Goal: Task Accomplishment & Management: Manage account settings

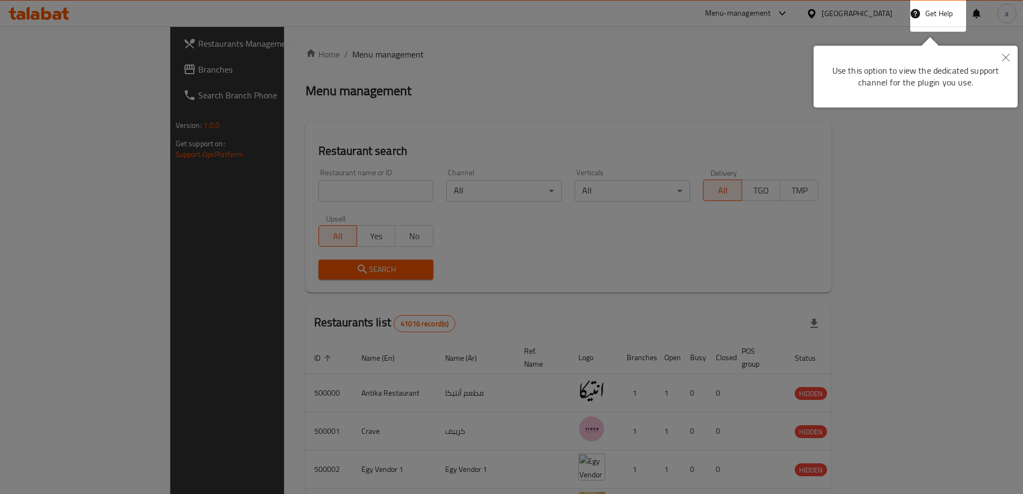
click at [1006, 58] on icon "Close" at bounding box center [1006, 58] width 8 height 8
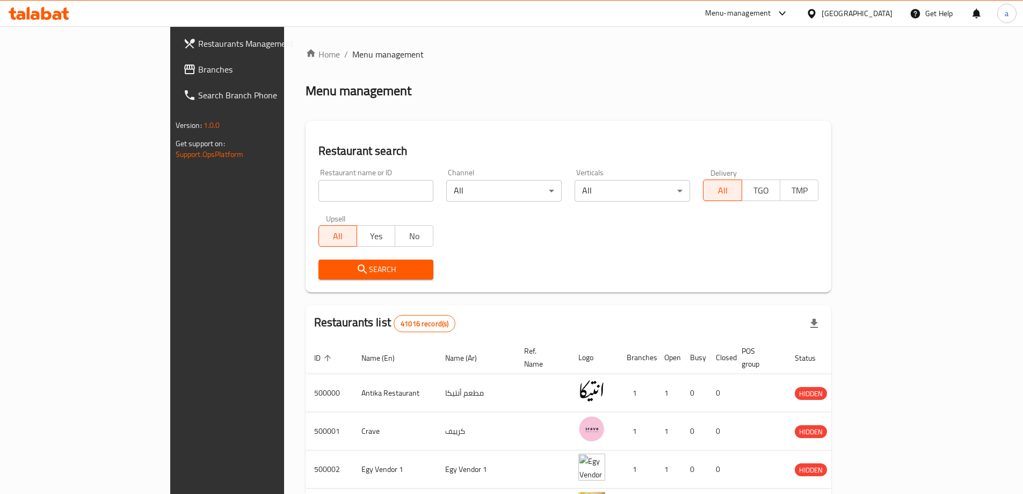
click at [873, 17] on div "[GEOGRAPHIC_DATA]" at bounding box center [857, 14] width 71 height 12
click at [771, 13] on div "Menu-management" at bounding box center [738, 13] width 66 height 13
click at [873, 11] on div "[GEOGRAPHIC_DATA]" at bounding box center [857, 14] width 71 height 12
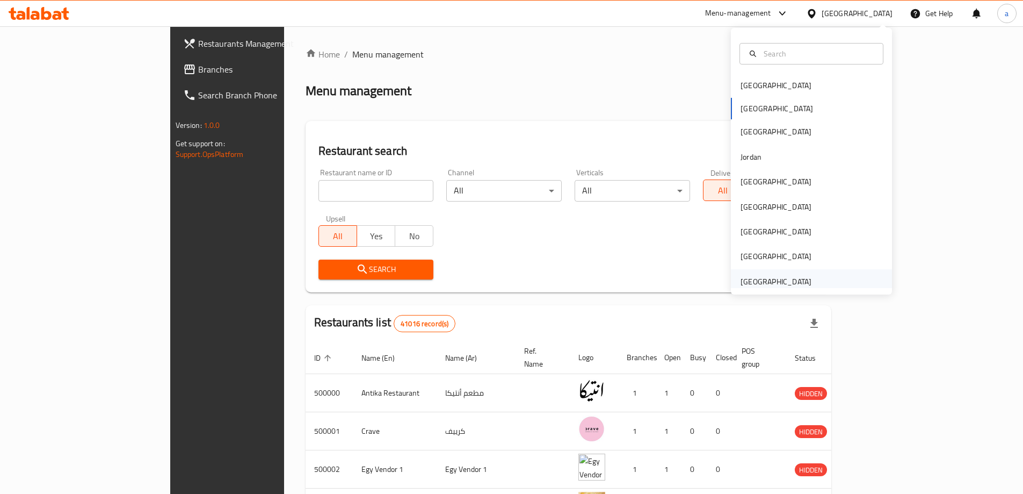
click at [780, 274] on div "[GEOGRAPHIC_DATA]" at bounding box center [776, 281] width 88 height 25
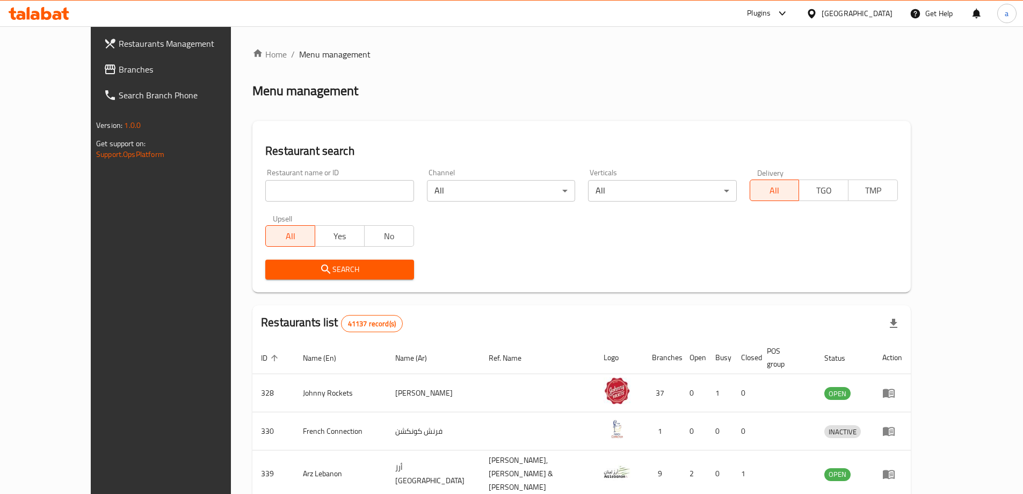
click at [119, 64] on span "Branches" at bounding box center [186, 69] width 134 height 13
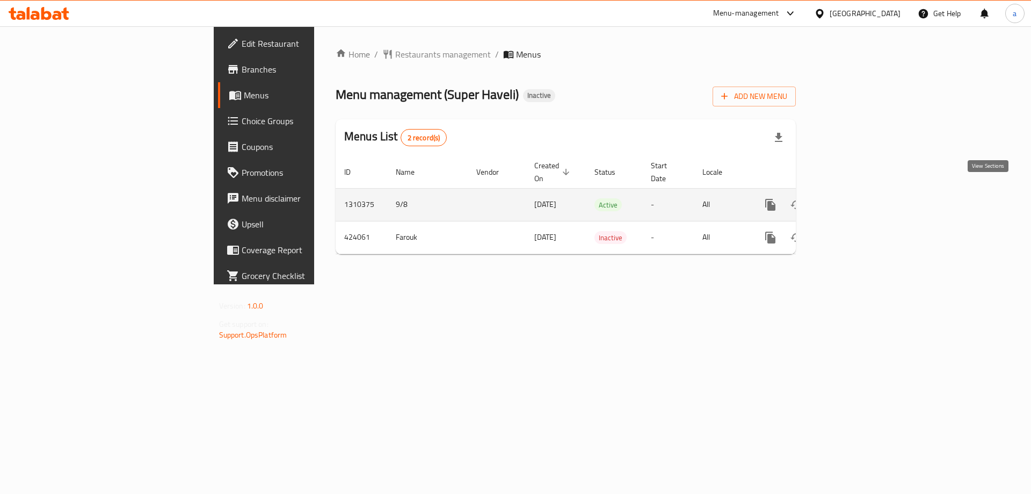
click at [854, 198] on icon "enhanced table" at bounding box center [848, 204] width 13 height 13
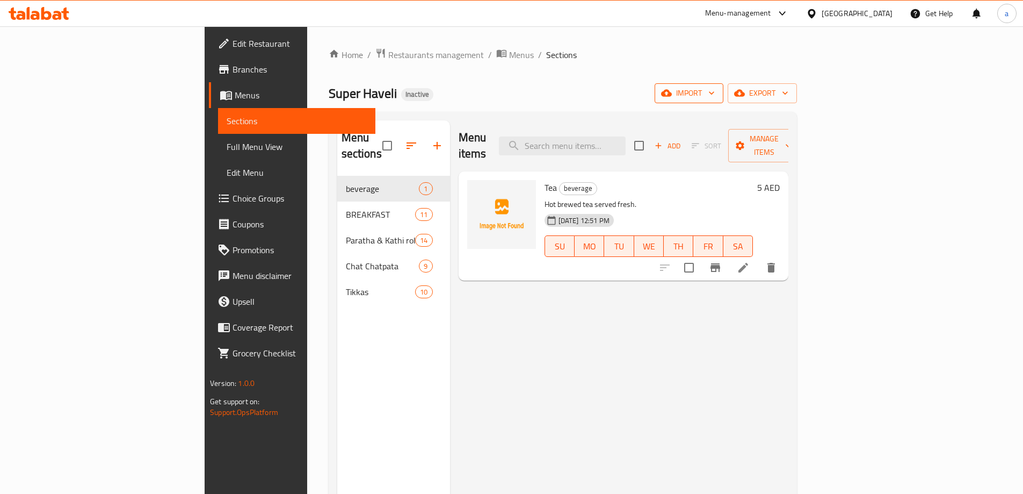
click at [715, 94] on span "import" at bounding box center [689, 92] width 52 height 13
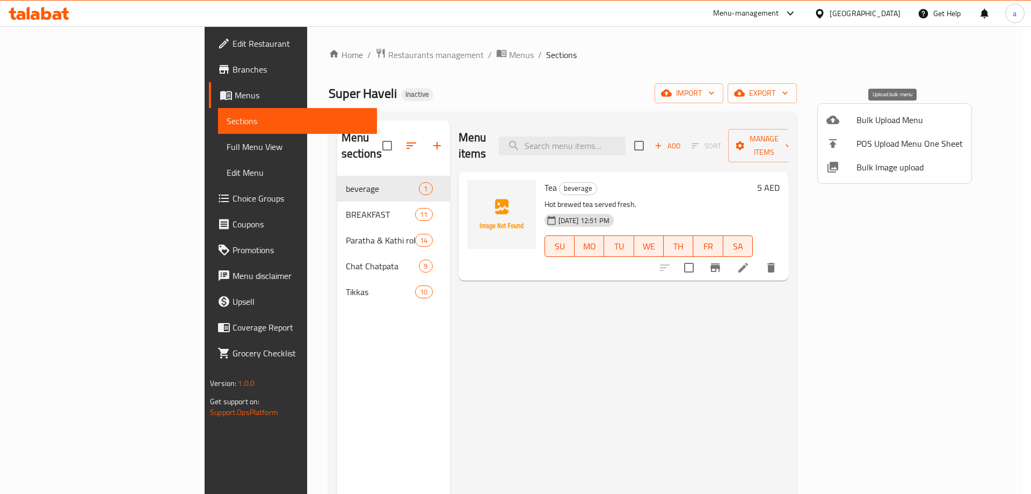
click at [875, 125] on span "Bulk Upload Menu" at bounding box center [910, 119] width 106 height 13
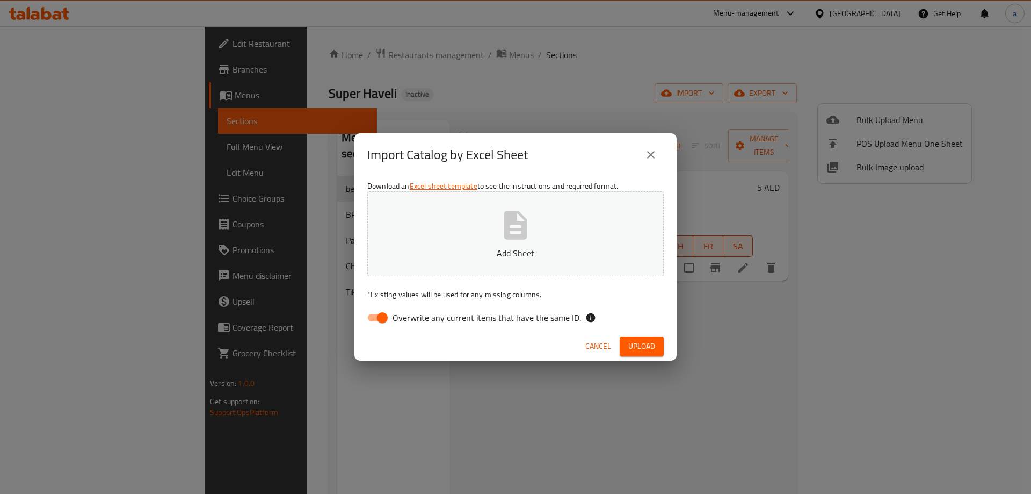
click at [385, 314] on input "Overwrite any current items that have the same ID." at bounding box center [382, 317] width 61 height 20
checkbox input "false"
click at [458, 250] on p "Add Sheet" at bounding box center [515, 252] width 263 height 13
click at [646, 339] on span "Upload" at bounding box center [641, 345] width 27 height 13
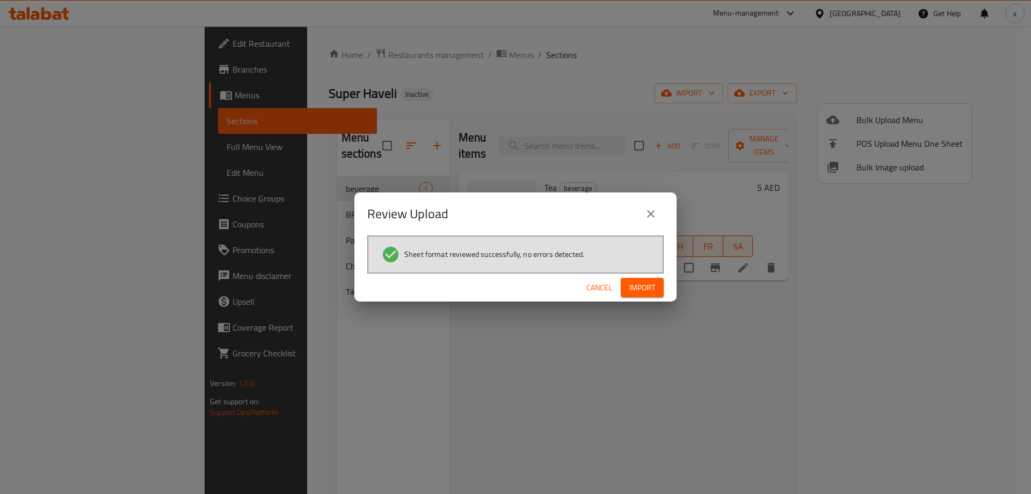
click at [640, 291] on span "Import" at bounding box center [642, 287] width 26 height 13
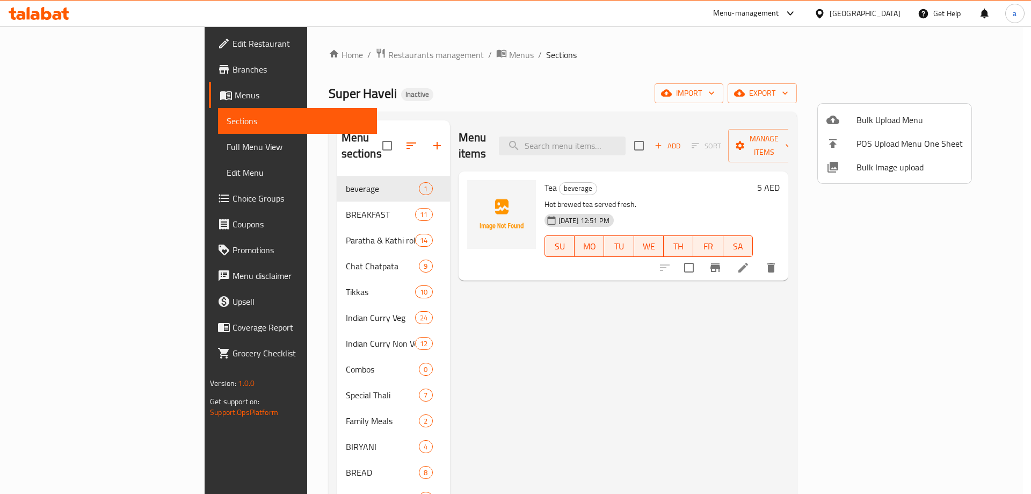
click at [236, 307] on div at bounding box center [515, 247] width 1031 height 494
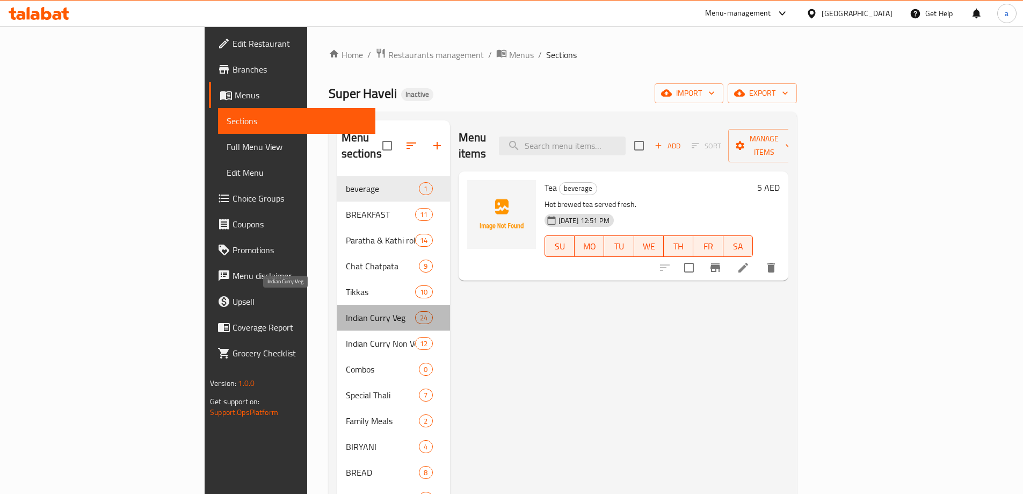
click at [346, 311] on span "Indian Curry Veg" at bounding box center [381, 317] width 70 height 13
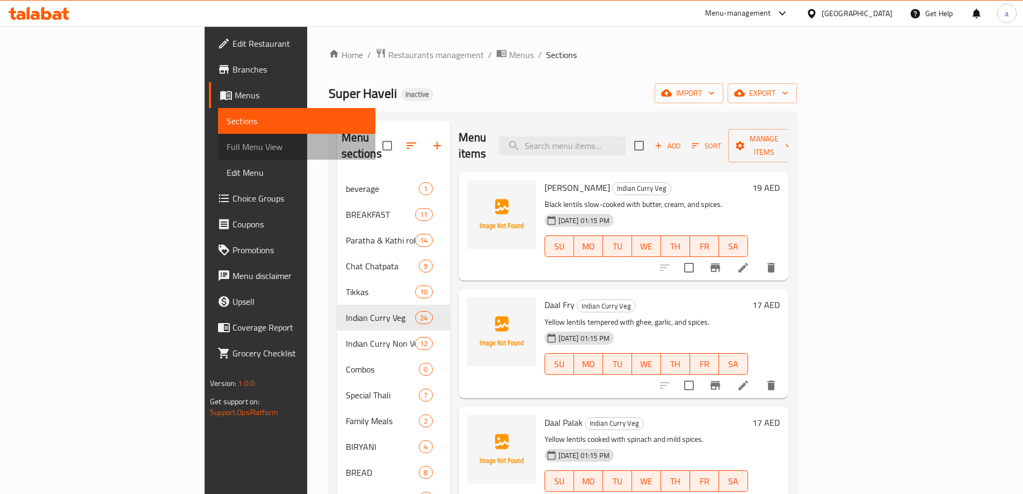
click at [227, 143] on span "Full Menu View" at bounding box center [297, 146] width 140 height 13
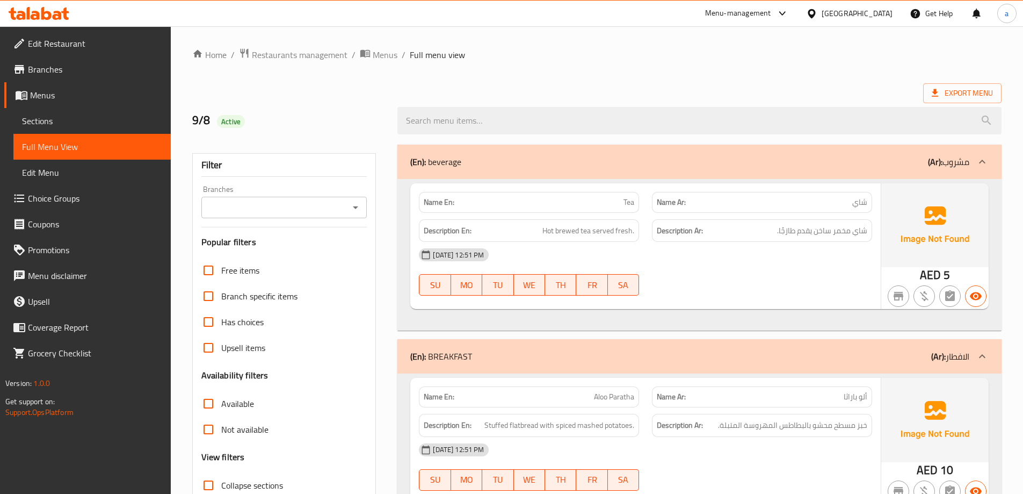
click at [968, 160] on p "(Ar): مشروب" at bounding box center [948, 161] width 41 height 13
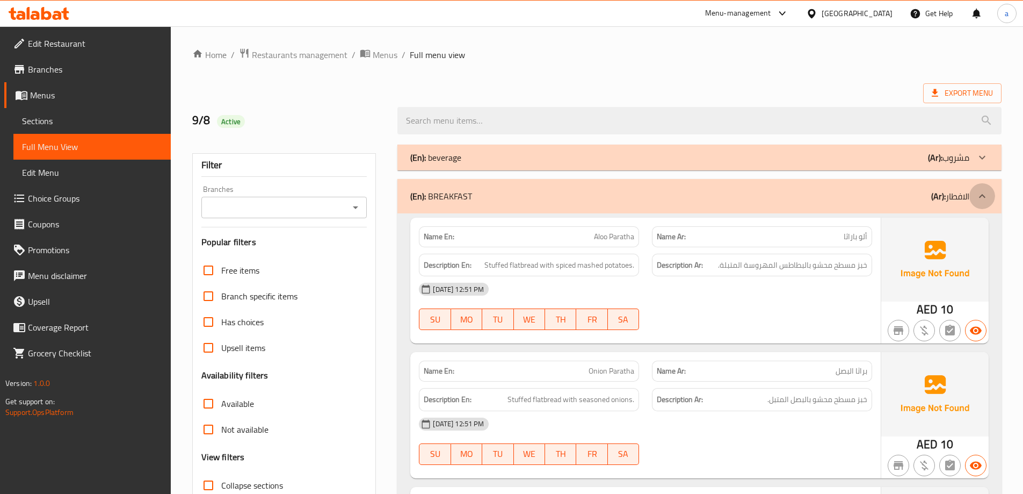
click at [974, 205] on div at bounding box center [982, 196] width 26 height 26
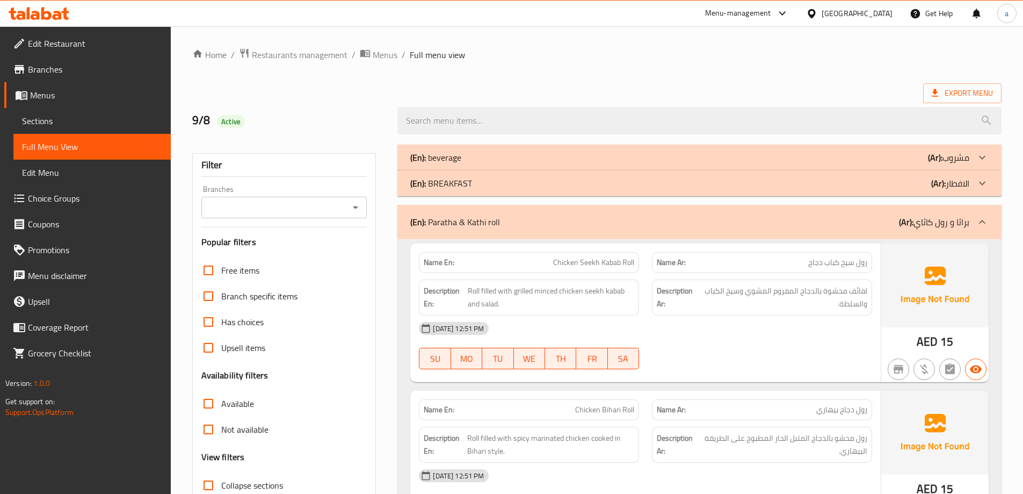
click at [970, 228] on div at bounding box center [982, 222] width 26 height 26
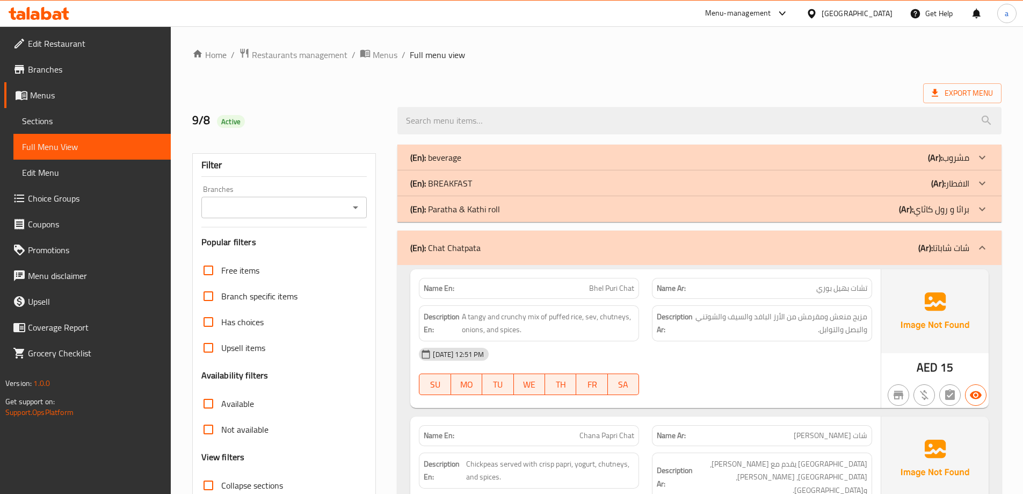
click at [975, 239] on div at bounding box center [982, 248] width 26 height 26
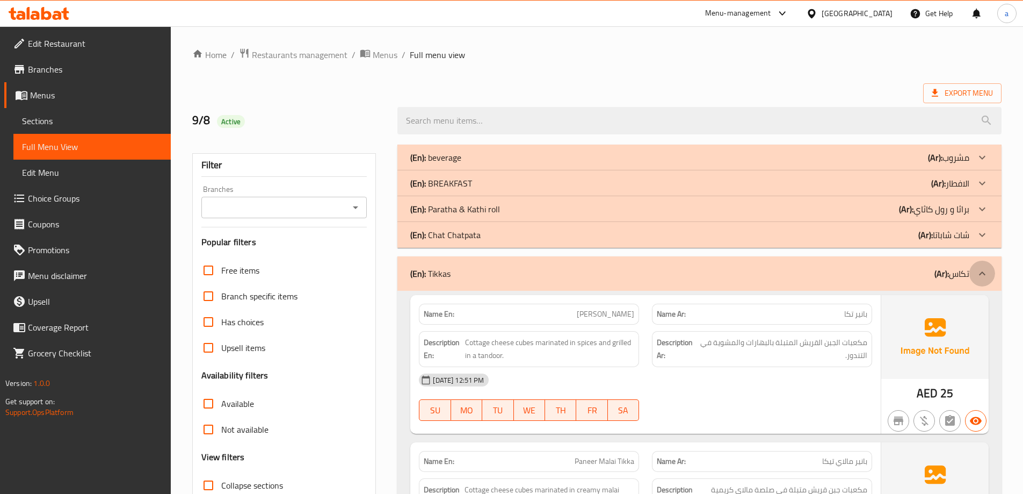
click at [984, 269] on icon at bounding box center [982, 273] width 13 height 13
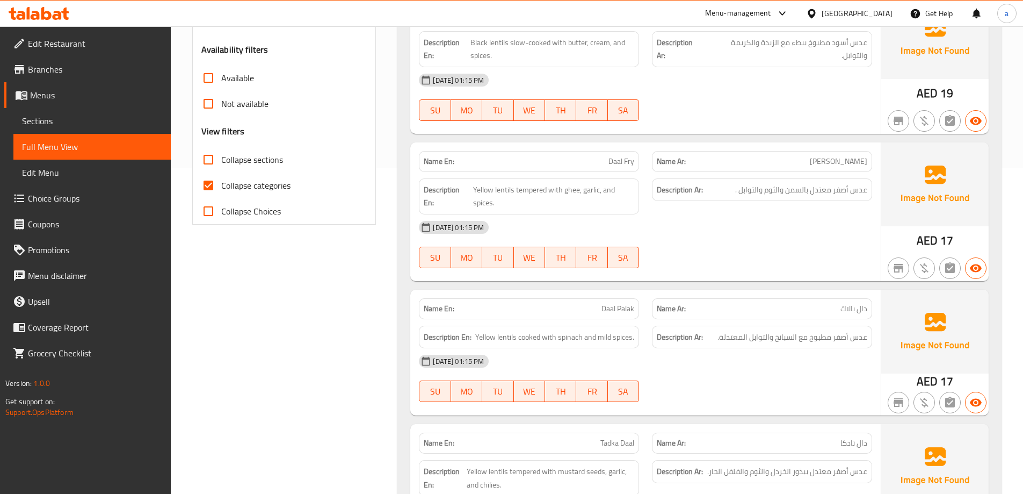
scroll to position [376, 0]
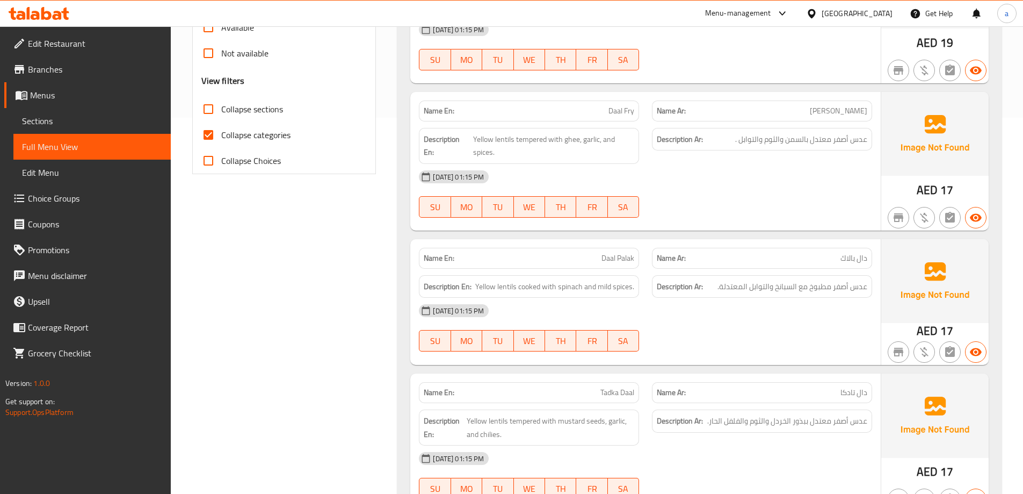
click at [207, 133] on input "Collapse categories" at bounding box center [208, 135] width 26 height 26
checkbox input "false"
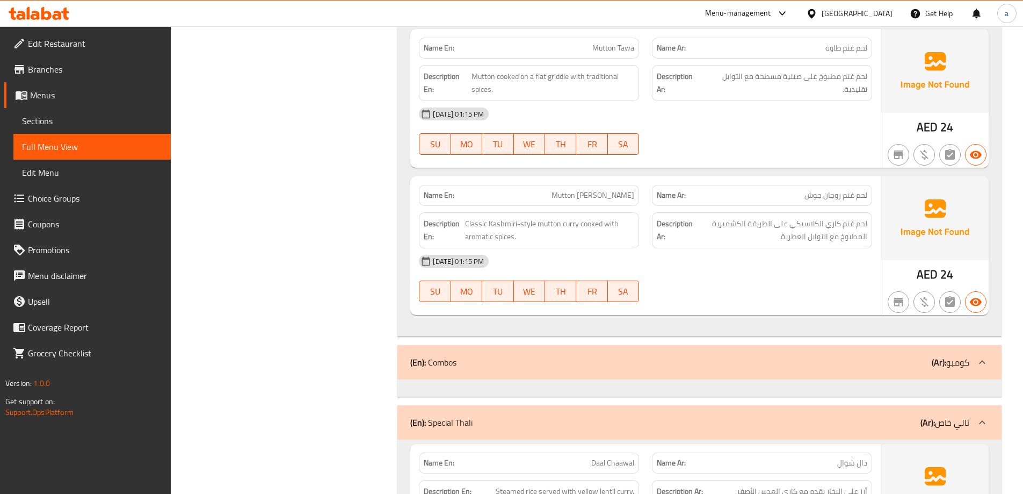
scroll to position [5370, 0]
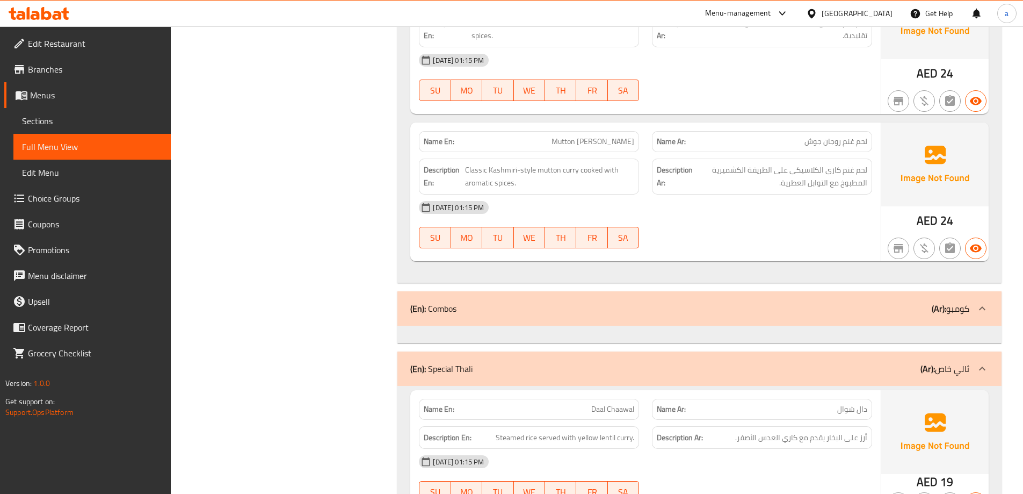
click at [979, 302] on icon at bounding box center [982, 308] width 13 height 13
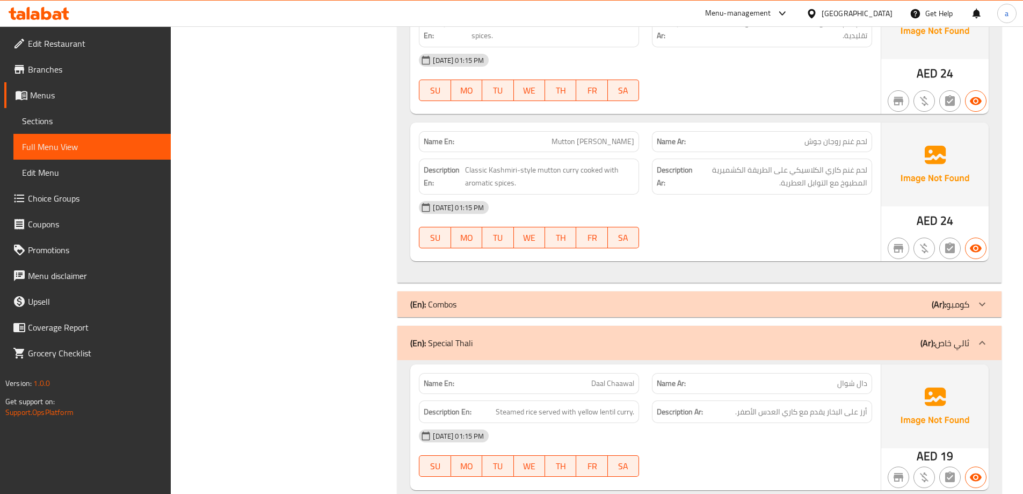
click at [979, 301] on div at bounding box center [982, 304] width 26 height 26
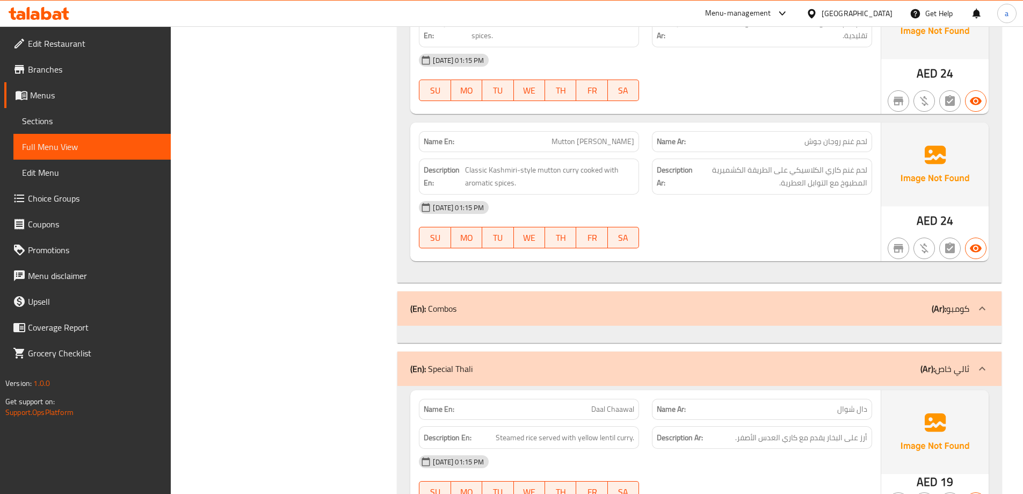
click at [951, 303] on p "(Ar): كومبو" at bounding box center [951, 308] width 38 height 13
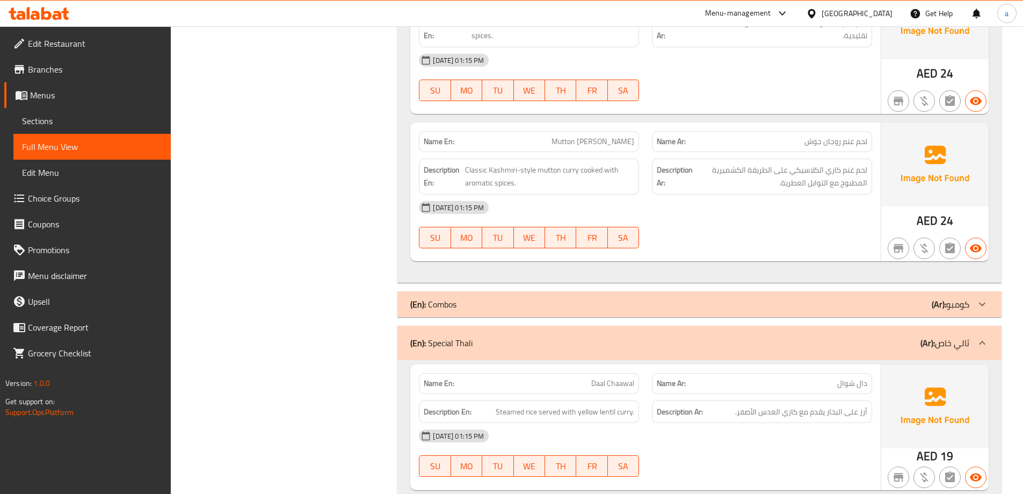
click at [964, 298] on p "(Ar): كومبو" at bounding box center [951, 304] width 38 height 13
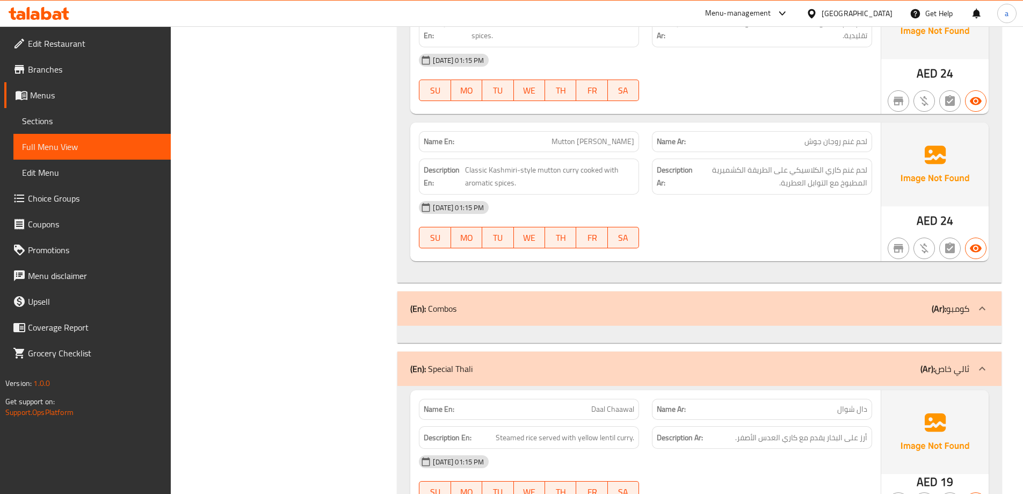
click at [473, 365] on div "(En): Special Thali (Ar): ثالي خاص" at bounding box center [699, 368] width 604 height 34
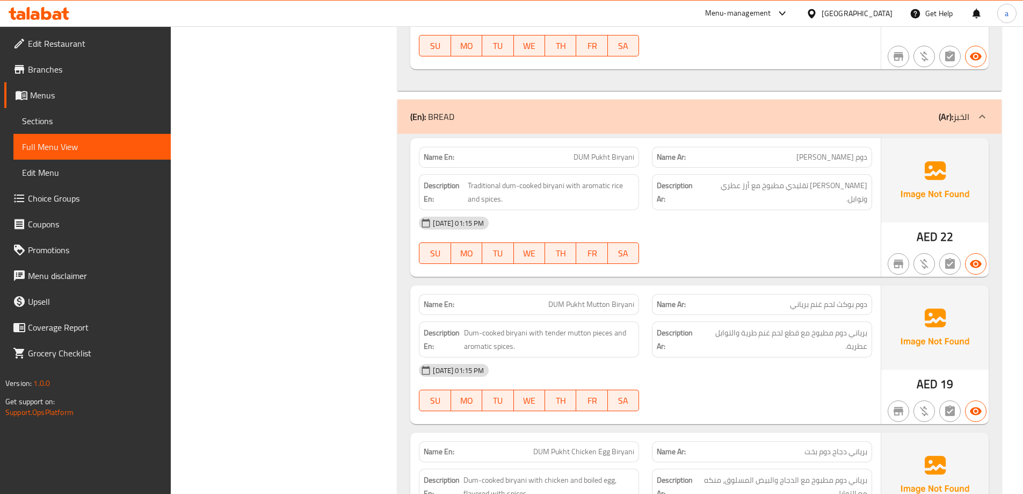
scroll to position [6767, 0]
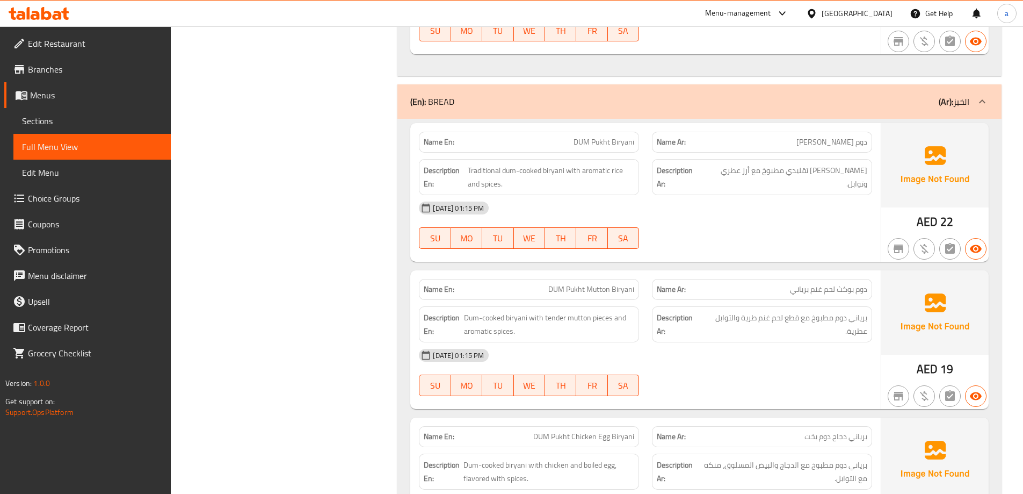
click at [115, 118] on span "Sections" at bounding box center [92, 120] width 140 height 13
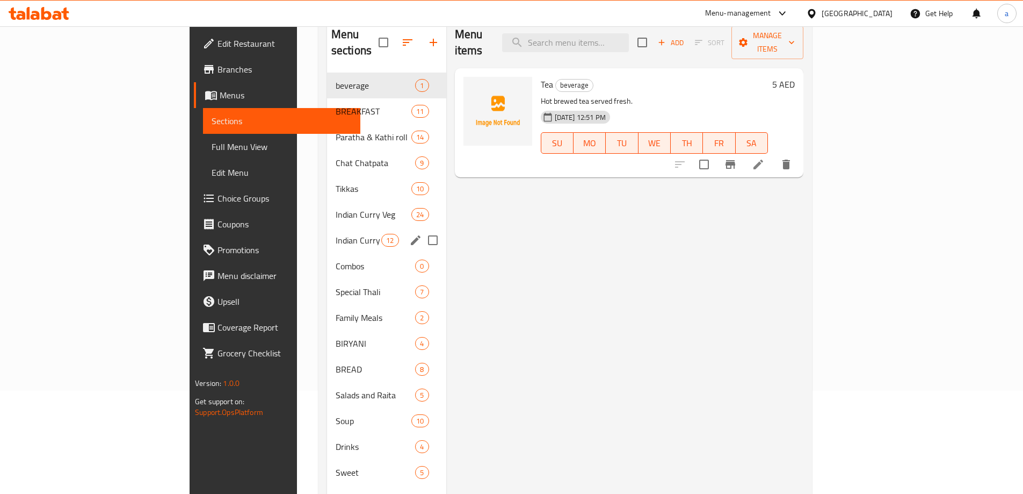
scroll to position [107, 0]
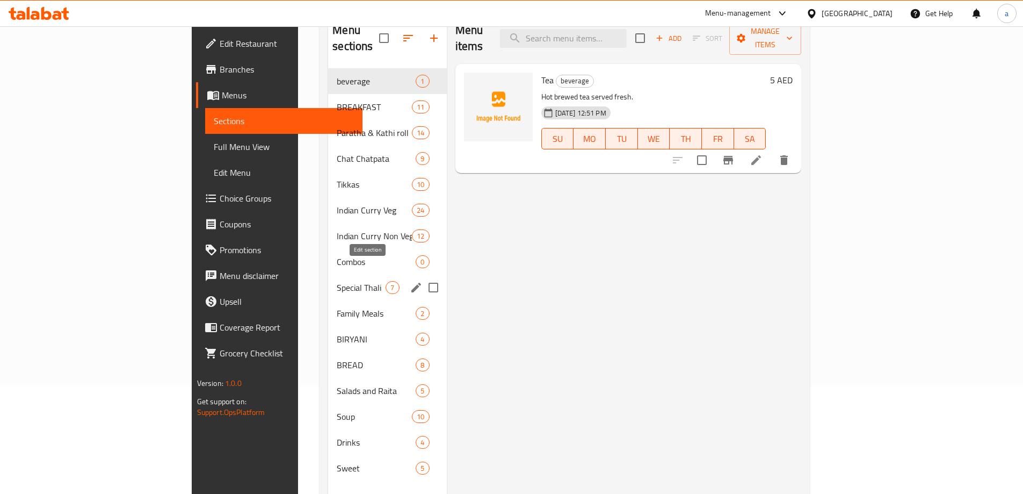
click at [410, 281] on icon "edit" at bounding box center [416, 287] width 13 height 13
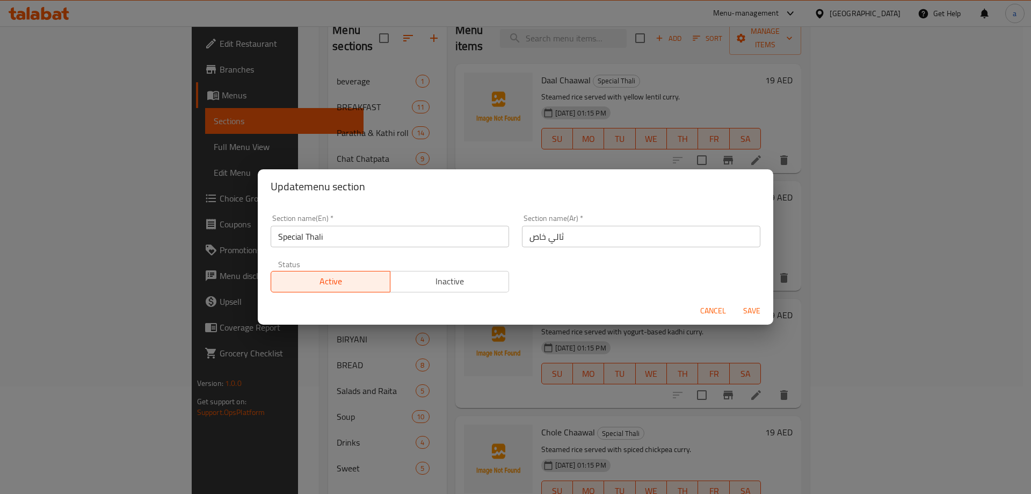
click at [538, 237] on input "ثالي خاص" at bounding box center [641, 236] width 238 height 21
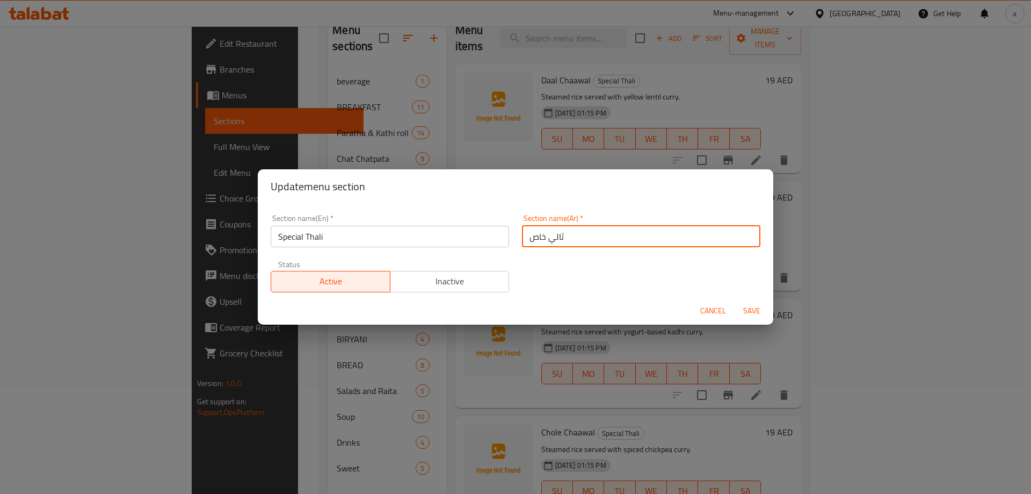
click at [538, 237] on input "ثالي خاص" at bounding box center [641, 236] width 238 height 21
type input "ثالي سبيشيال"
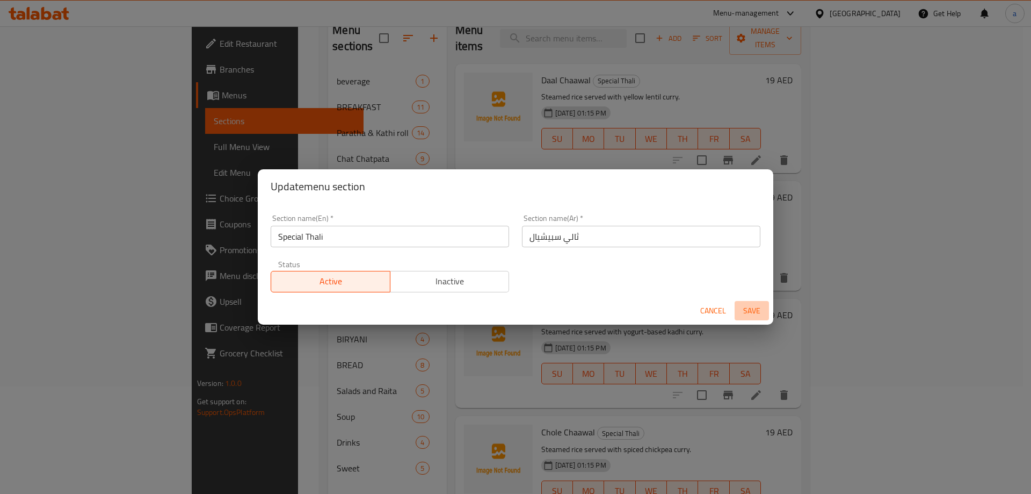
click at [748, 314] on span "Save" at bounding box center [752, 310] width 26 height 13
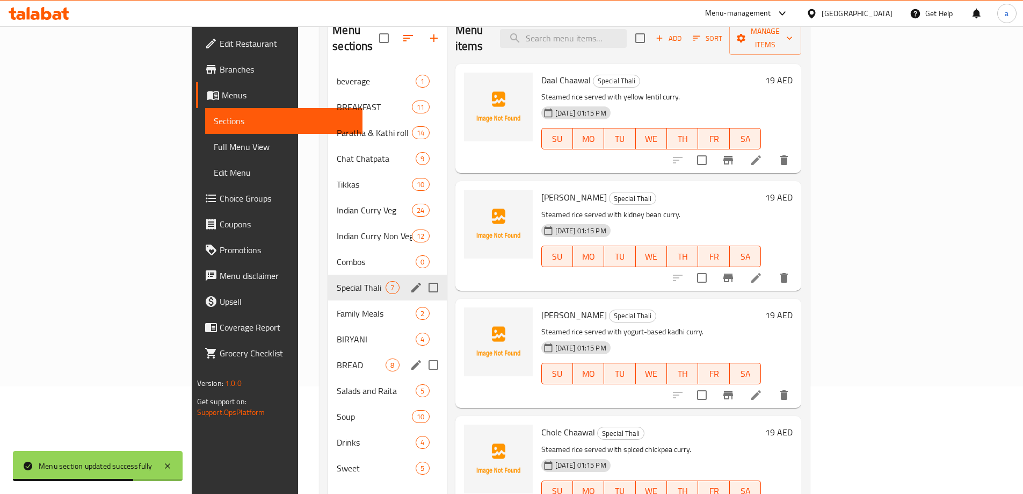
click at [364, 357] on div "BREAD 8" at bounding box center [387, 365] width 118 height 26
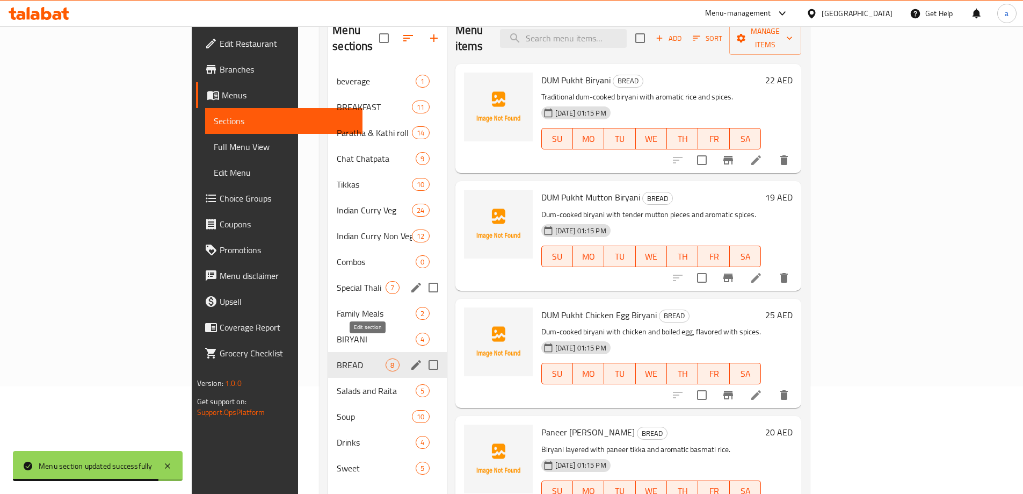
click at [410, 358] on icon "edit" at bounding box center [416, 364] width 13 height 13
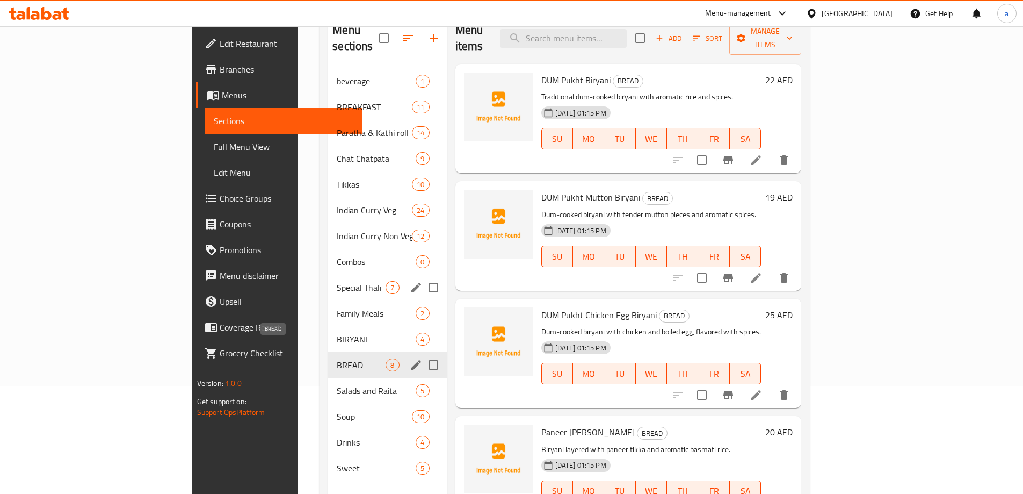
click at [337, 358] on span "BREAD" at bounding box center [361, 364] width 49 height 13
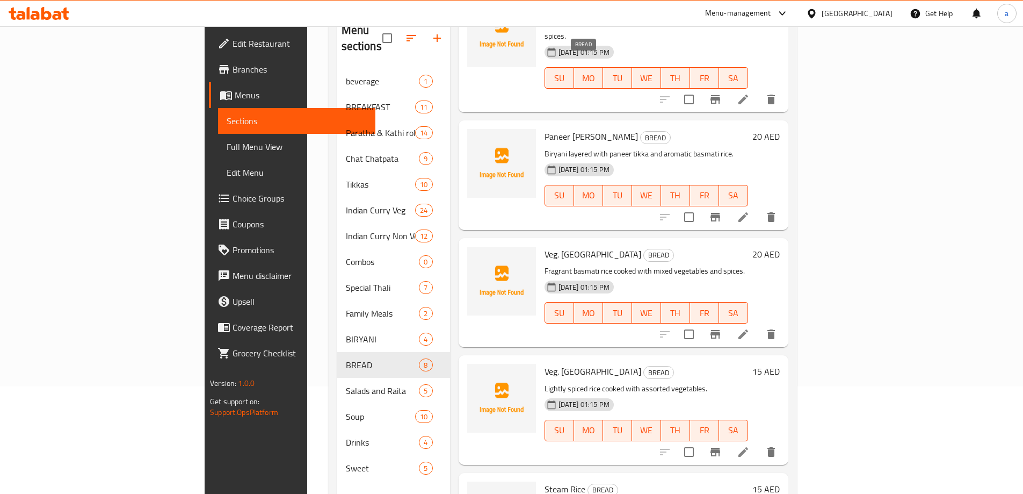
scroll to position [472, 0]
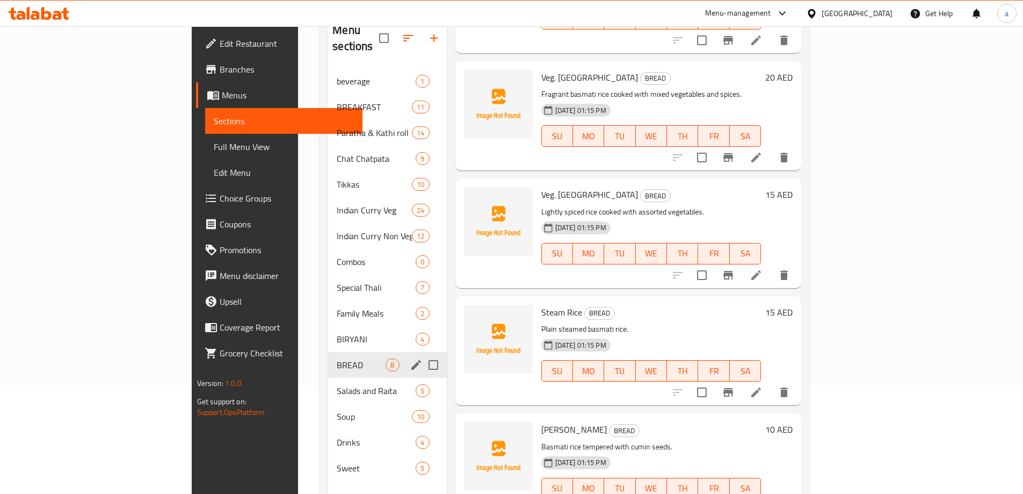
click at [361, 357] on div "BREAD 8" at bounding box center [387, 365] width 118 height 26
click at [410, 358] on icon "edit" at bounding box center [416, 364] width 13 height 13
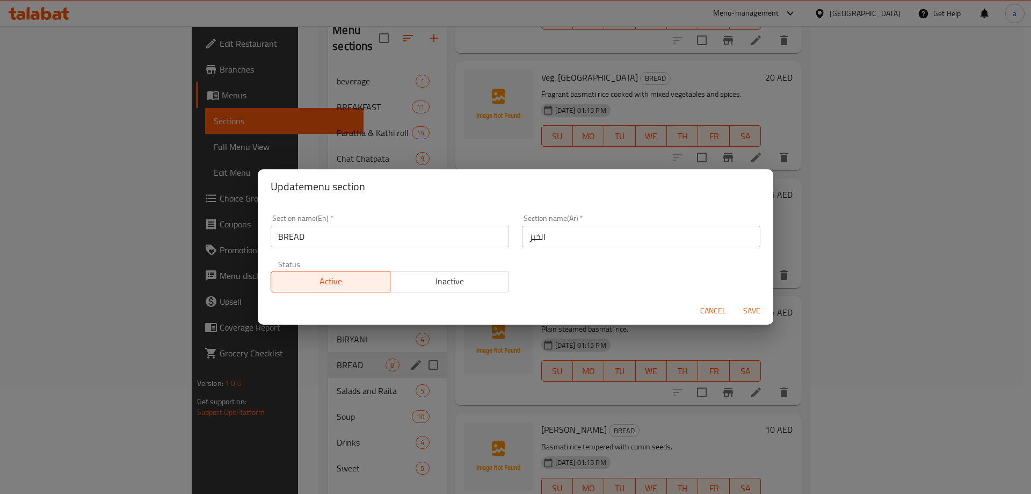
click at [353, 244] on input "BREAD" at bounding box center [390, 236] width 238 height 21
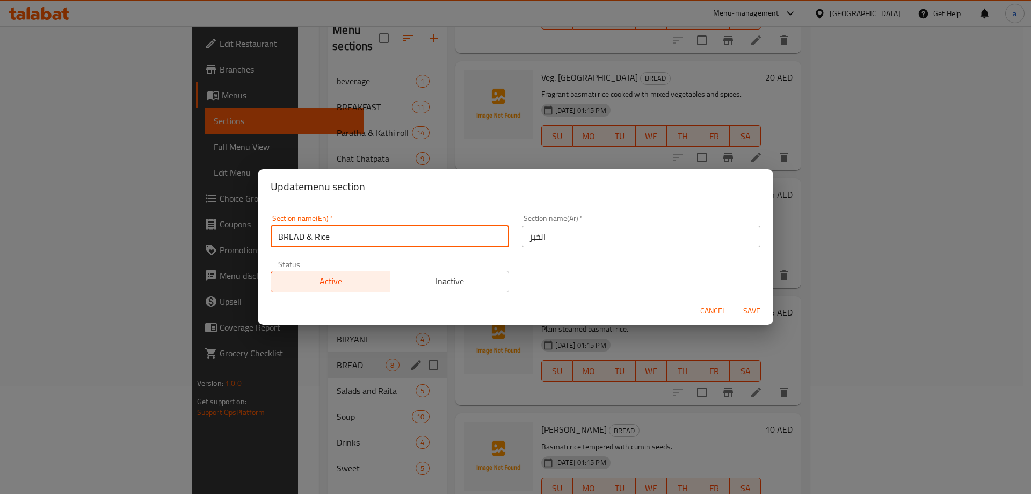
type input "BREAD & Rice"
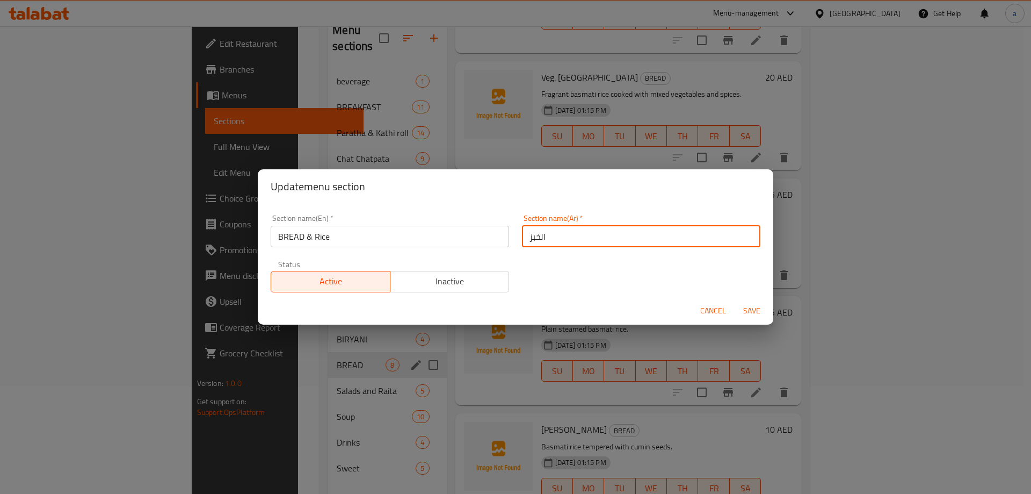
click at [550, 243] on input "الخبز" at bounding box center [641, 236] width 238 height 21
type input "الخبز و الارز"
click at [757, 313] on span "Save" at bounding box center [752, 310] width 26 height 13
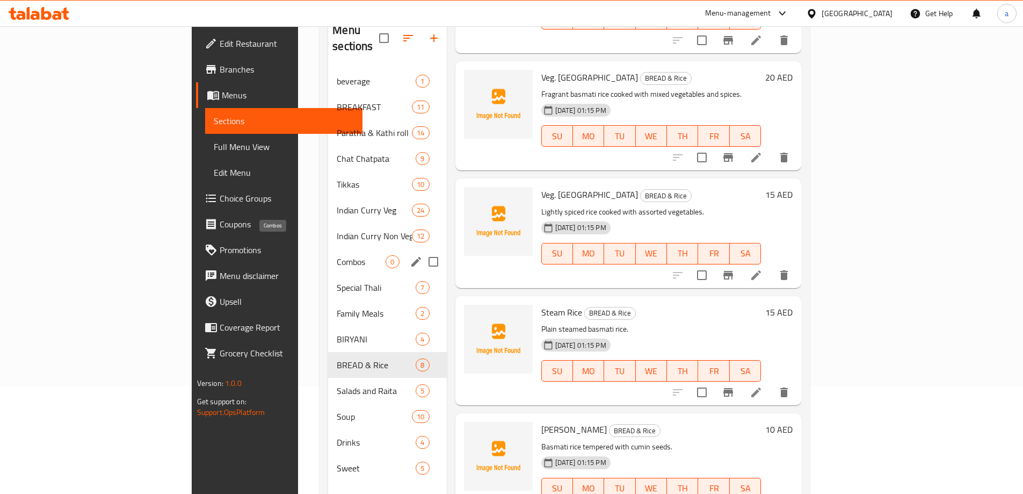
click at [337, 255] on span "Combos" at bounding box center [361, 261] width 49 height 13
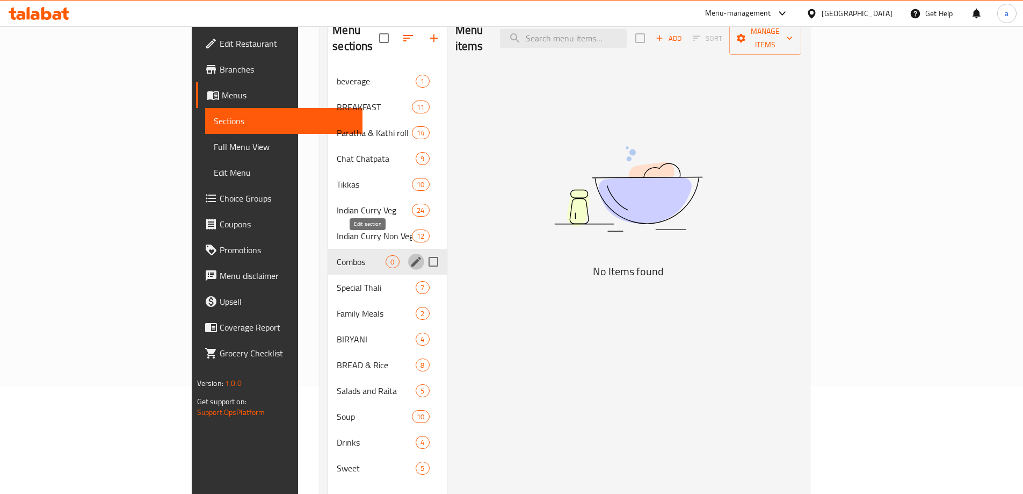
click at [410, 255] on icon "edit" at bounding box center [416, 261] width 13 height 13
click at [337, 75] on span "beverage" at bounding box center [361, 81] width 49 height 13
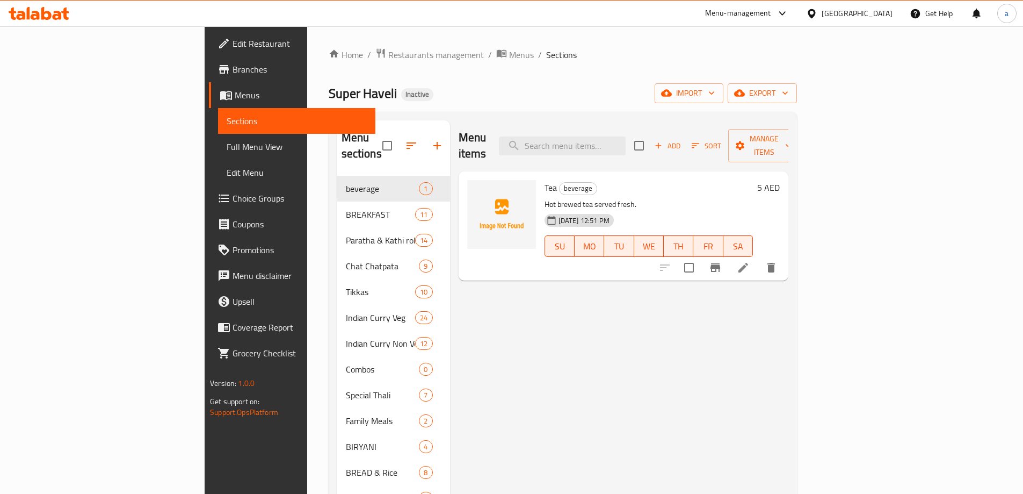
click at [727, 128] on div "Menu items Add Sort Manage items" at bounding box center [624, 145] width 330 height 51
click at [626, 136] on input "search" at bounding box center [562, 145] width 127 height 19
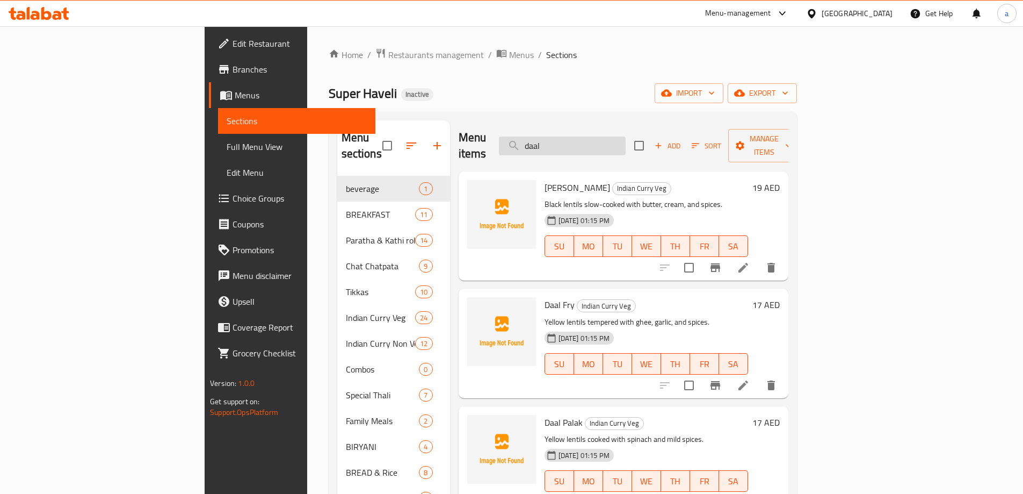
click at [626, 143] on input "daal" at bounding box center [562, 145] width 127 height 19
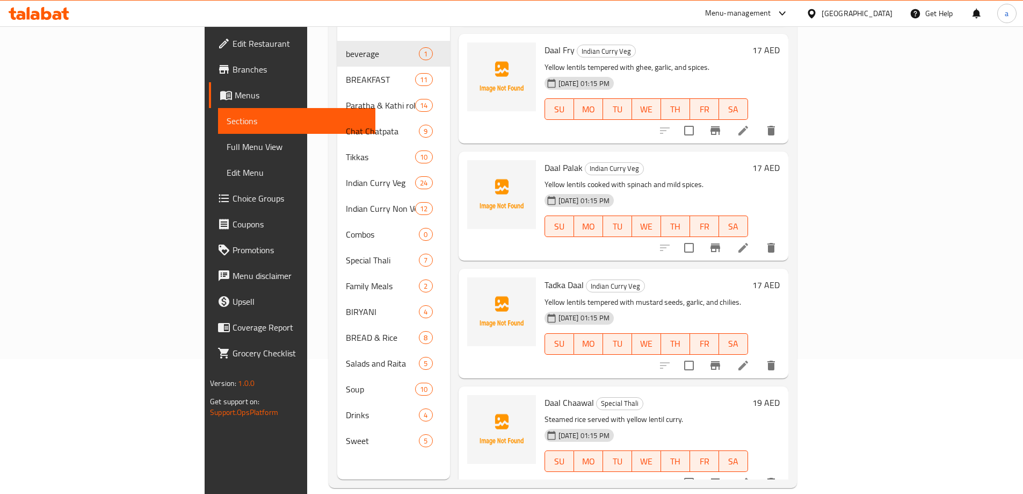
scroll to position [150, 0]
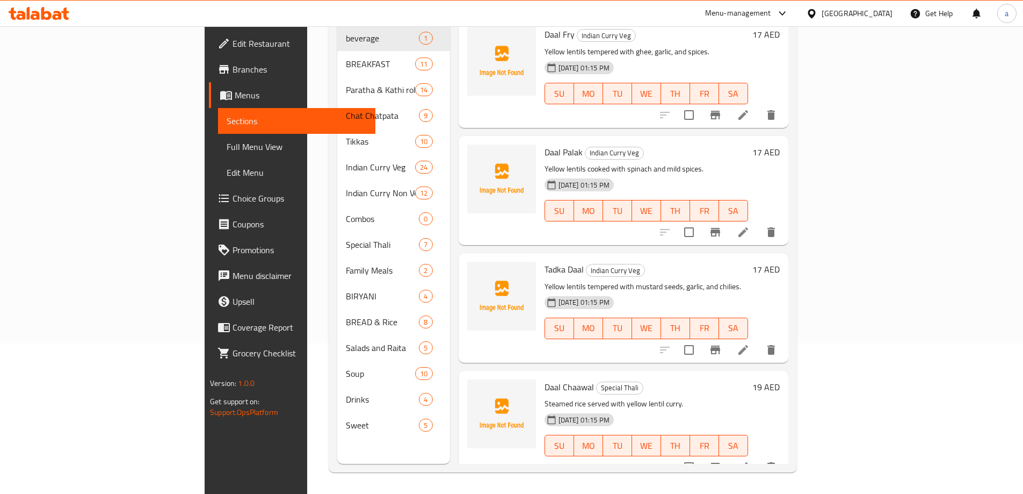
type input "daal"
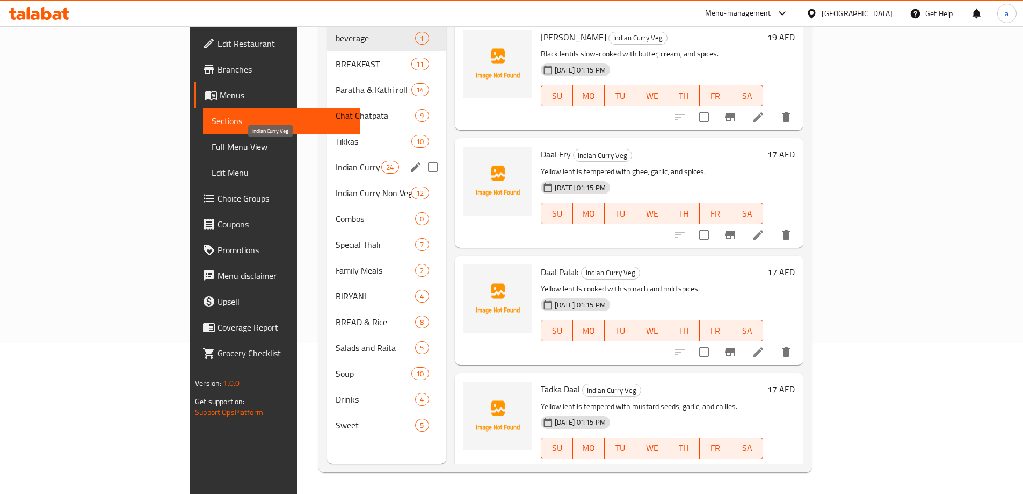
click at [336, 161] on span "Indian Curry Veg" at bounding box center [359, 167] width 46 height 13
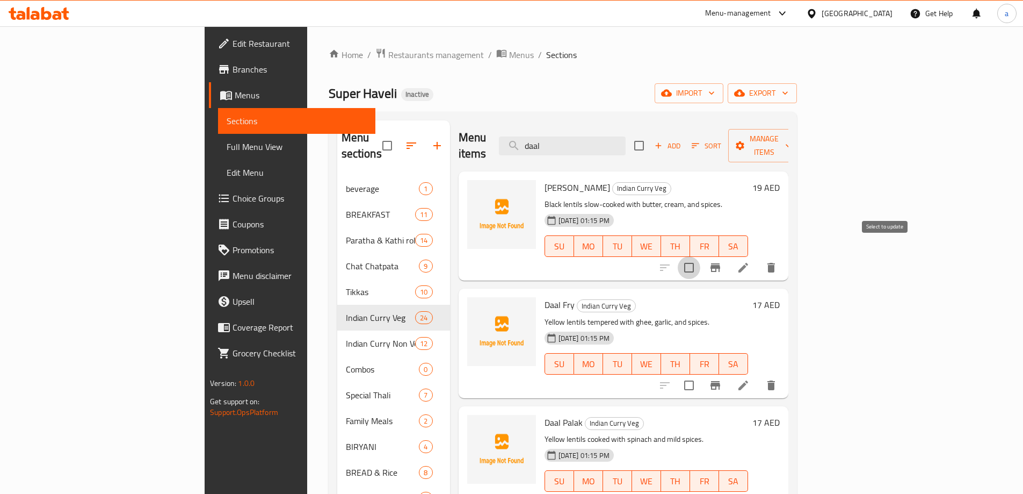
click at [700, 261] on input "checkbox" at bounding box center [689, 267] width 23 height 23
checkbox input "true"
click at [626, 143] on input "daal" at bounding box center [562, 145] width 127 height 19
type input "daal c"
checkbox input "true"
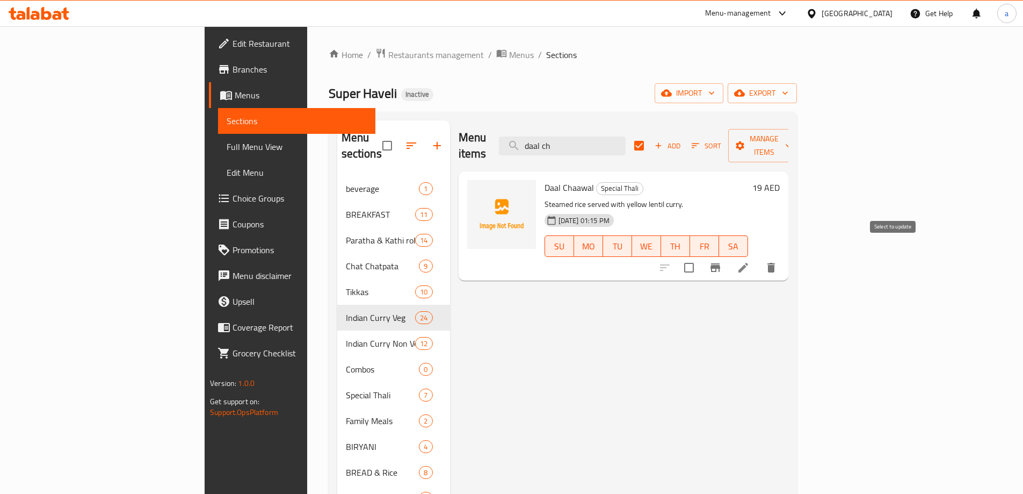
type input "daal ch"
click at [700, 256] on input "checkbox" at bounding box center [689, 267] width 23 height 23
checkbox input "true"
checkbox input "false"
click at [626, 136] on input "daal ch" at bounding box center [562, 145] width 127 height 19
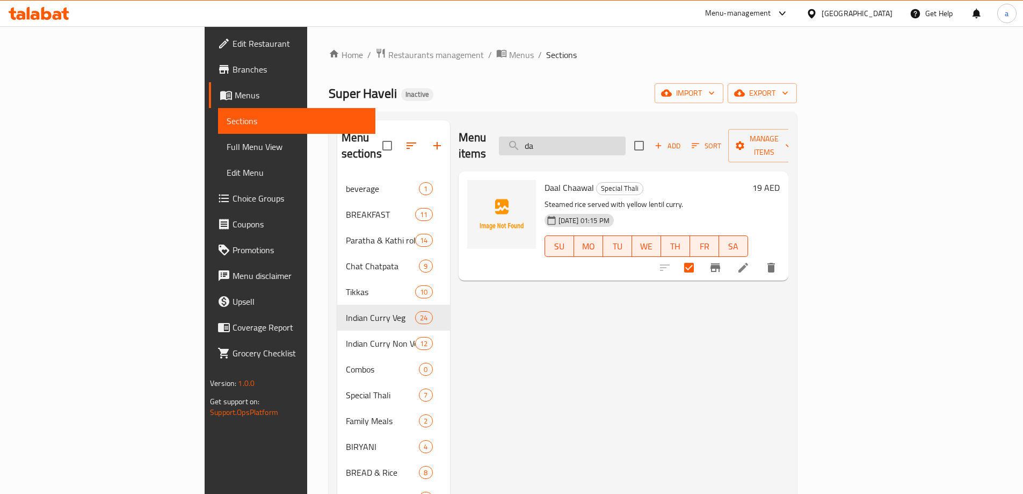
type input "d"
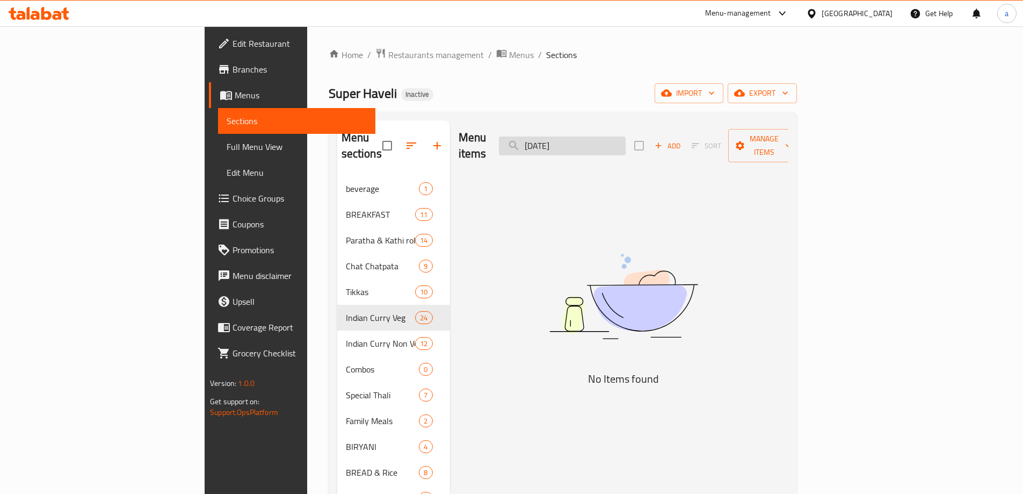
type input "raj"
checkbox input "true"
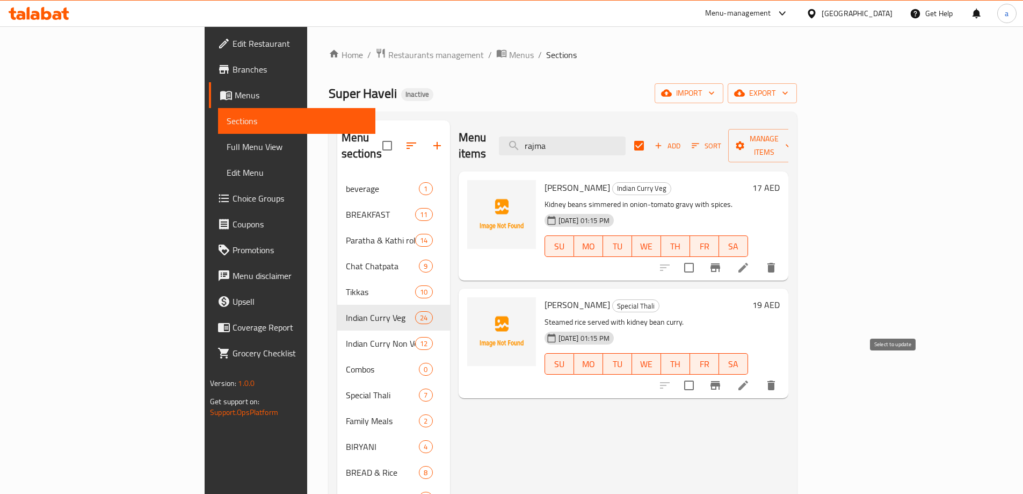
type input "rajma"
click at [700, 374] on input "checkbox" at bounding box center [689, 385] width 23 height 23
checkbox input "true"
checkbox input "false"
click at [792, 141] on span "Manage items" at bounding box center [764, 145] width 55 height 27
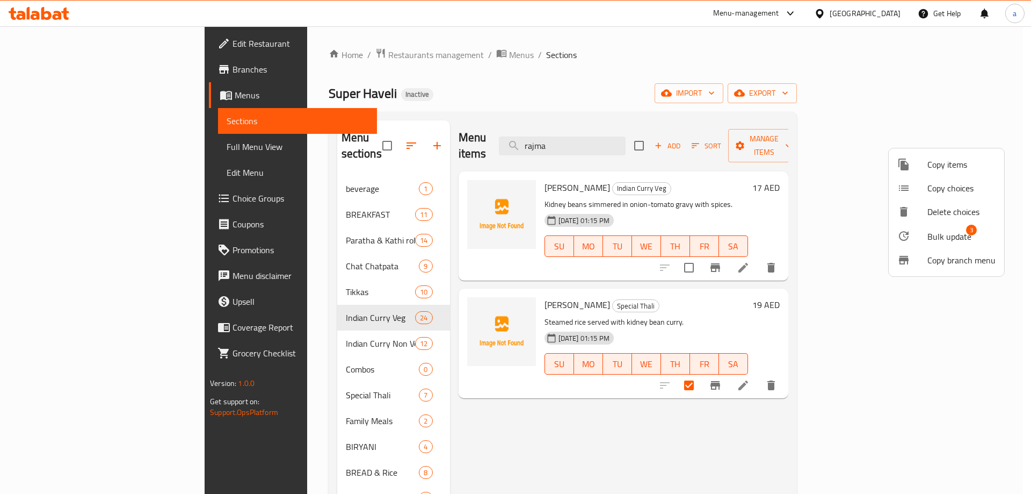
click at [952, 236] on span "Bulk update" at bounding box center [949, 236] width 44 height 13
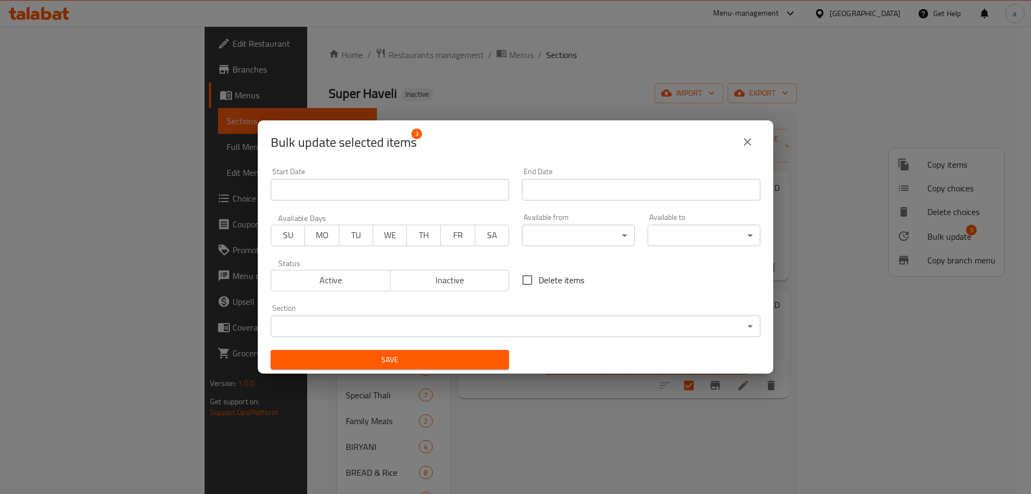
click at [522, 328] on body "​ Menu-management [GEOGRAPHIC_DATA] Get Help a Edit Restaurant Branches Menus S…" at bounding box center [515, 259] width 1031 height 467
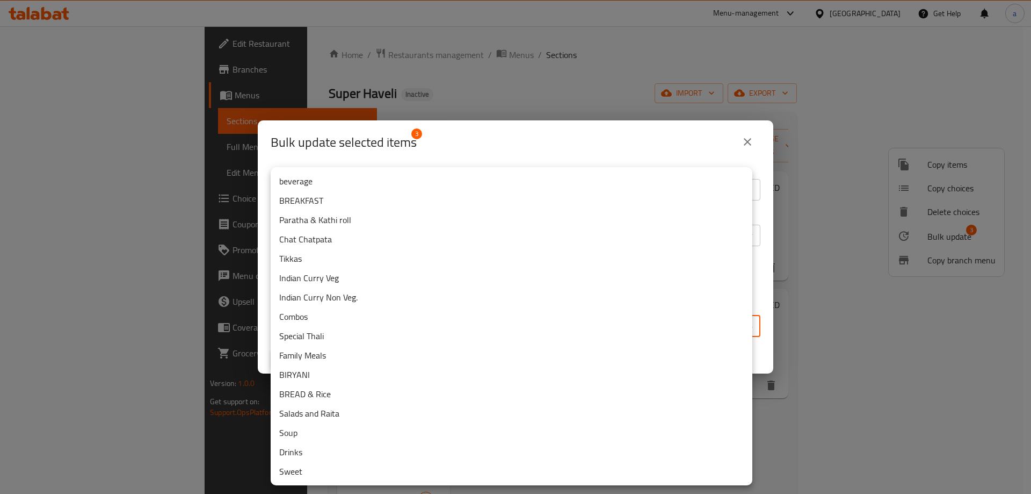
click at [516, 320] on li "Combos" at bounding box center [512, 316] width 482 height 19
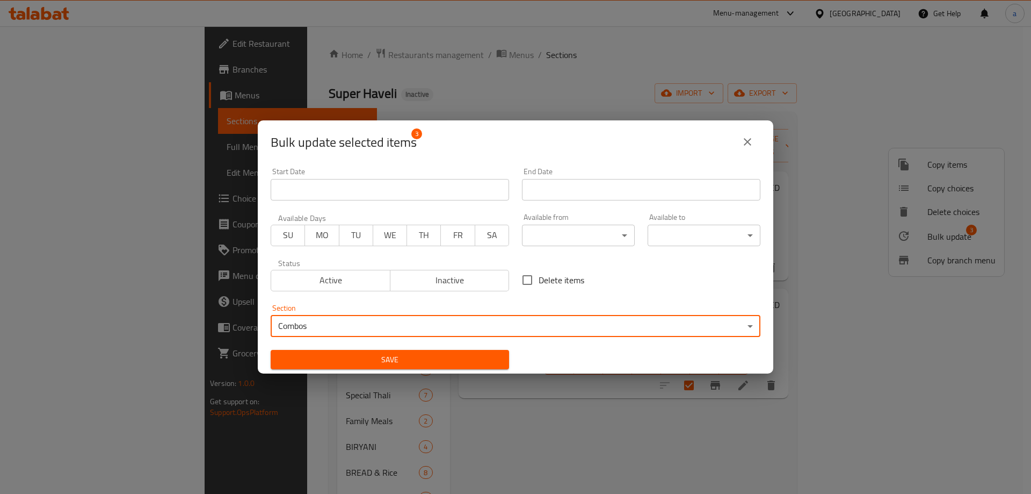
click at [455, 354] on span "Save" at bounding box center [389, 359] width 221 height 13
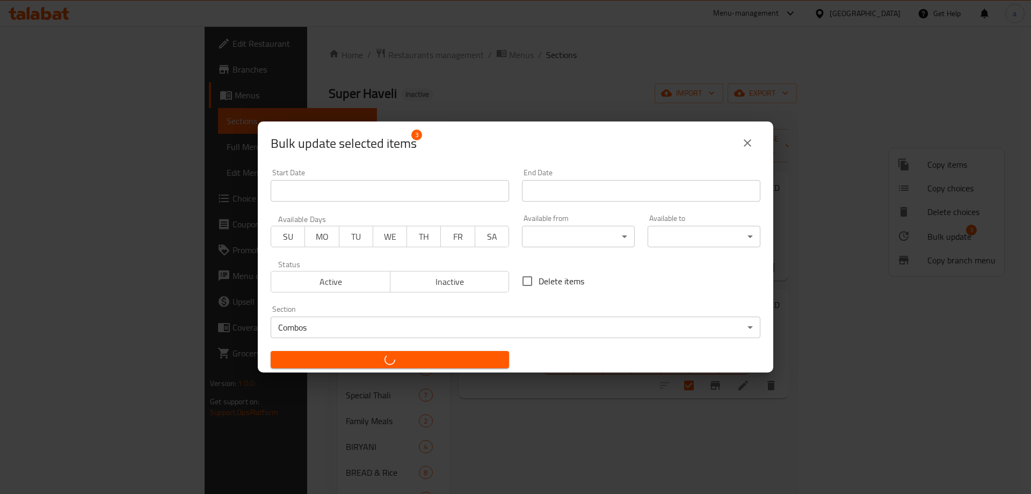
checkbox input "false"
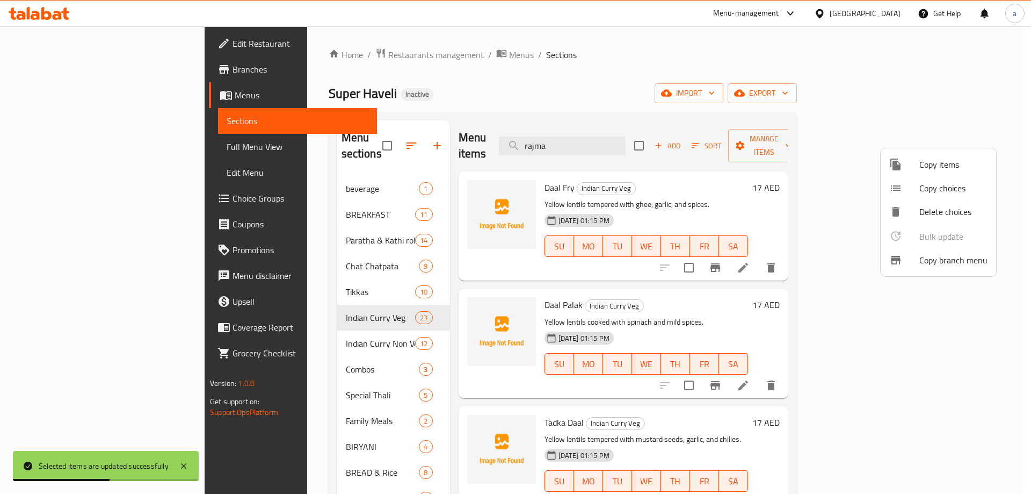
click at [613, 132] on div at bounding box center [515, 247] width 1031 height 494
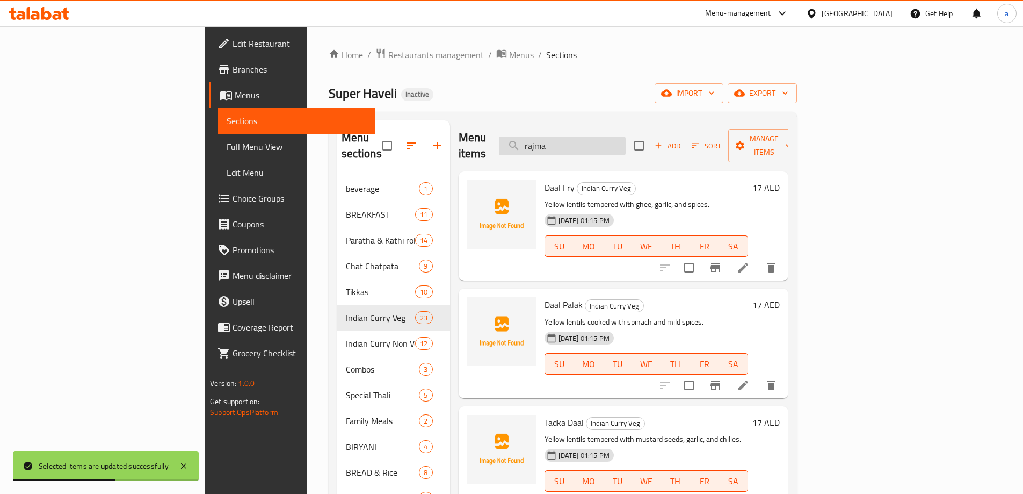
click at [613, 136] on input "rajma" at bounding box center [562, 145] width 127 height 19
paste input "Daal Chaawal"
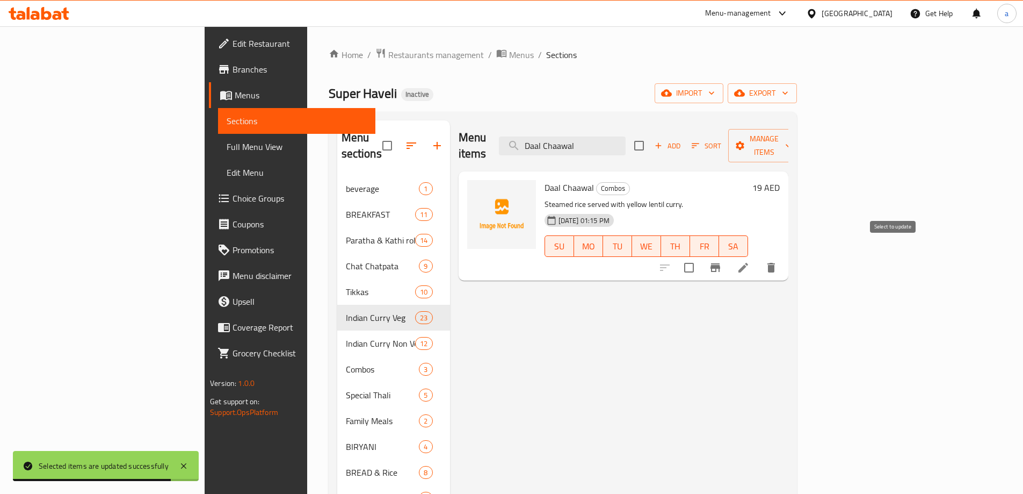
type input "Daal Chaawal"
click at [700, 256] on input "checkbox" at bounding box center [689, 267] width 23 height 23
checkbox input "true"
click at [800, 145] on button "Manage items" at bounding box center [764, 145] width 72 height 33
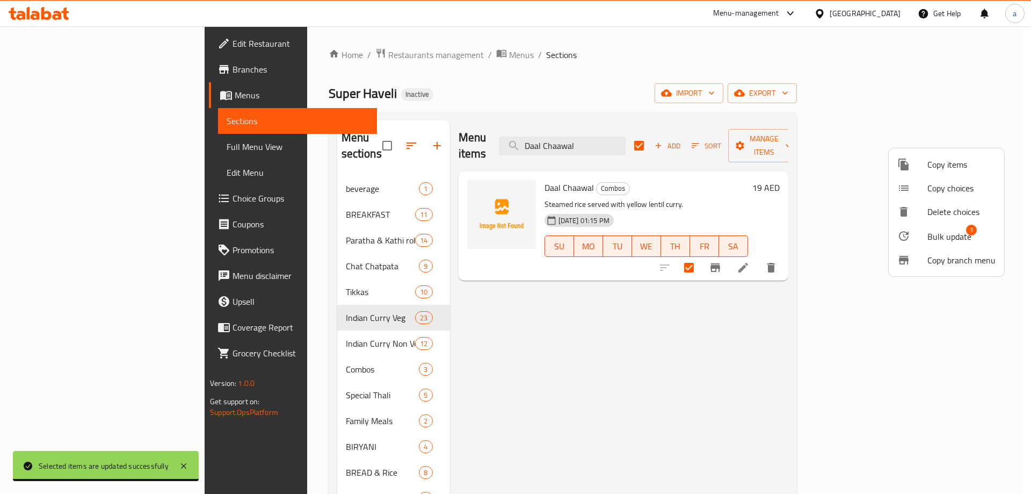
click at [960, 234] on span "Bulk update" at bounding box center [949, 236] width 44 height 13
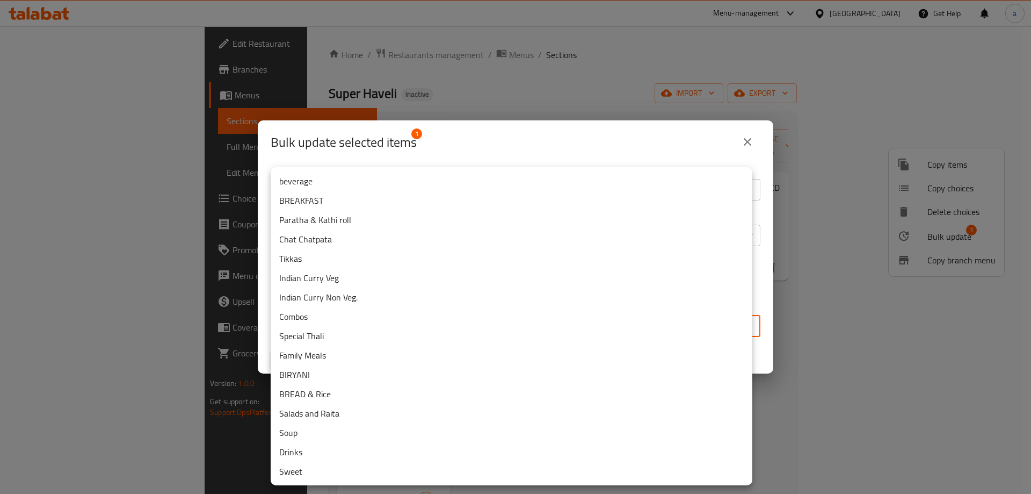
click at [432, 321] on body "​ Menu-management [GEOGRAPHIC_DATA] Get Help a Edit Restaurant Branches Menus S…" at bounding box center [515, 259] width 1031 height 467
click at [349, 325] on ul "beverage BREAKFAST Paratha & Kathi roll Chat Chatpata Tikkas Indian Curry Veg I…" at bounding box center [512, 326] width 482 height 318
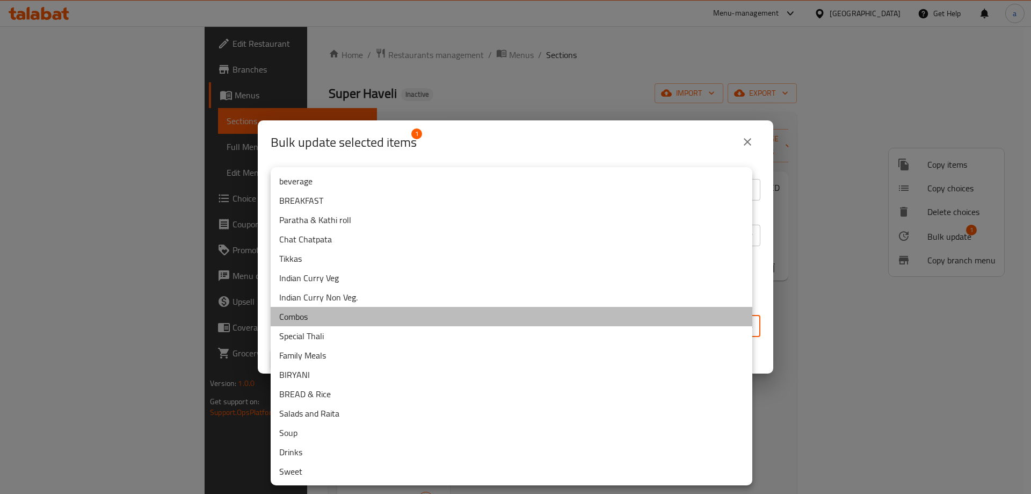
click at [349, 320] on li "Combos" at bounding box center [512, 316] width 482 height 19
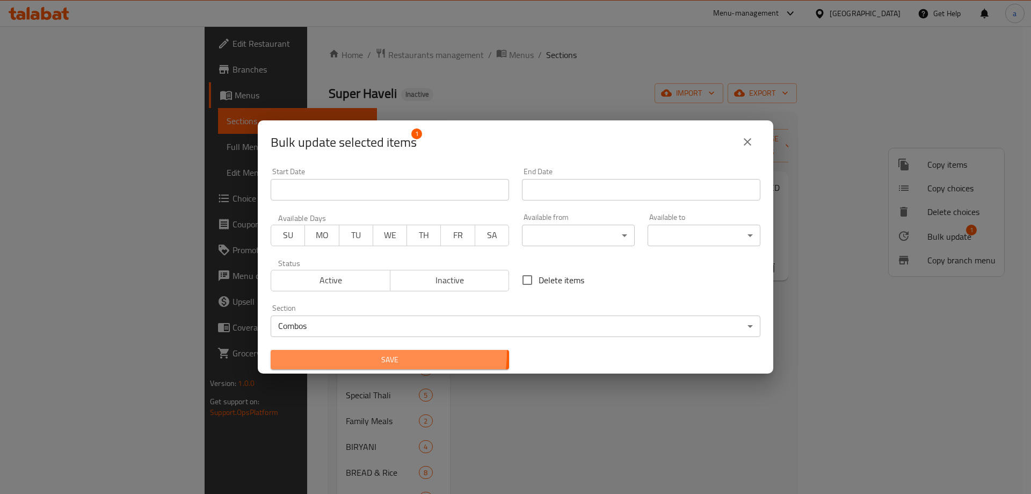
click at [364, 352] on button "Save" at bounding box center [390, 360] width 238 height 20
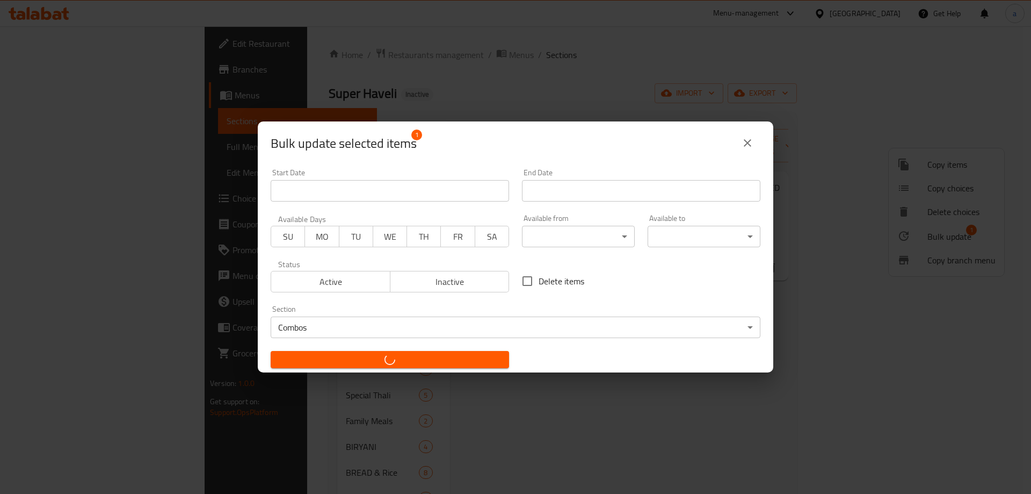
checkbox input "false"
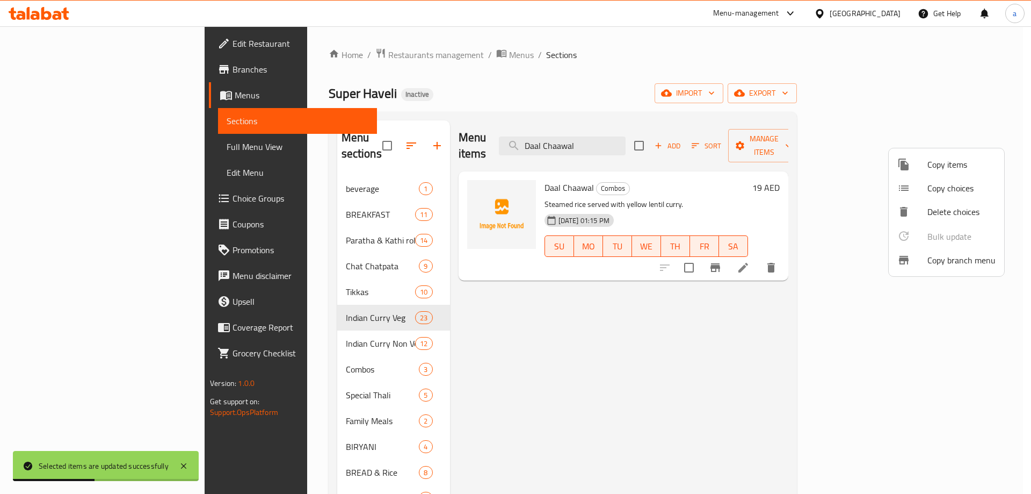
click at [644, 133] on div at bounding box center [515, 247] width 1031 height 494
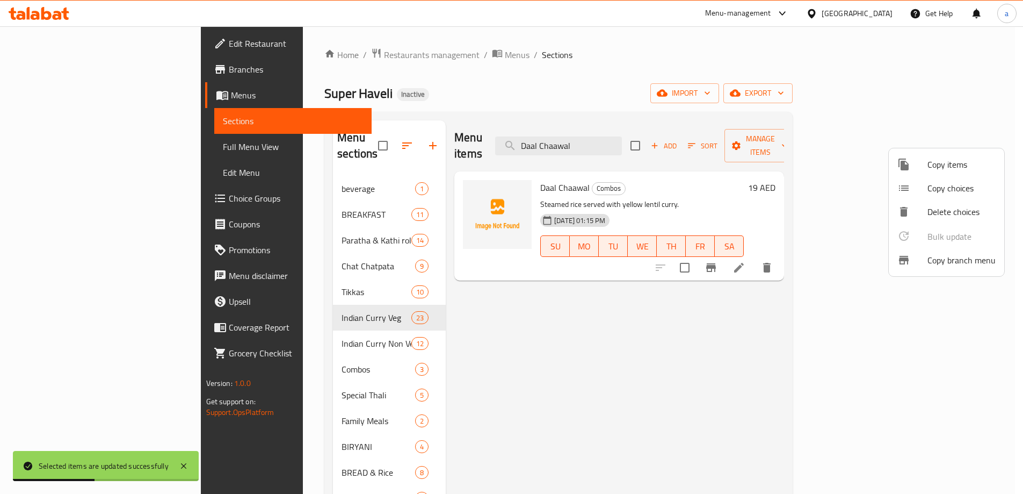
click at [622, 136] on input "Daal Chaawal" at bounding box center [558, 145] width 127 height 19
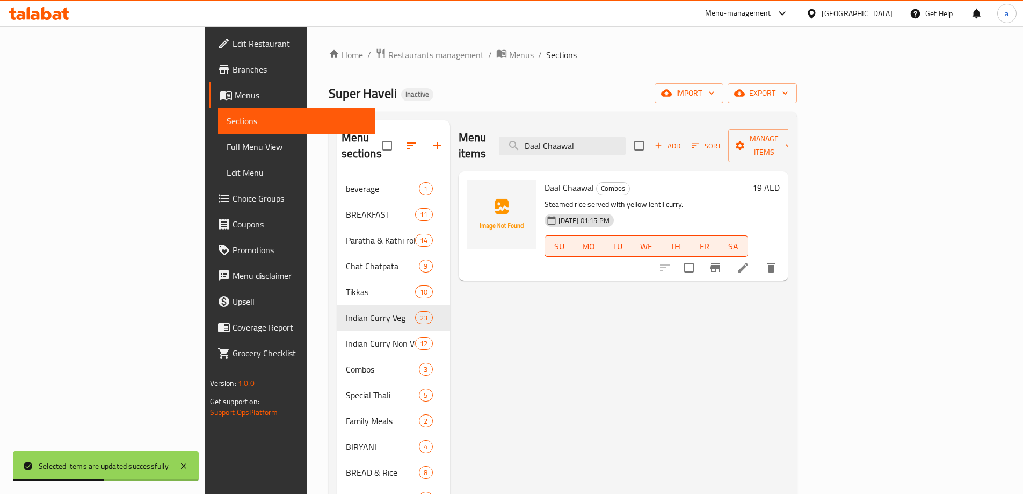
click at [626, 136] on input "Daal Chaawal" at bounding box center [562, 145] width 127 height 19
paste input "Kadhi"
type input "[PERSON_NAME]"
click at [700, 256] on input "checkbox" at bounding box center [689, 267] width 23 height 23
checkbox input "true"
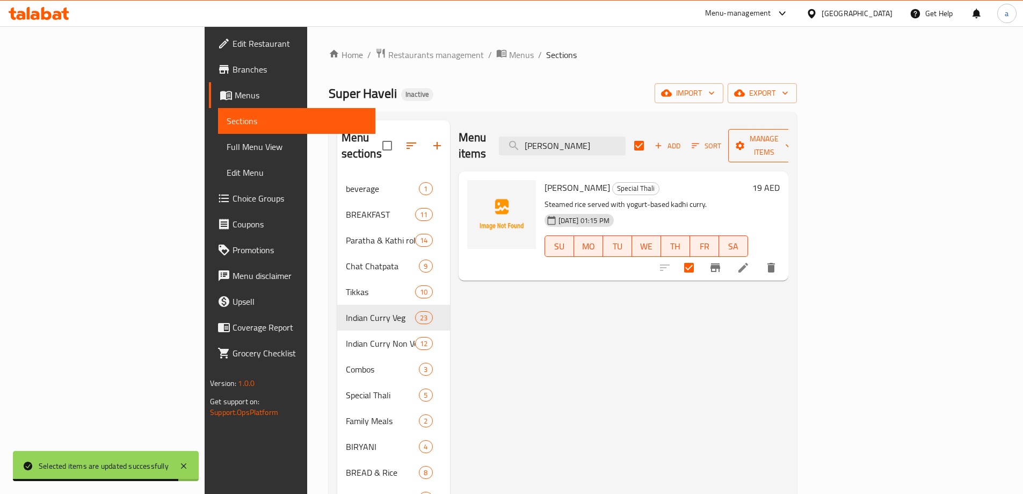
click at [792, 144] on span "Manage items" at bounding box center [764, 145] width 55 height 27
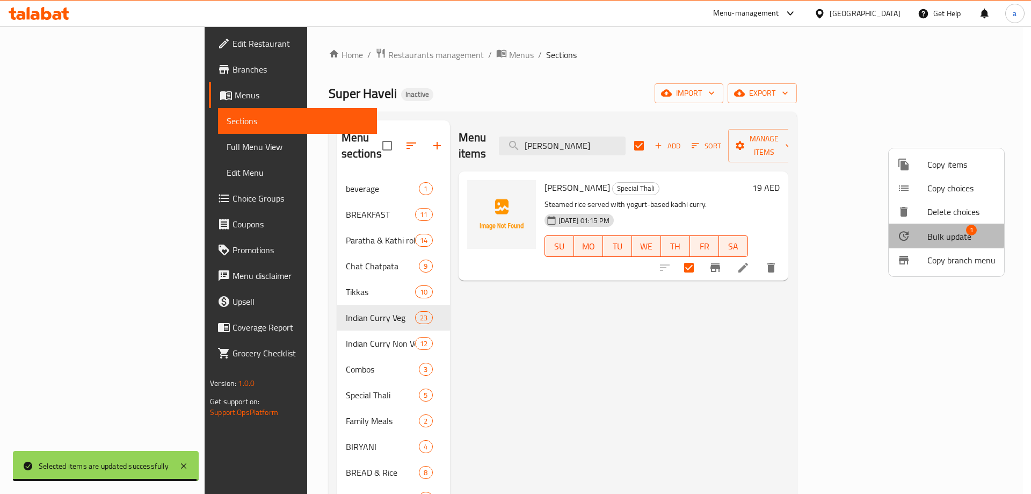
click at [930, 233] on span "Bulk update" at bounding box center [949, 236] width 44 height 13
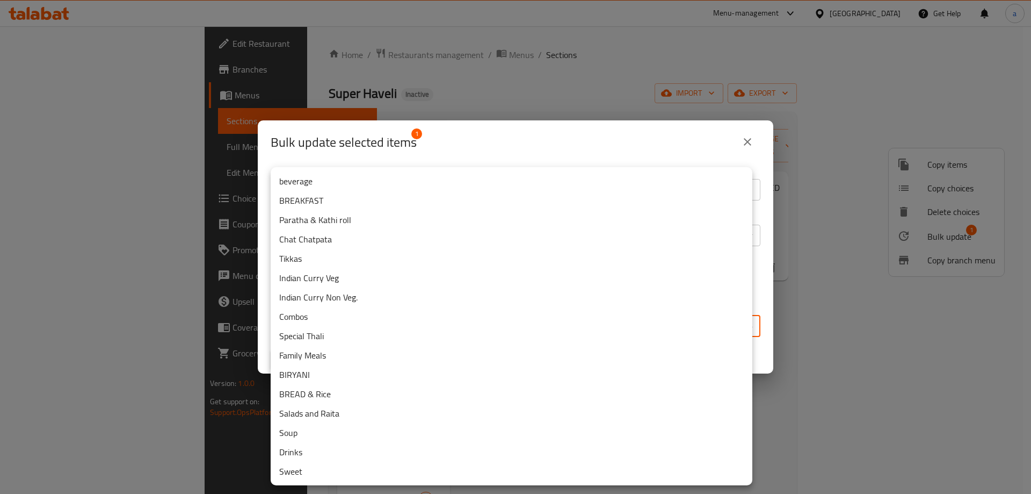
click at [423, 318] on body "​ Menu-management [GEOGRAPHIC_DATA] Get Help a Edit Restaurant Branches Menus S…" at bounding box center [515, 259] width 1031 height 467
click at [347, 321] on li "Combos" at bounding box center [512, 316] width 482 height 19
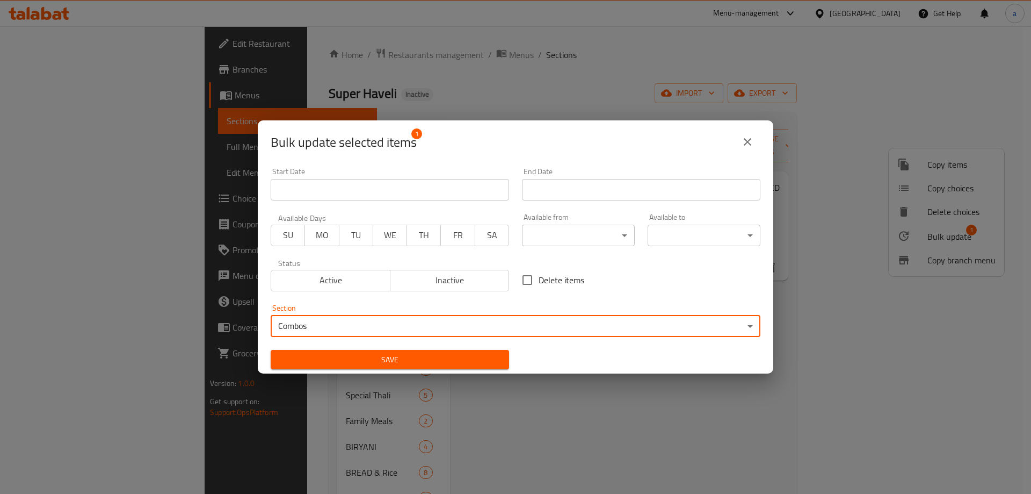
click at [359, 359] on span "Save" at bounding box center [389, 359] width 221 height 13
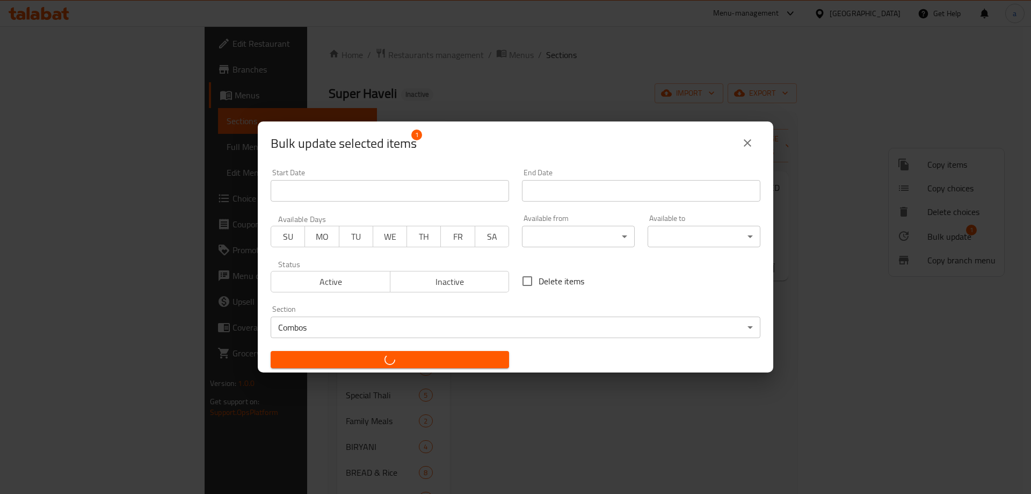
checkbox input "false"
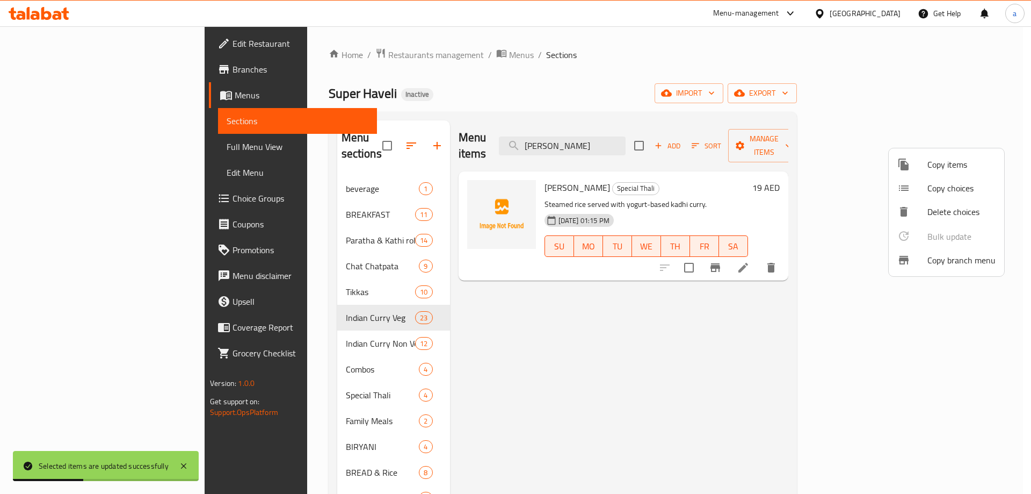
click at [632, 137] on div at bounding box center [515, 247] width 1031 height 494
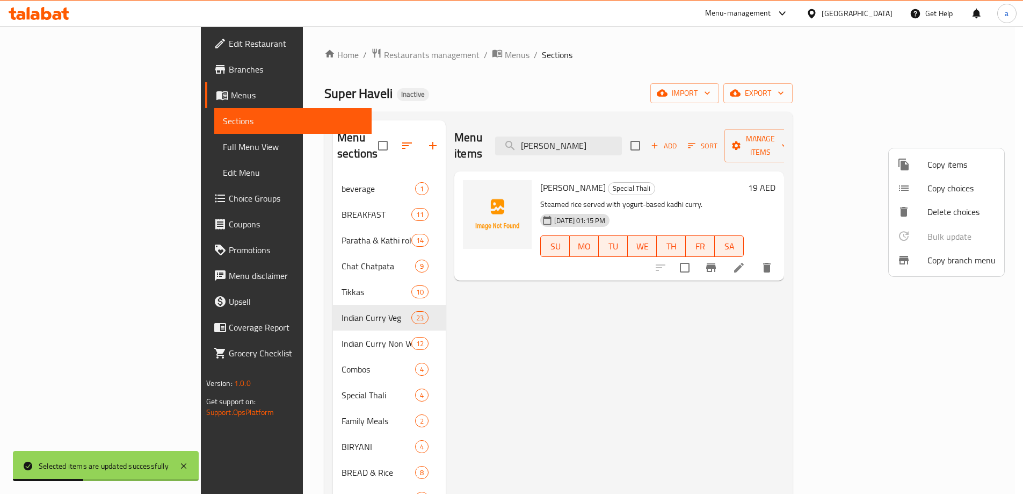
click at [622, 137] on input "[PERSON_NAME]" at bounding box center [558, 145] width 127 height 19
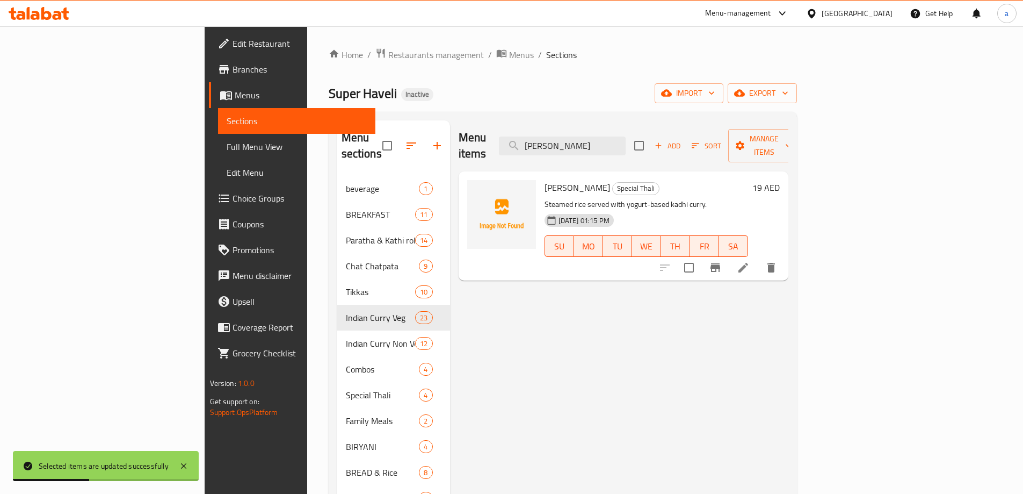
click at [626, 137] on input "[PERSON_NAME]" at bounding box center [562, 145] width 127 height 19
paste input "Chole"
type input "Chole Chaawal"
click at [750, 261] on icon at bounding box center [743, 267] width 13 height 13
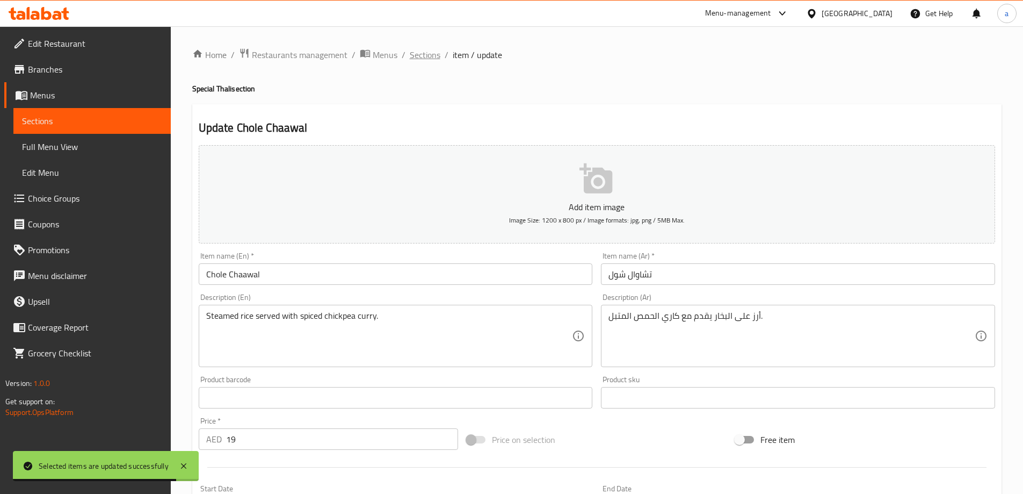
click at [432, 56] on span "Sections" at bounding box center [425, 54] width 31 height 13
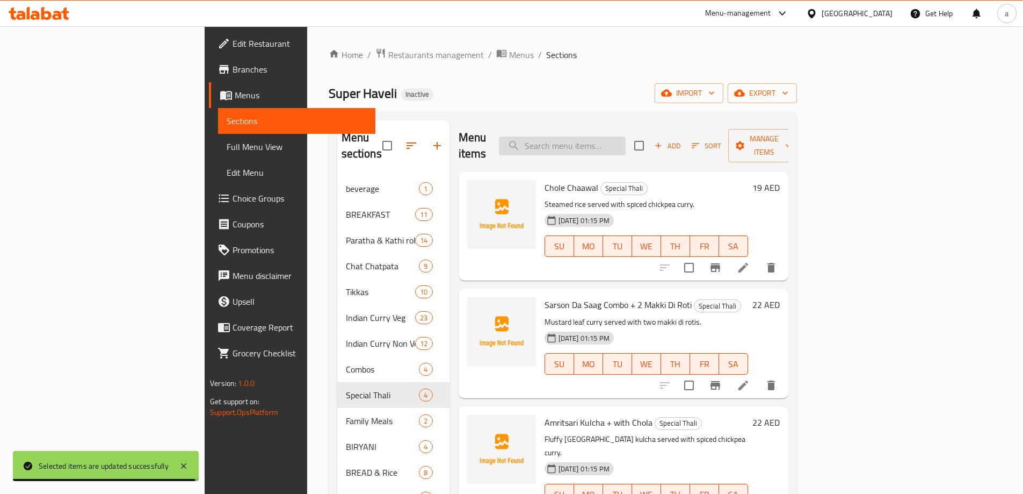
click at [626, 140] on input "search" at bounding box center [562, 145] width 127 height 19
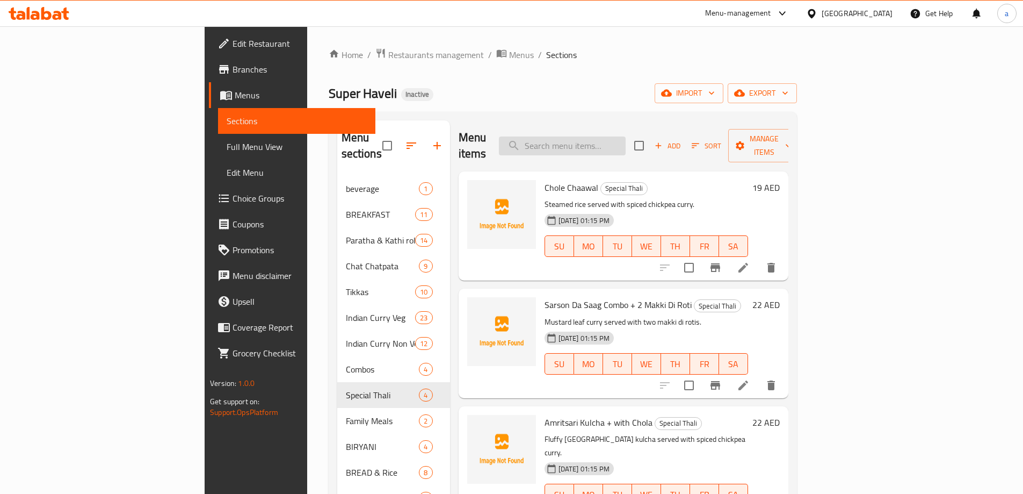
paste input "Chole Chaawal"
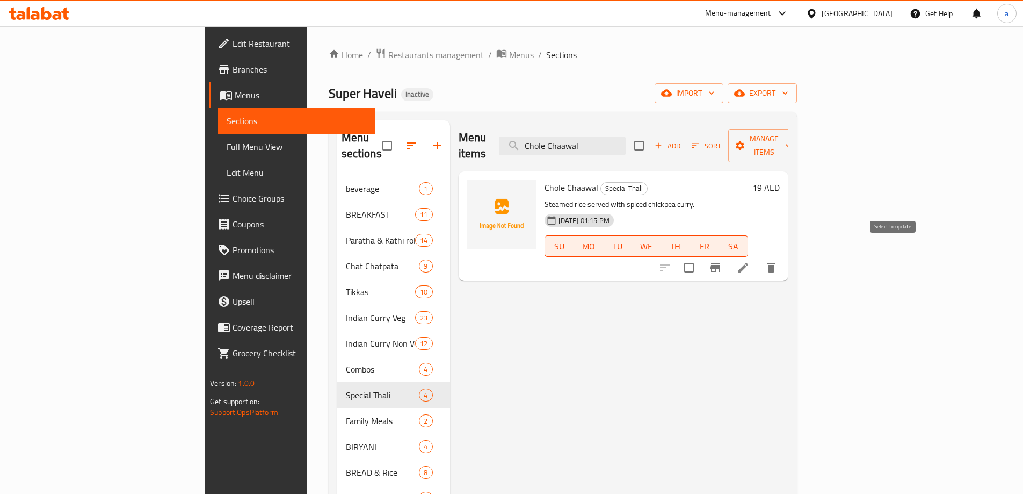
type input "Chole Chaawal"
click at [700, 256] on input "checkbox" at bounding box center [689, 267] width 23 height 23
checkbox input "true"
click at [792, 134] on span "Manage items" at bounding box center [764, 145] width 55 height 27
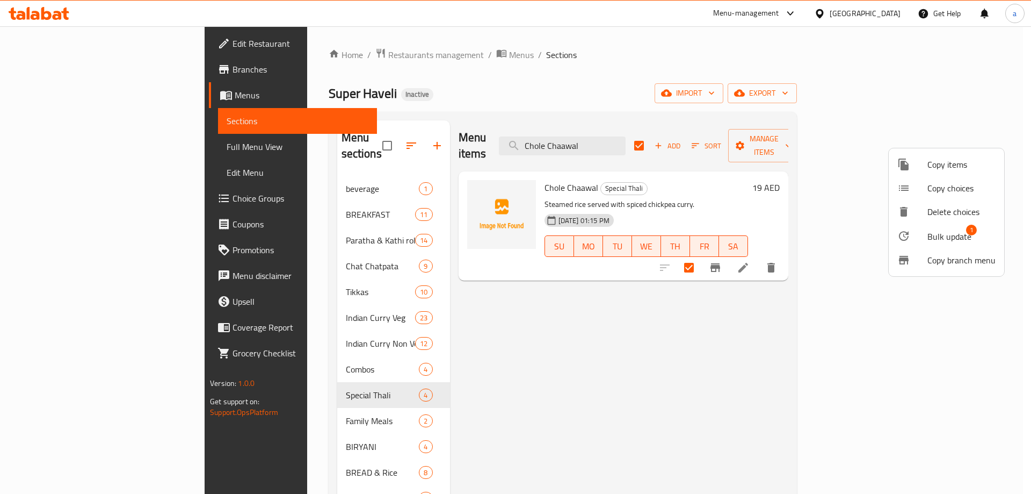
click at [962, 230] on span "Bulk update" at bounding box center [949, 236] width 44 height 13
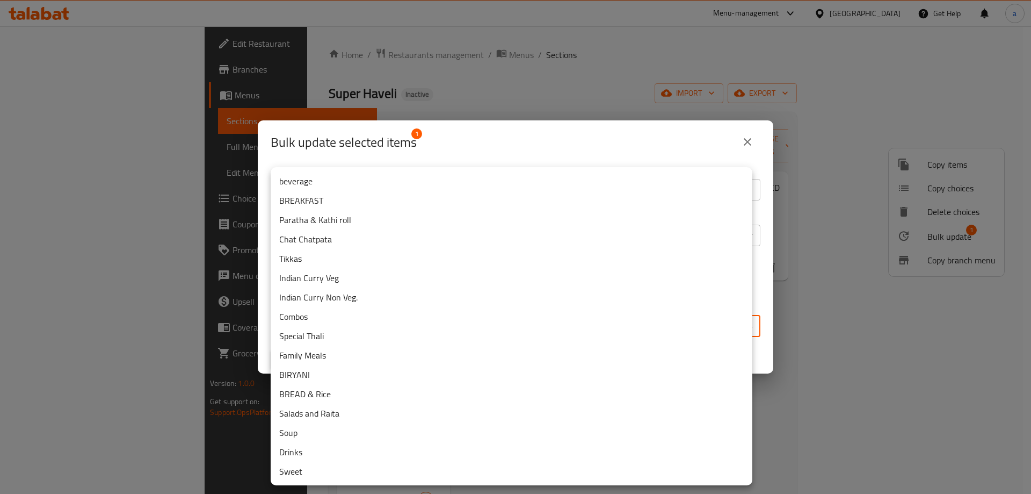
click at [523, 320] on body "​ Menu-management [GEOGRAPHIC_DATA] Get Help a Edit Restaurant Branches Menus S…" at bounding box center [515, 259] width 1031 height 467
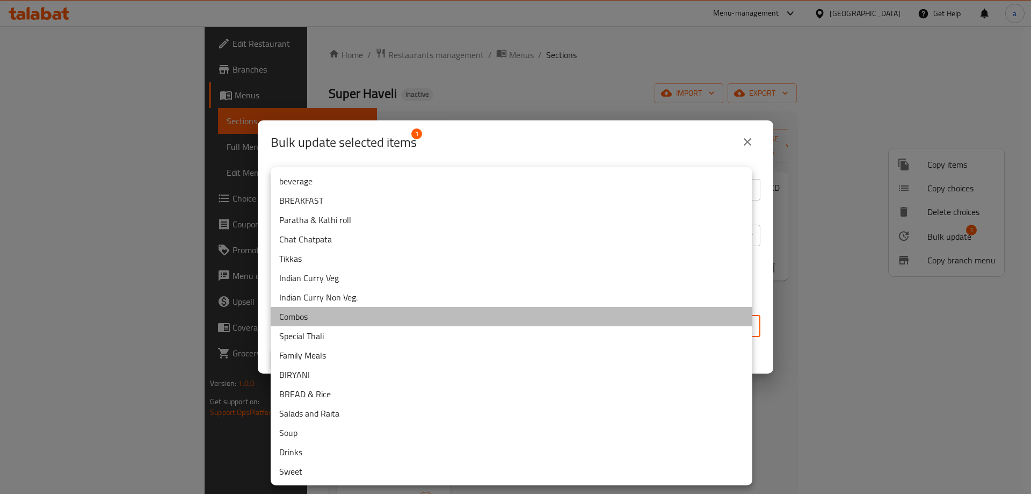
click at [419, 324] on li "Combos" at bounding box center [512, 316] width 482 height 19
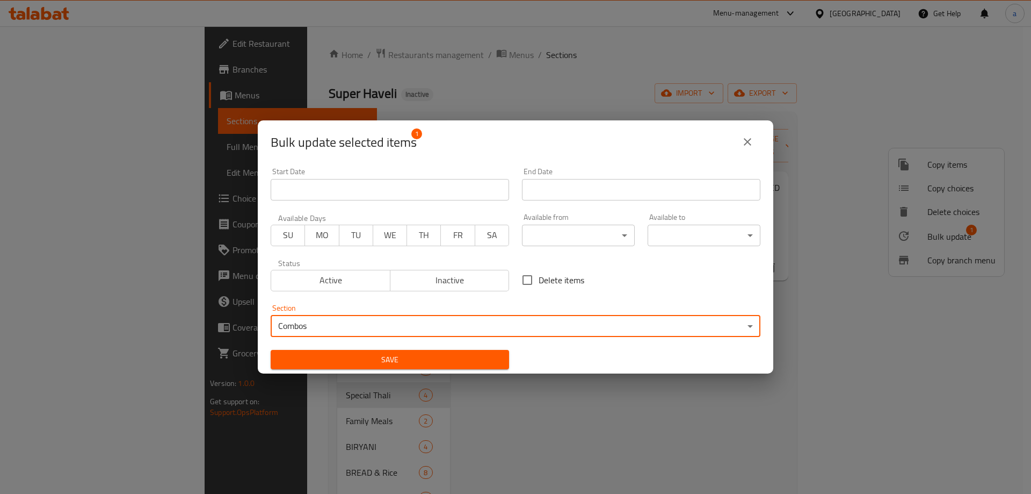
click at [420, 354] on span "Save" at bounding box center [389, 359] width 221 height 13
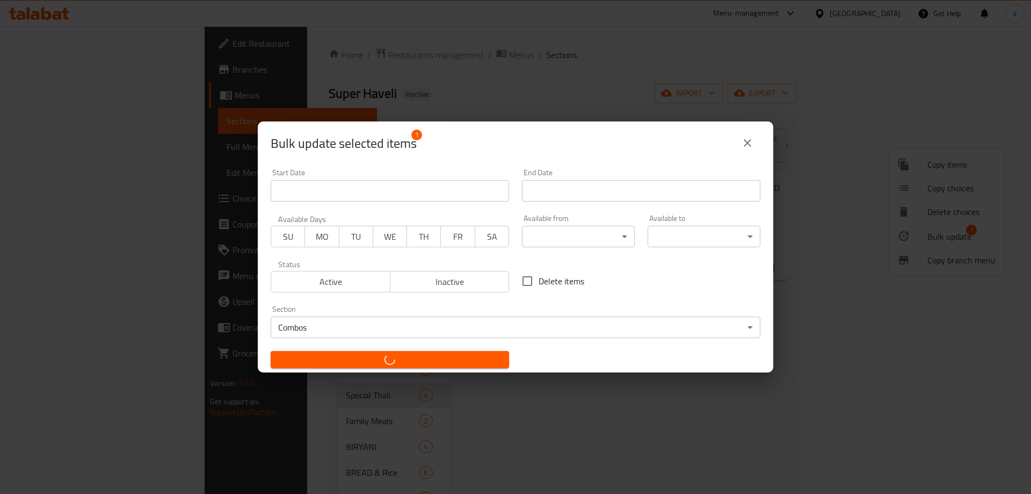
checkbox input "false"
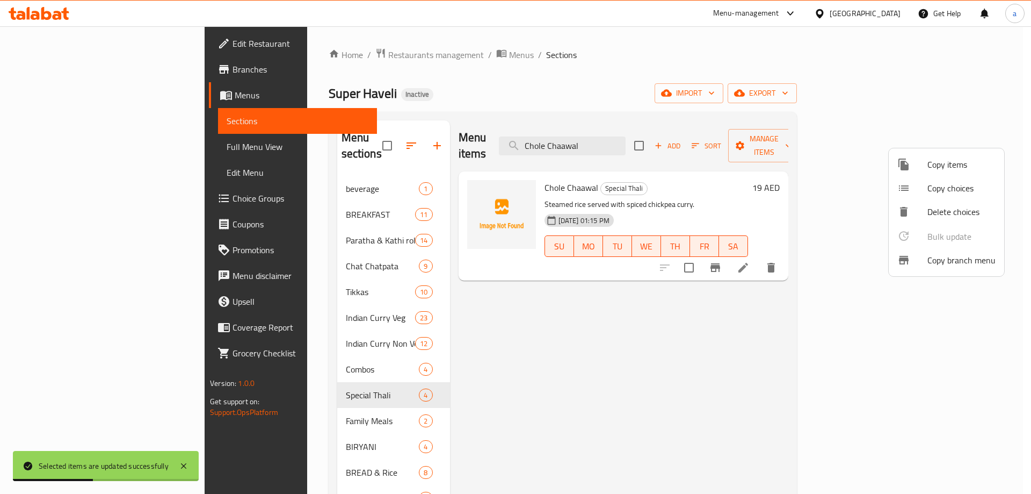
click at [656, 140] on div at bounding box center [515, 247] width 1031 height 494
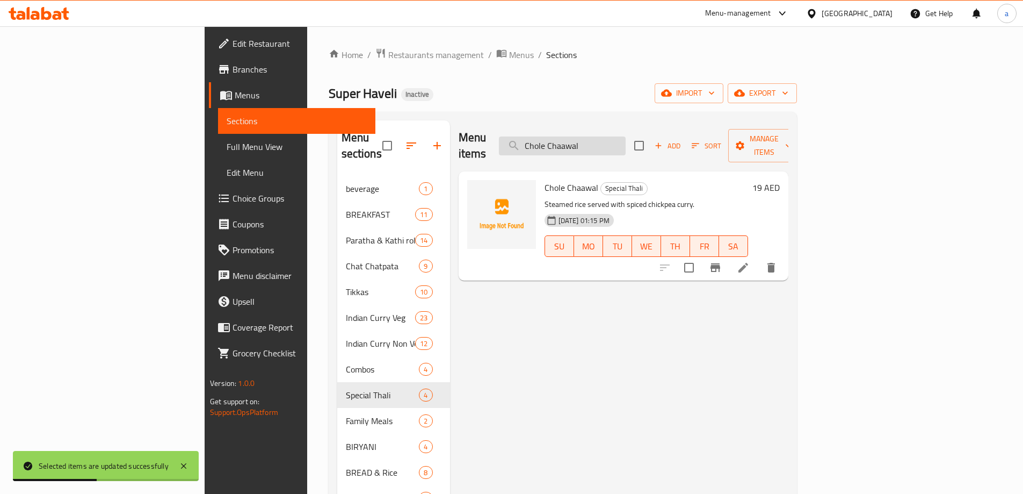
click at [626, 139] on input "Chole Chaawal" at bounding box center [562, 145] width 127 height 19
paste input "Sarson Da Saag Combo + 2 Makki Di Roti"
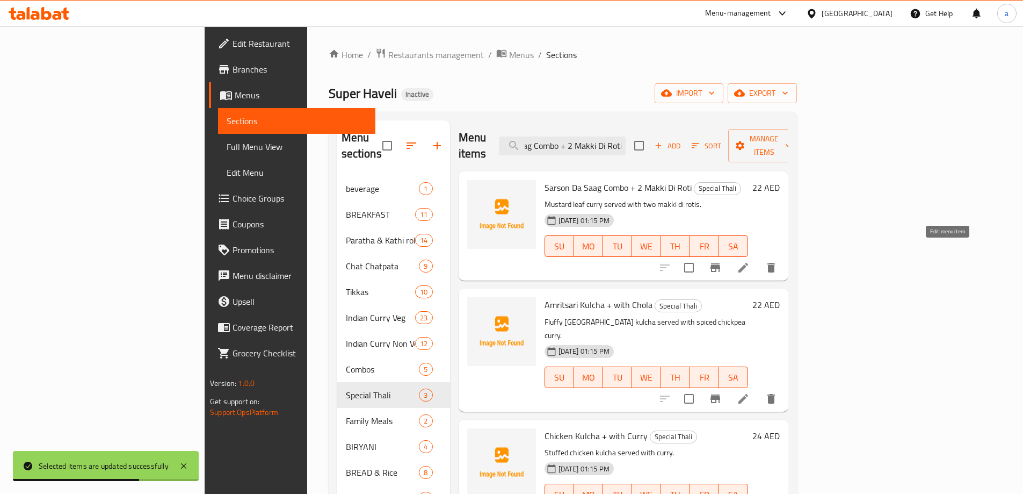
type input "Sarson Da Saag Combo + 2 Makki Di Roti"
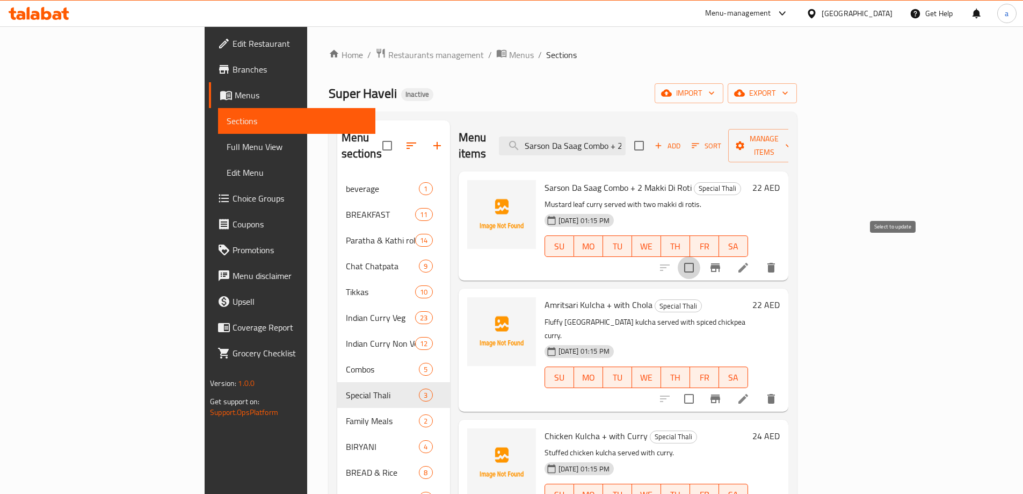
click at [700, 256] on input "checkbox" at bounding box center [689, 267] width 23 height 23
click at [792, 142] on span "Manage items" at bounding box center [764, 145] width 55 height 27
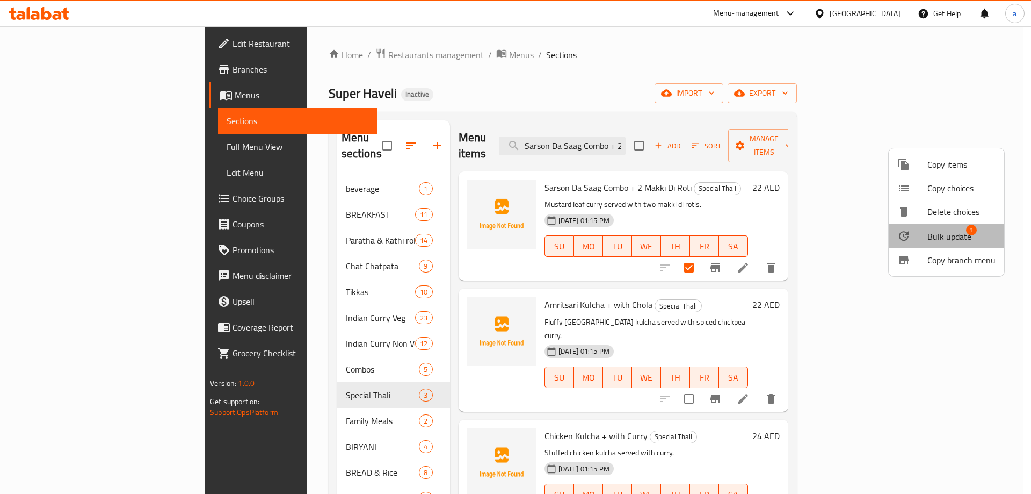
click at [958, 239] on span "Bulk update" at bounding box center [949, 236] width 44 height 13
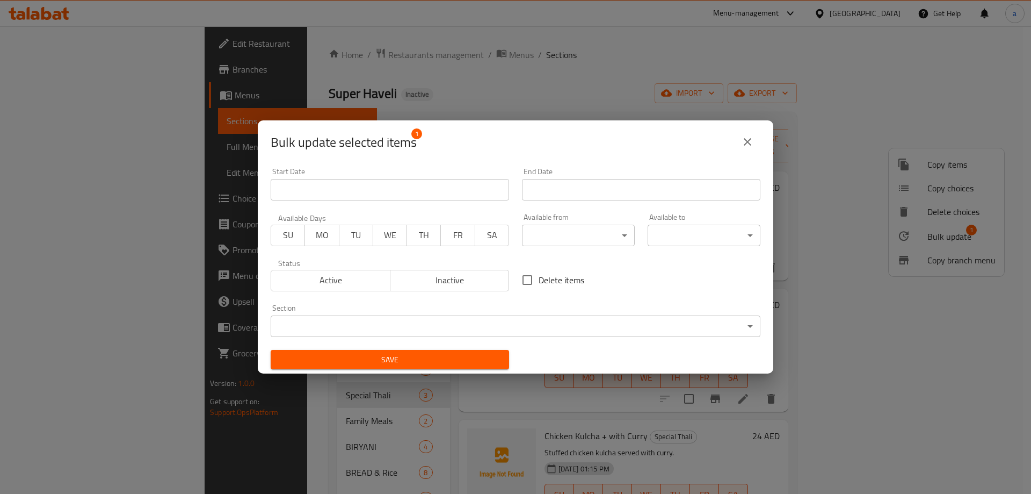
click at [388, 327] on body "​ Menu-management [GEOGRAPHIC_DATA] Get Help a Edit Restaurant Branches Menus S…" at bounding box center [515, 259] width 1031 height 467
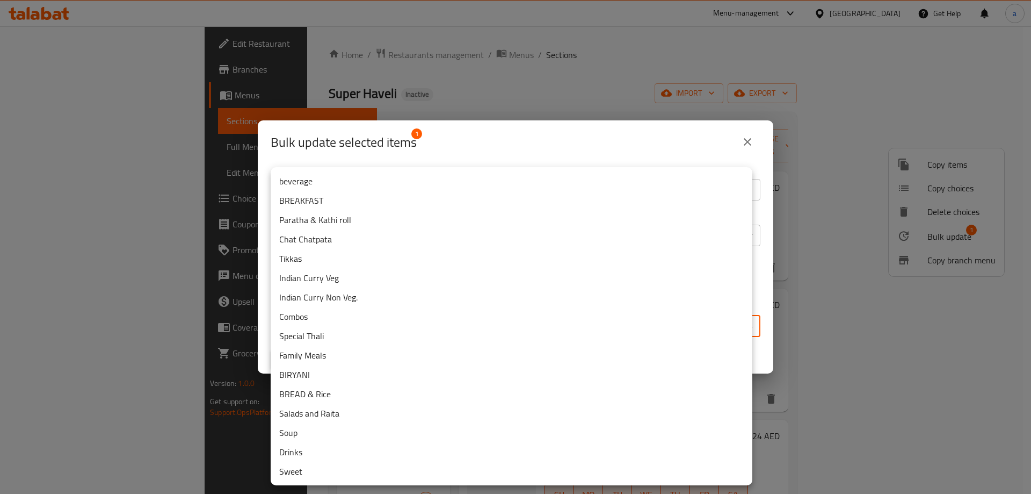
click at [327, 317] on li "Combos" at bounding box center [512, 316] width 482 height 19
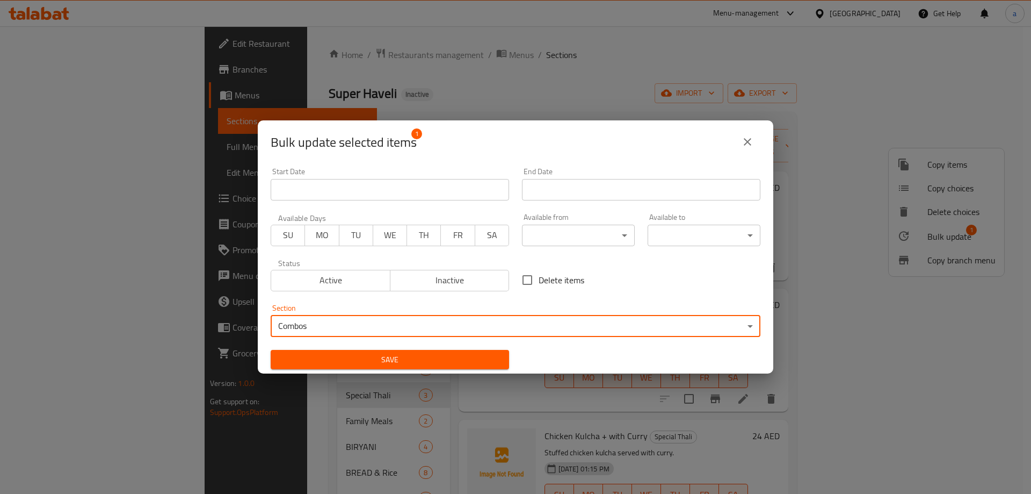
click at [341, 351] on button "Save" at bounding box center [390, 360] width 238 height 20
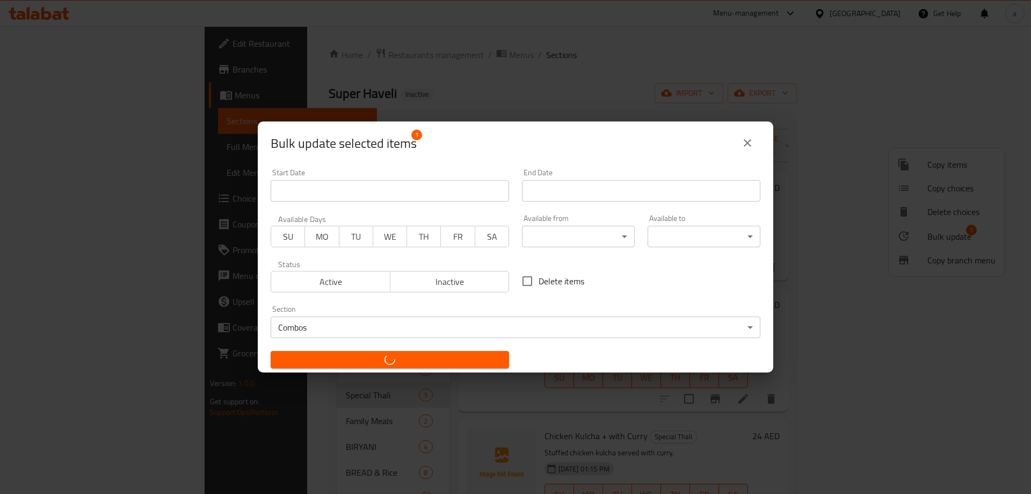
checkbox input "false"
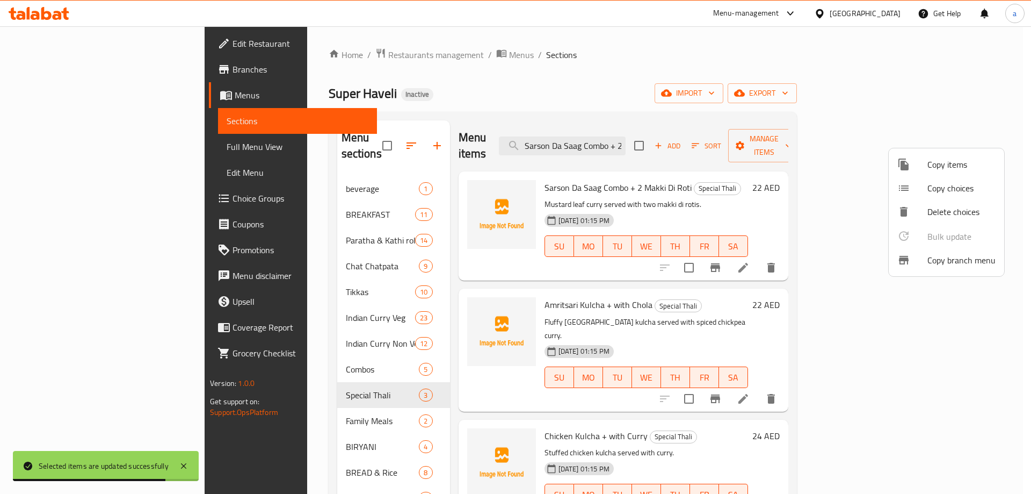
click at [658, 141] on div at bounding box center [515, 247] width 1031 height 494
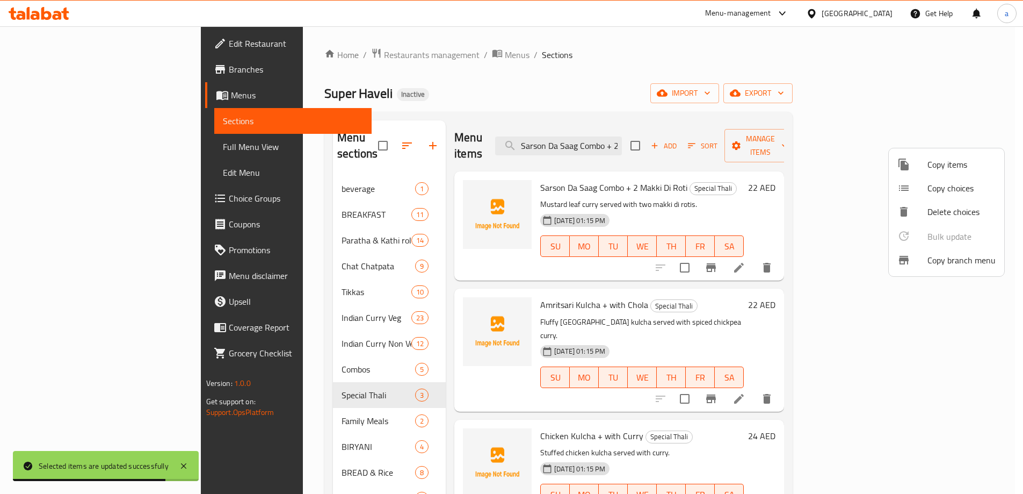
click at [622, 141] on input "Sarson Da Saag Combo + 2 Makki Di Roti" at bounding box center [558, 145] width 127 height 19
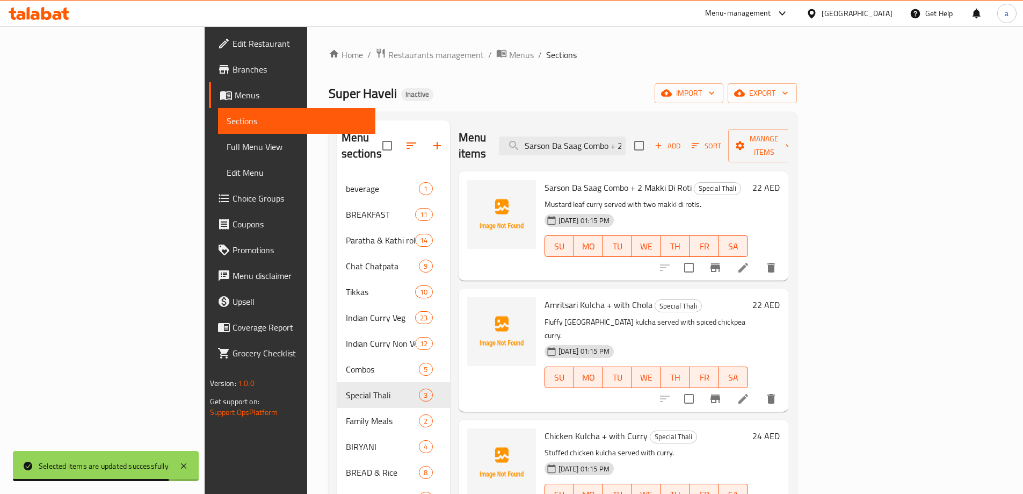
click at [626, 141] on input "Sarson Da Saag Combo + 2 Makki Di Roti" at bounding box center [562, 145] width 127 height 19
paste input "Amritsari Kulcha + with Chola"
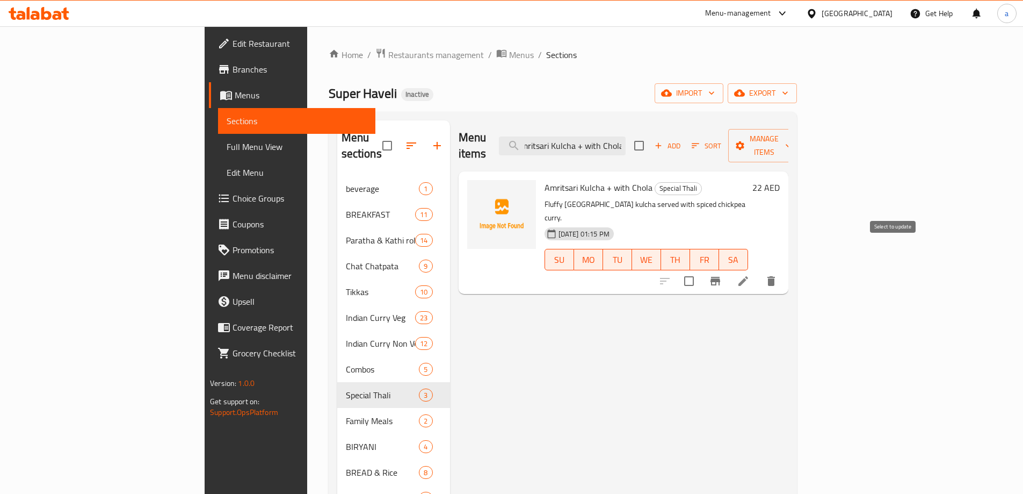
type input "Amritsari Kulcha + with Chola"
click at [700, 270] on input "checkbox" at bounding box center [689, 281] width 23 height 23
checkbox input "true"
checkbox input "false"
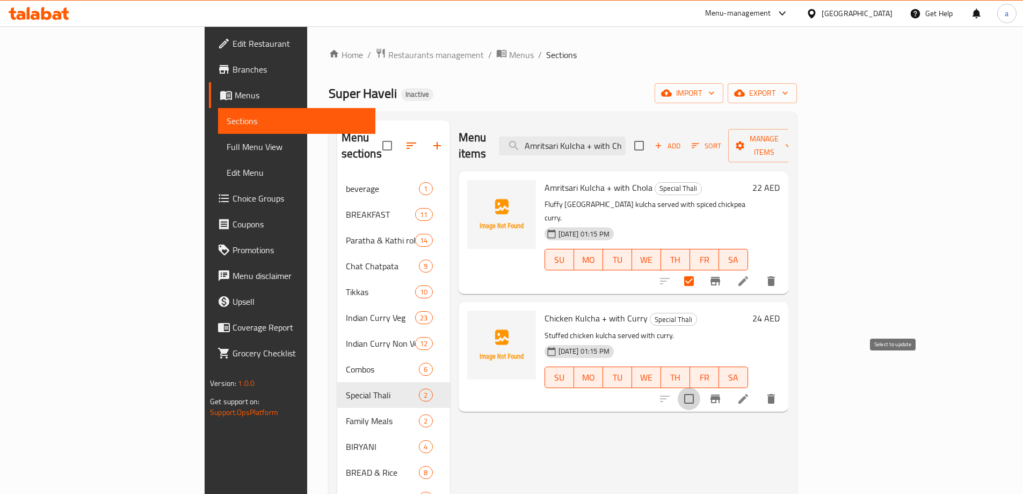
click at [700, 387] on input "checkbox" at bounding box center [689, 398] width 23 height 23
checkbox input "true"
click at [792, 141] on span "Manage items" at bounding box center [764, 145] width 55 height 27
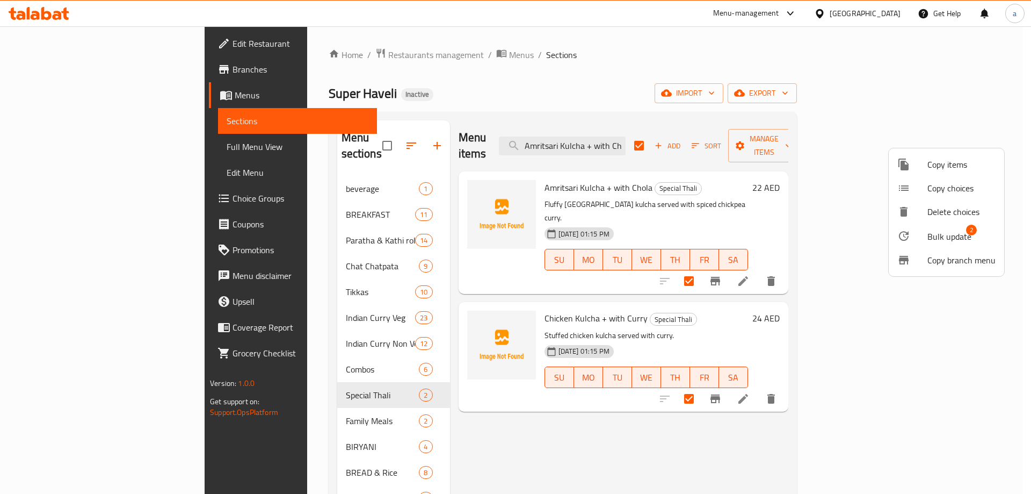
click at [974, 239] on span "Bulk update 2" at bounding box center [961, 236] width 68 height 14
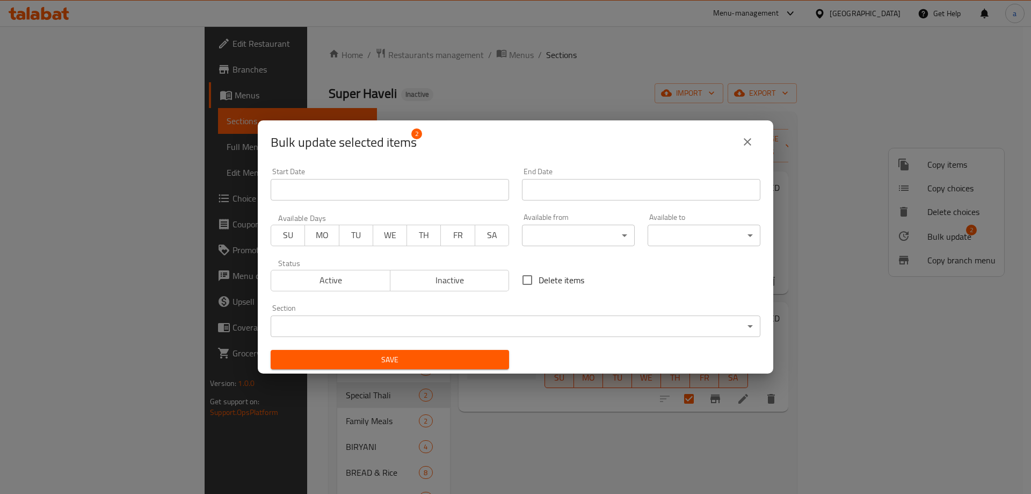
click at [449, 327] on body "​ Menu-management [GEOGRAPHIC_DATA] Get Help a Edit Restaurant Branches Menus S…" at bounding box center [515, 259] width 1031 height 467
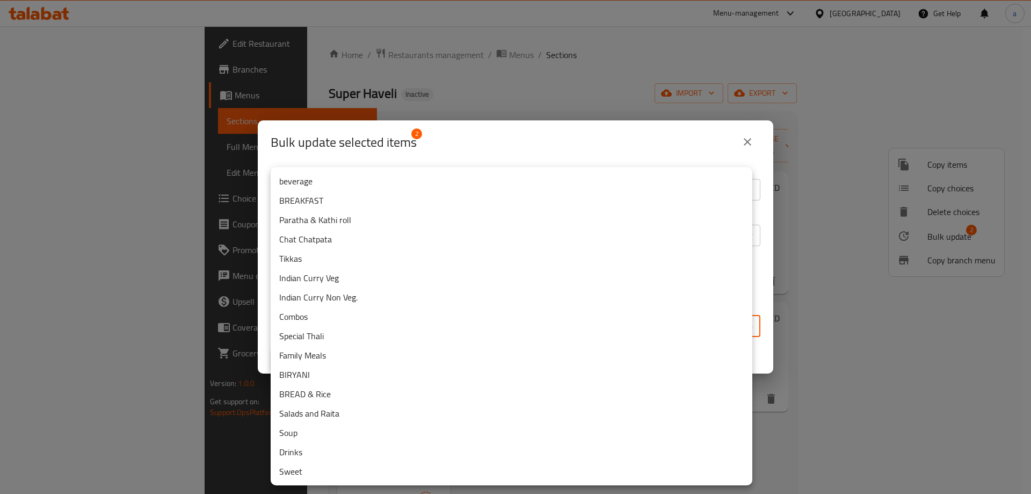
click at [418, 322] on li "Combos" at bounding box center [512, 316] width 482 height 19
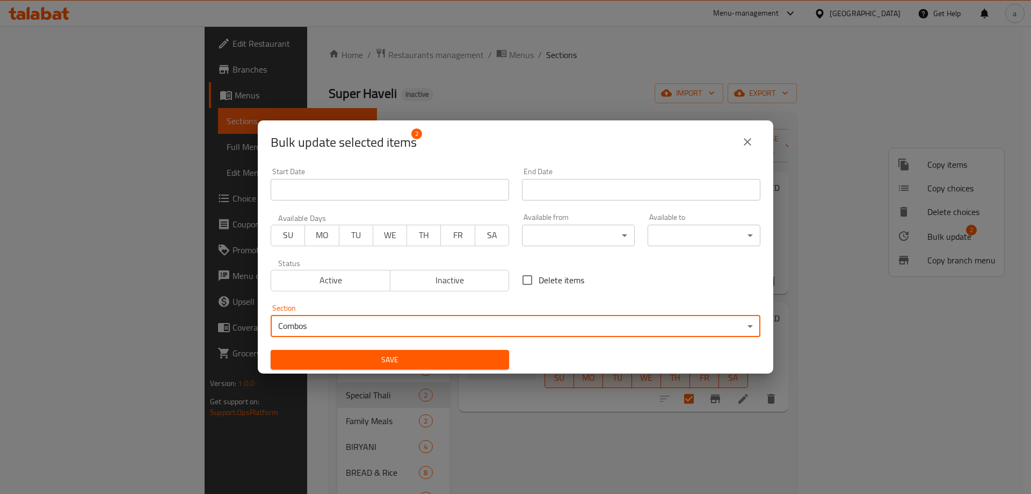
click at [416, 356] on span "Save" at bounding box center [389, 359] width 221 height 13
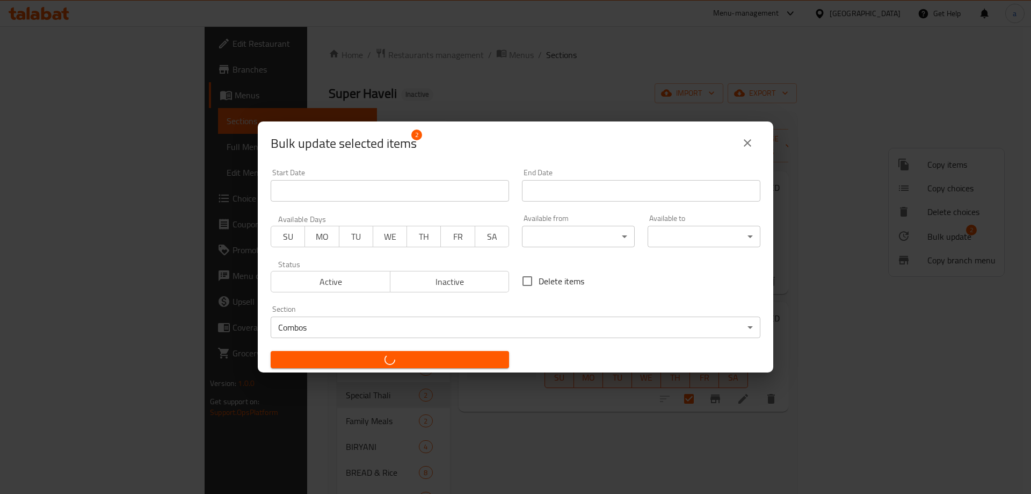
checkbox input "false"
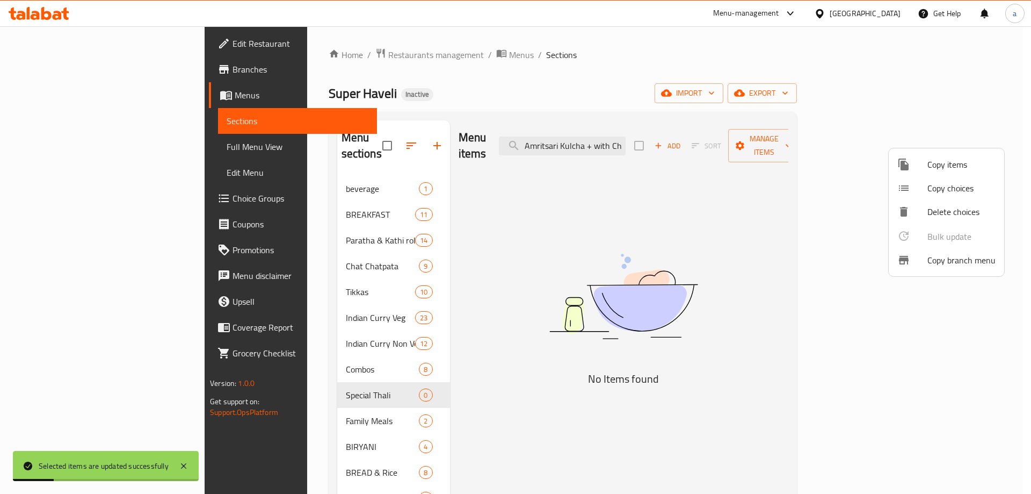
click at [253, 355] on div at bounding box center [515, 247] width 1031 height 494
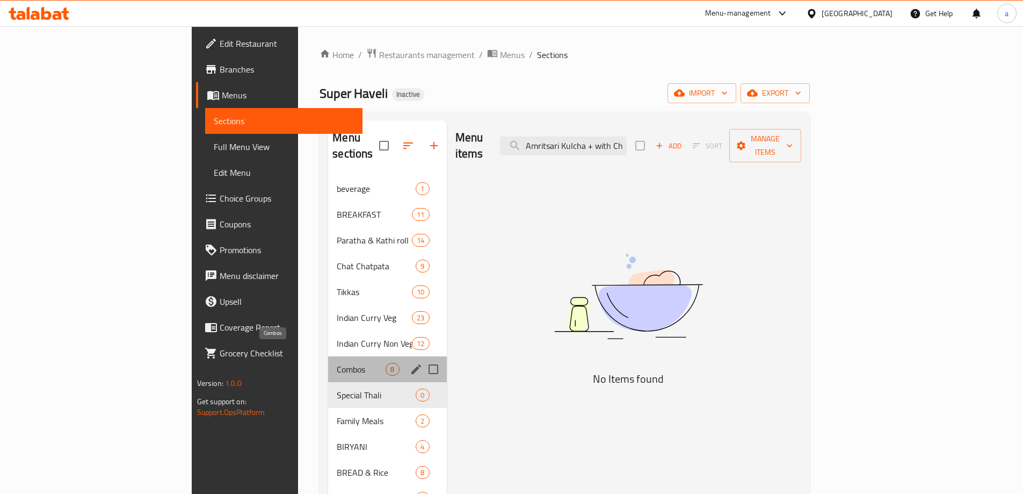
click at [337, 362] on span "Combos" at bounding box center [361, 368] width 49 height 13
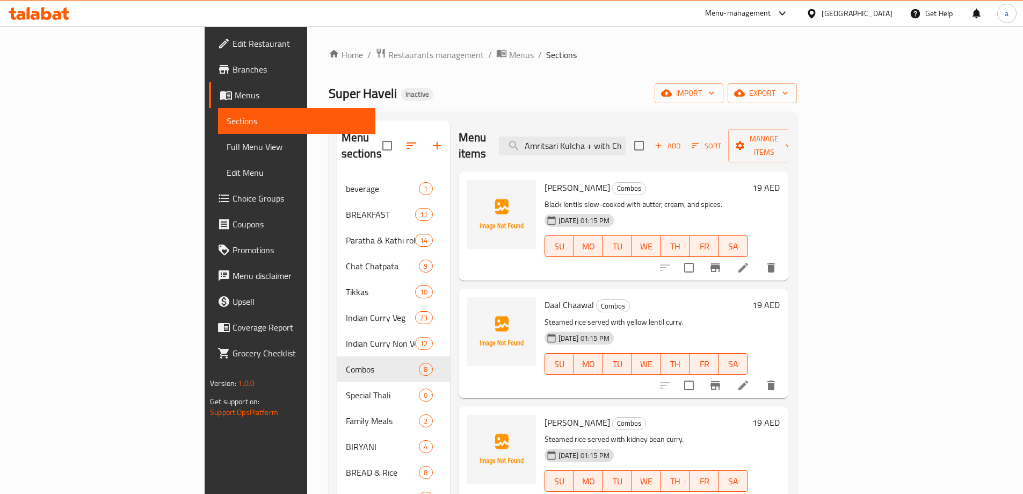
click at [545, 179] on span "[PERSON_NAME]" at bounding box center [578, 187] width 66 height 16
copy h6 "[PERSON_NAME]"
click at [748, 263] on icon at bounding box center [743, 268] width 10 height 10
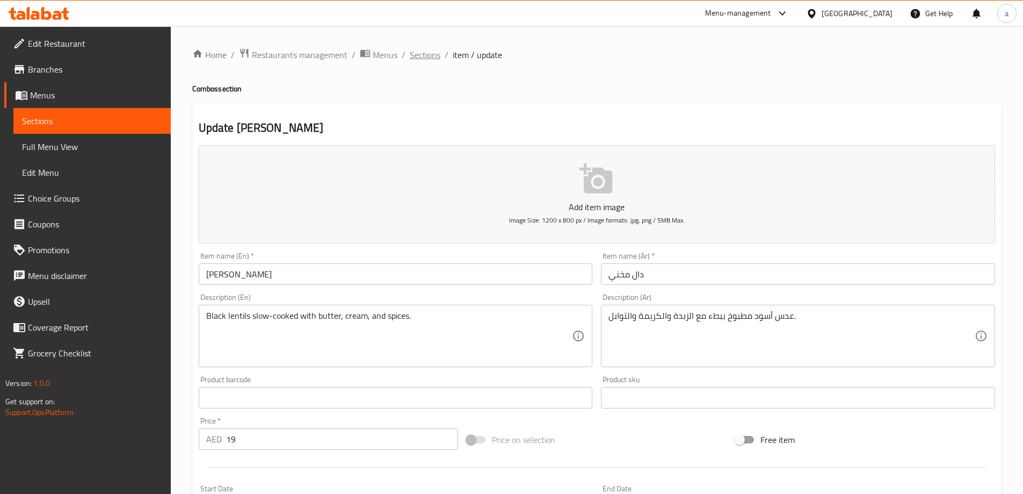
click at [419, 52] on span "Sections" at bounding box center [425, 54] width 31 height 13
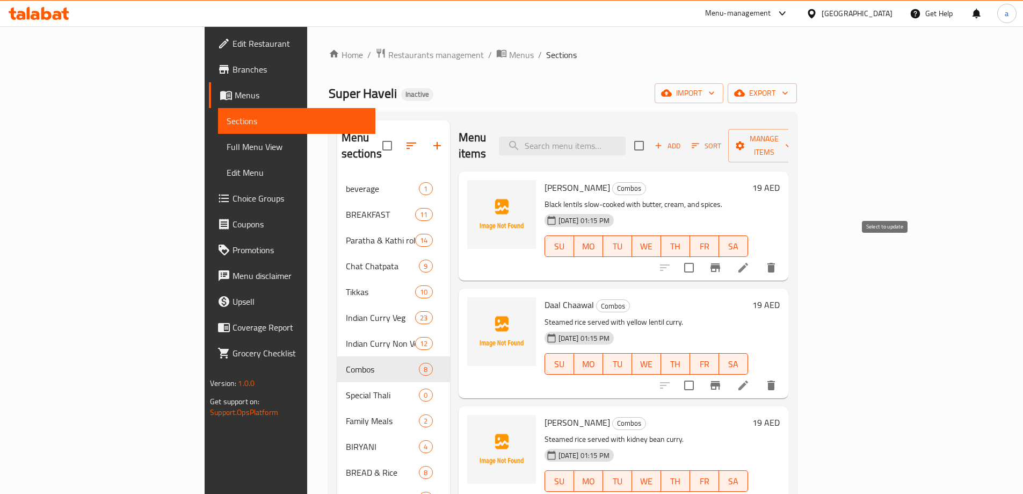
click at [700, 258] on input "checkbox" at bounding box center [689, 267] width 23 height 23
click at [792, 133] on span "Manage items" at bounding box center [764, 145] width 55 height 27
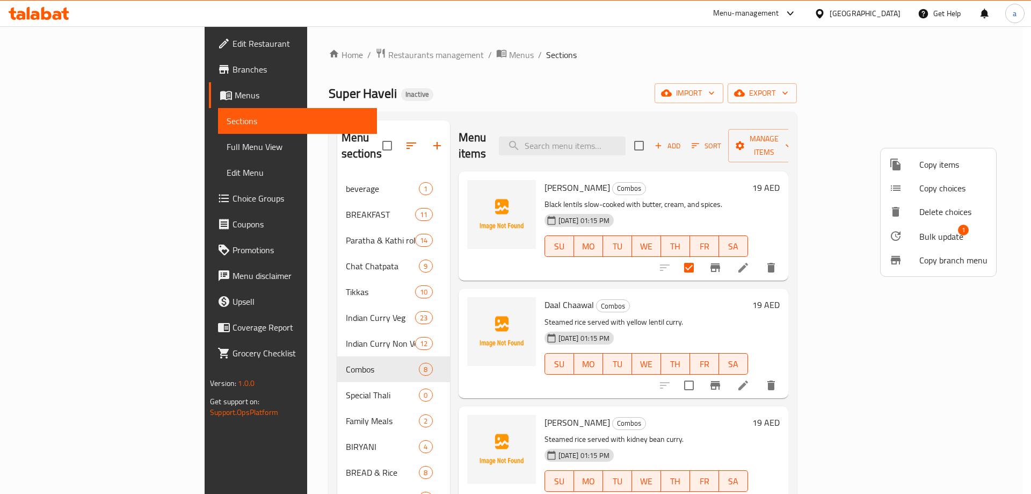
click at [951, 233] on span "Bulk update" at bounding box center [941, 236] width 44 height 13
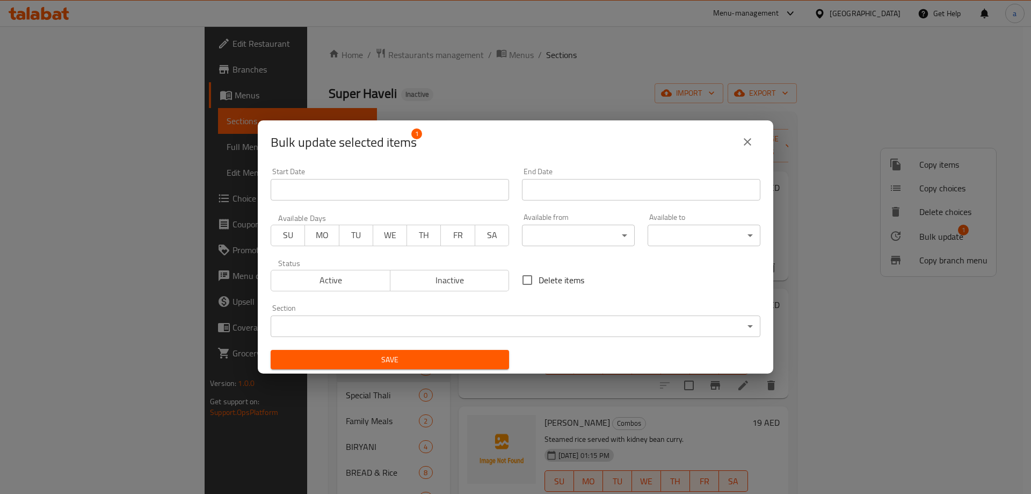
click at [502, 332] on body "​ Menu-management [GEOGRAPHIC_DATA] Get Help a Edit Restaurant Branches Menus S…" at bounding box center [515, 259] width 1031 height 467
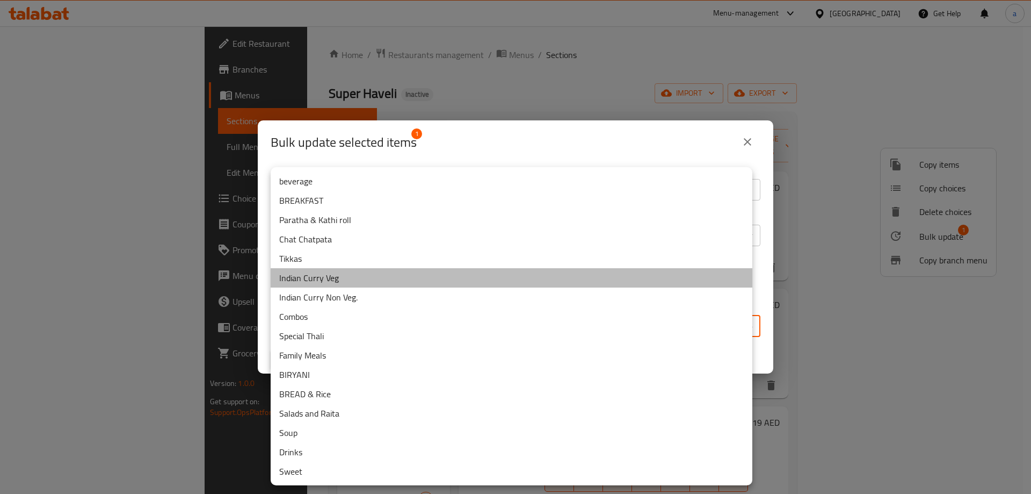
click at [322, 282] on li "Indian Curry Veg" at bounding box center [512, 277] width 482 height 19
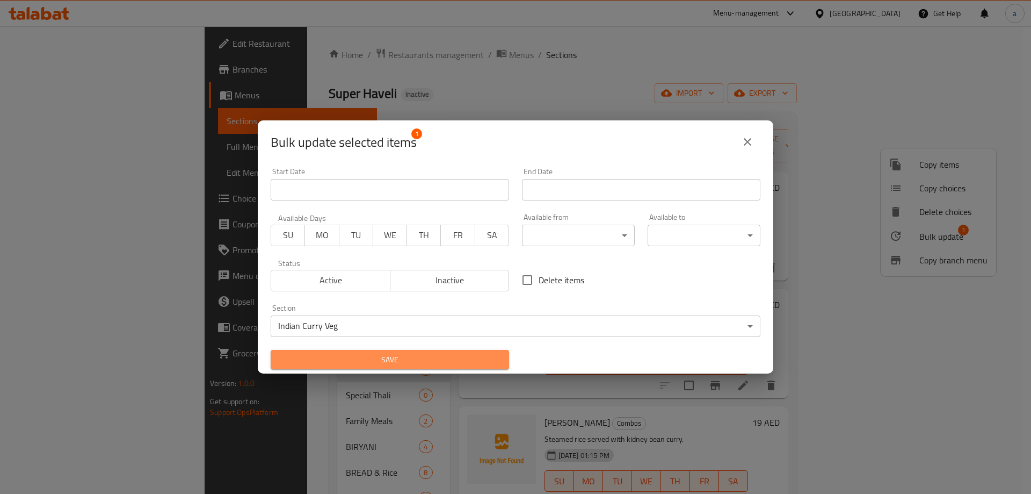
click at [391, 350] on button "Save" at bounding box center [390, 360] width 238 height 20
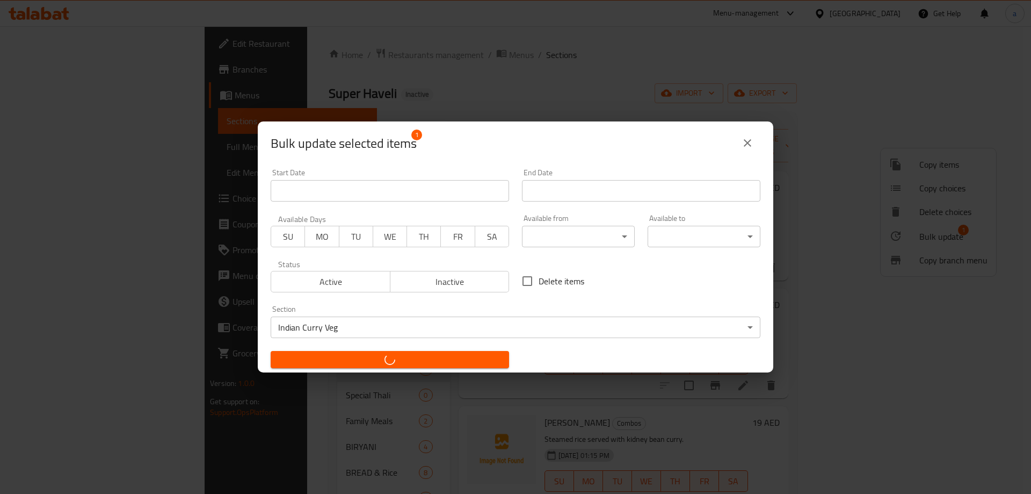
checkbox input "false"
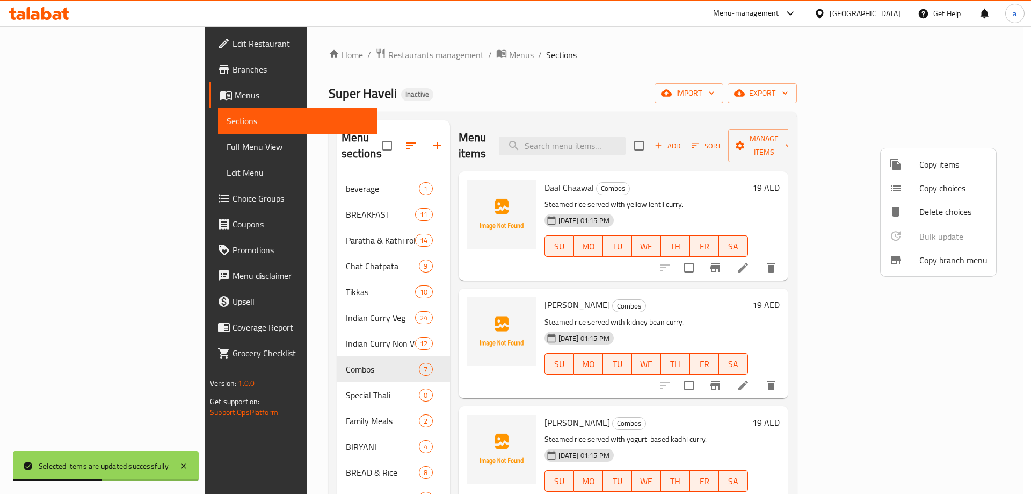
click at [583, 71] on div at bounding box center [515, 247] width 1031 height 494
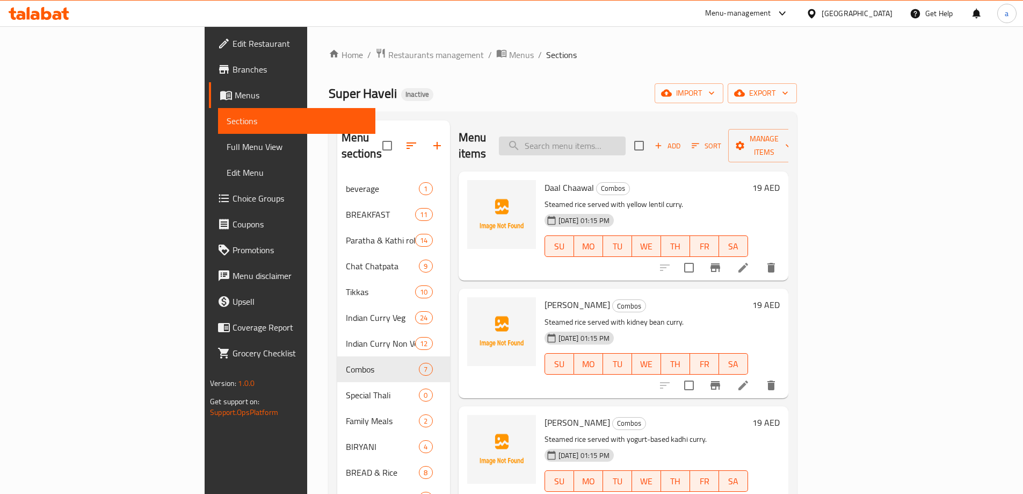
click at [615, 141] on input "search" at bounding box center [562, 145] width 127 height 19
paste input "Punjabi"
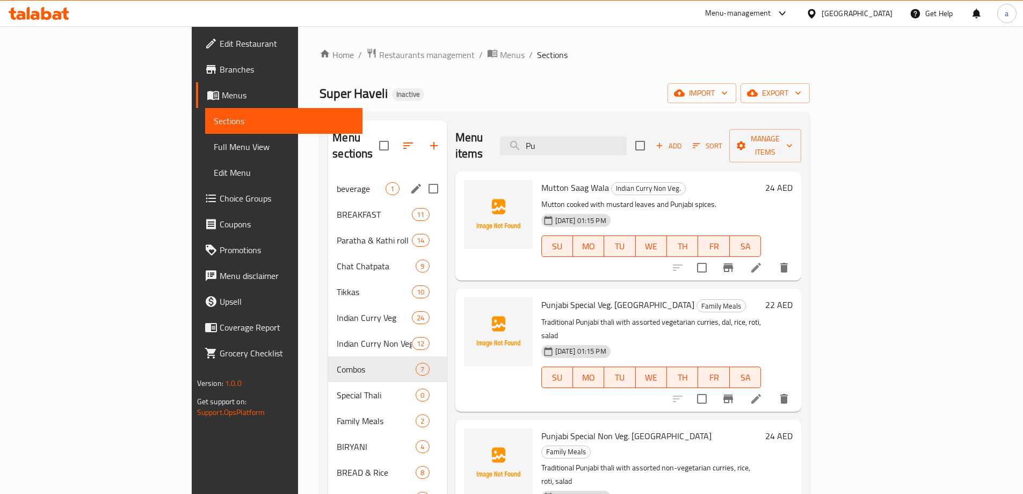
type input "P"
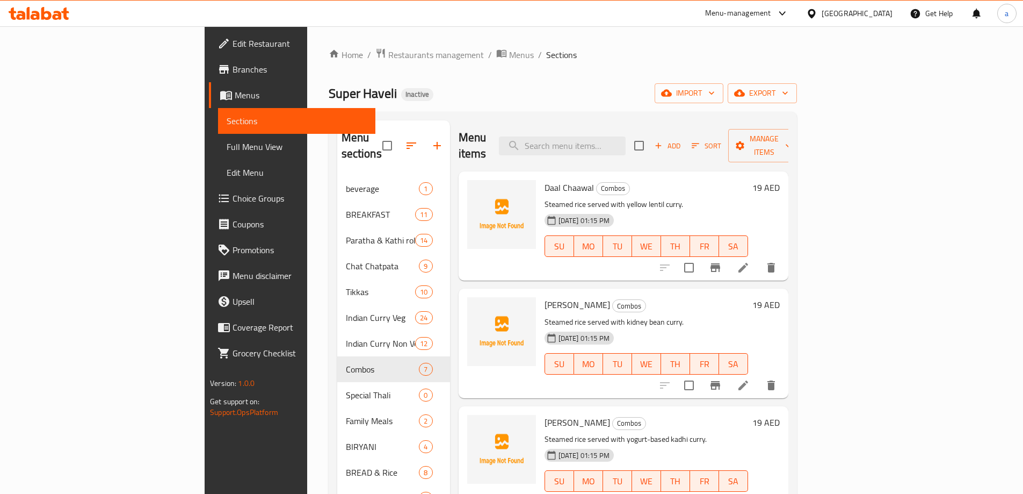
click at [337, 139] on div "Menu sections" at bounding box center [393, 145] width 113 height 51
click at [626, 136] on input "search" at bounding box center [562, 145] width 127 height 19
paste input "Punjabi Special Veg. [GEOGRAPHIC_DATA]"
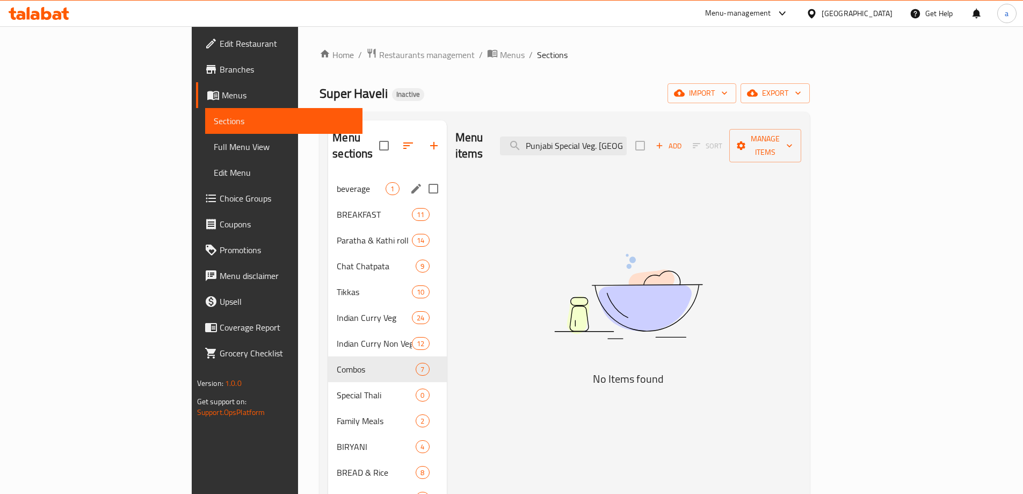
type input "Punjabi Special Veg. [GEOGRAPHIC_DATA]"
click at [328, 182] on div "beverage 1" at bounding box center [387, 189] width 118 height 26
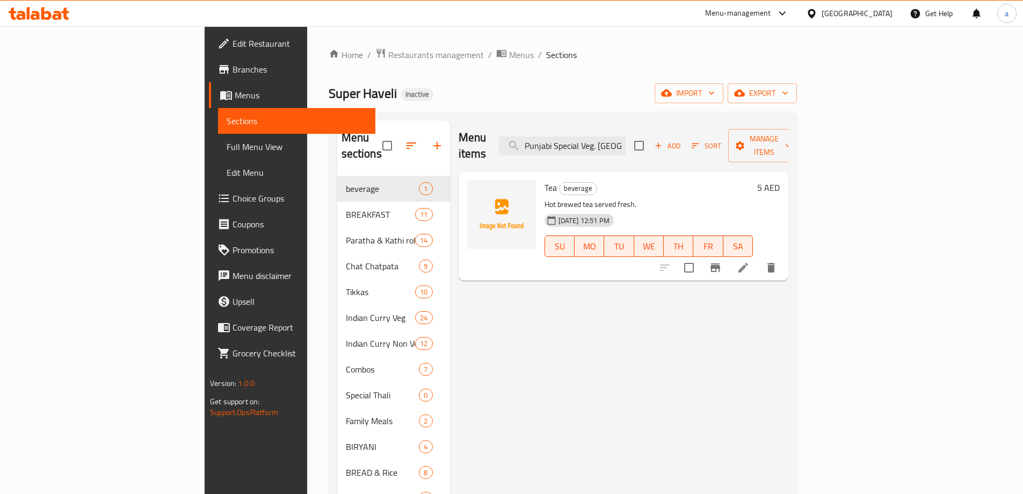
click at [567, 77] on div "Home / Restaurants management / Menus / Sections Super Haveli Inactive import e…" at bounding box center [563, 335] width 468 height 575
click at [546, 53] on span "Sections" at bounding box center [561, 54] width 31 height 13
click at [509, 54] on span "Menus" at bounding box center [521, 54] width 25 height 13
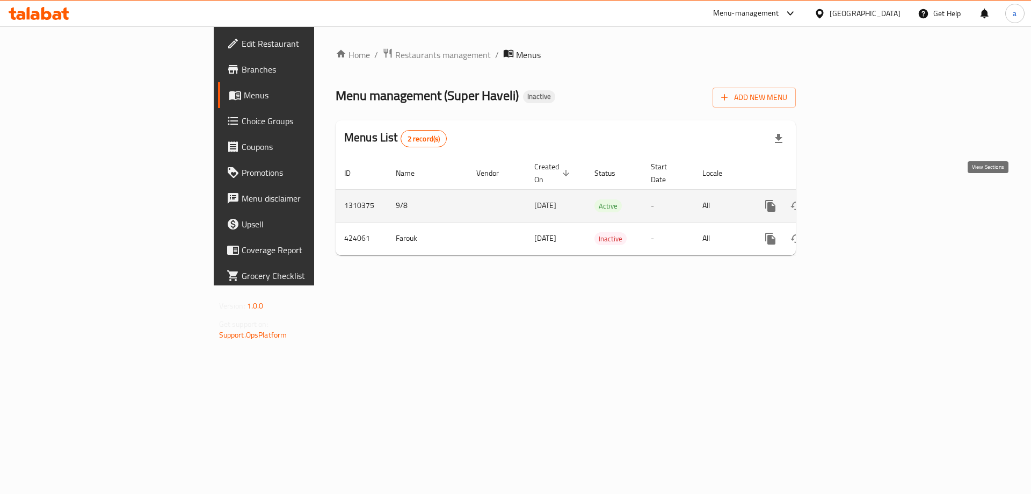
click at [861, 199] on link "enhanced table" at bounding box center [848, 206] width 26 height 26
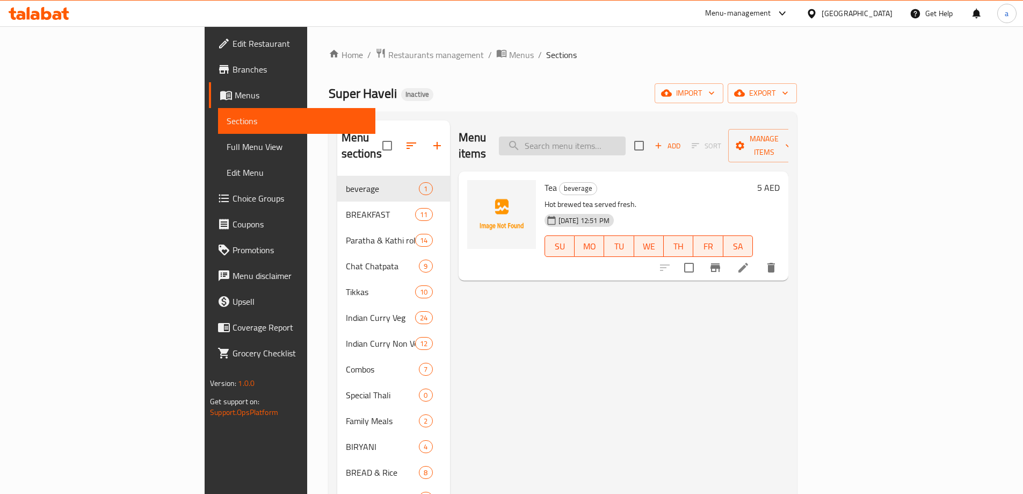
click at [616, 136] on input "search" at bounding box center [562, 145] width 127 height 19
paste input "Punjabi Special Veg. [GEOGRAPHIC_DATA]"
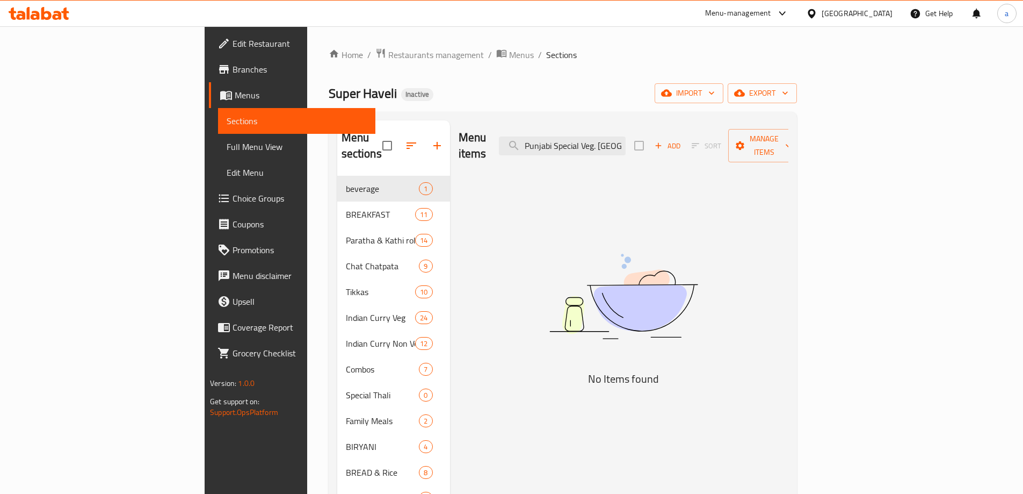
type input "Punjabi Special Veg. [GEOGRAPHIC_DATA]"
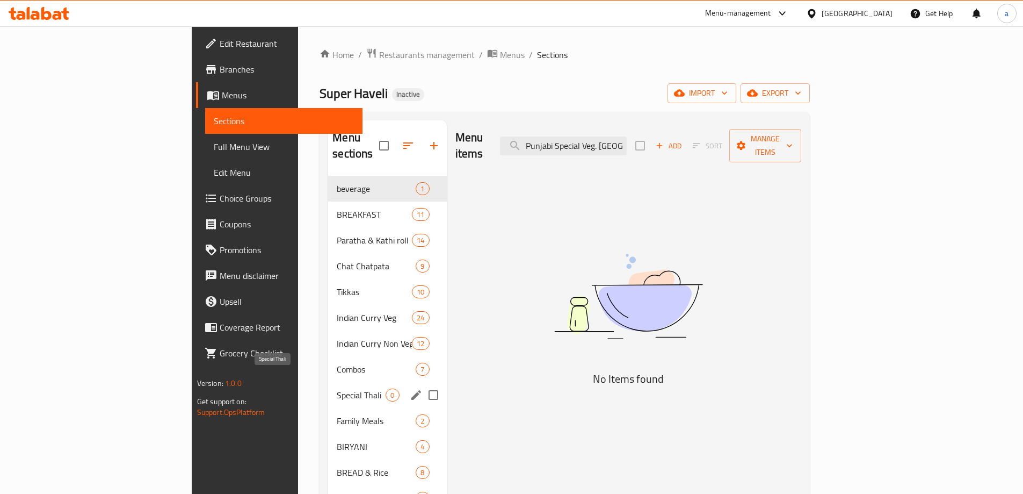
click at [337, 388] on span "Special Thali" at bounding box center [361, 394] width 49 height 13
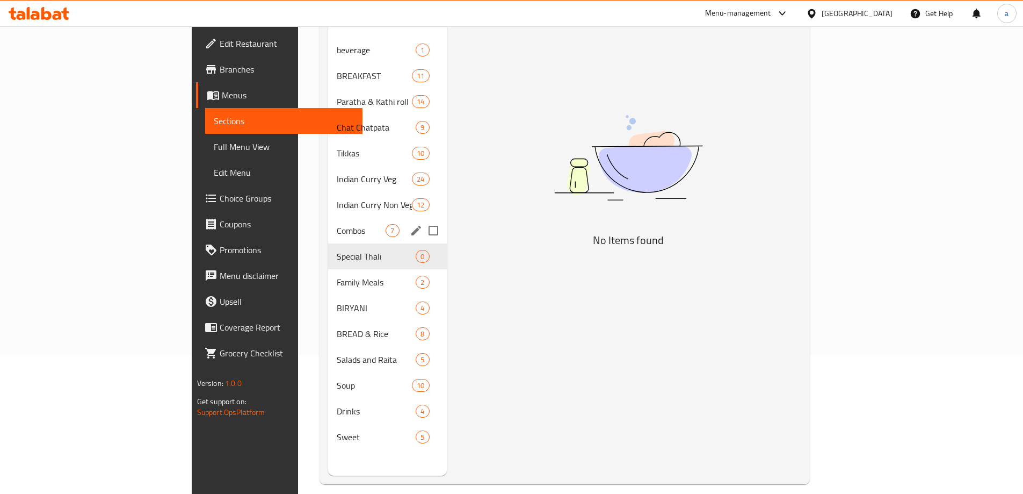
scroll to position [150, 0]
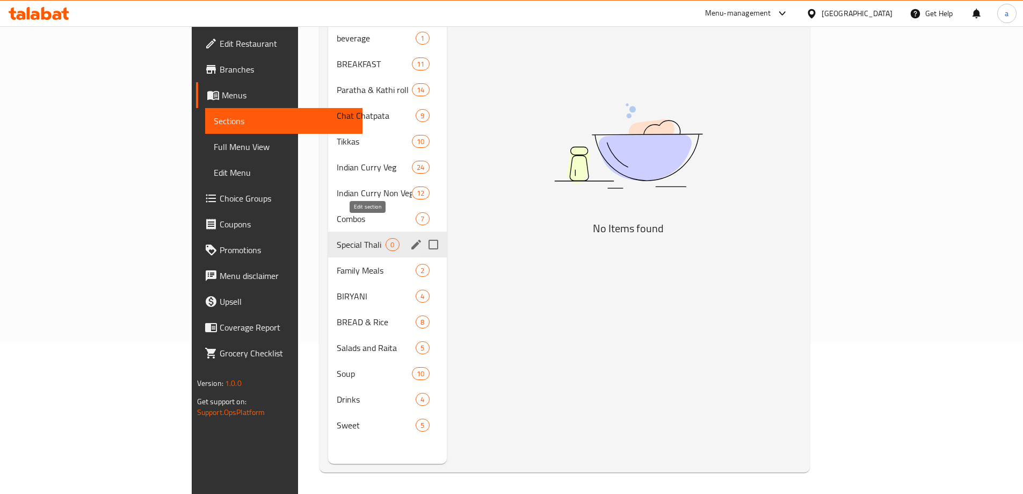
click at [410, 238] on icon "edit" at bounding box center [416, 244] width 13 height 13
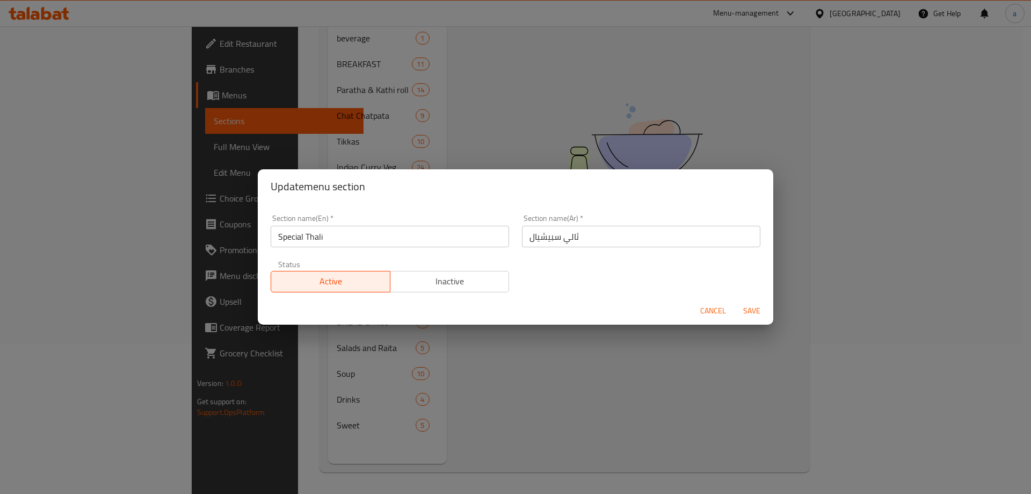
drag, startPoint x: 491, startPoint y: 129, endPoint x: 476, endPoint y: 148, distance: 24.8
click at [491, 128] on div "Update menu section Section name(En)   * Special Thali Section name(En) * Secti…" at bounding box center [515, 247] width 1031 height 494
click at [716, 310] on span "Cancel" at bounding box center [713, 310] width 26 height 13
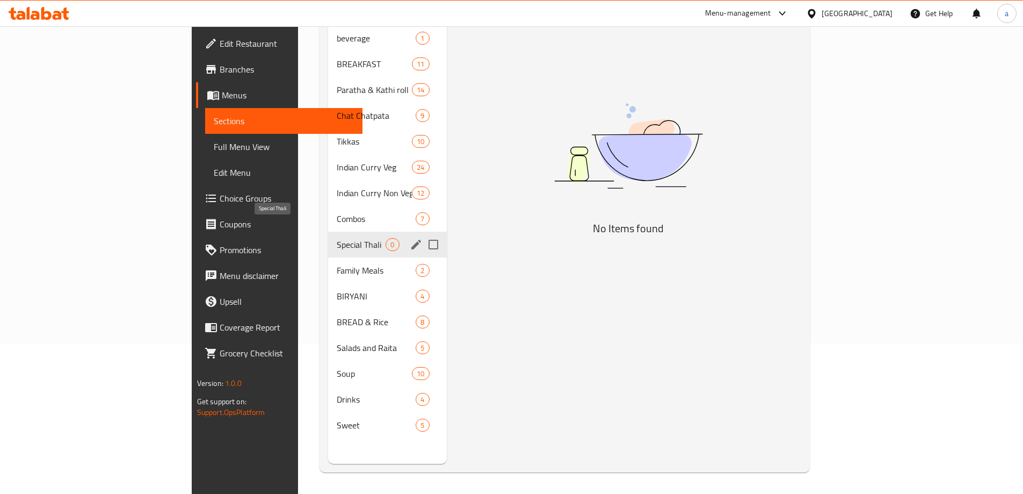
click at [337, 238] on span "Special Thali" at bounding box center [361, 244] width 49 height 13
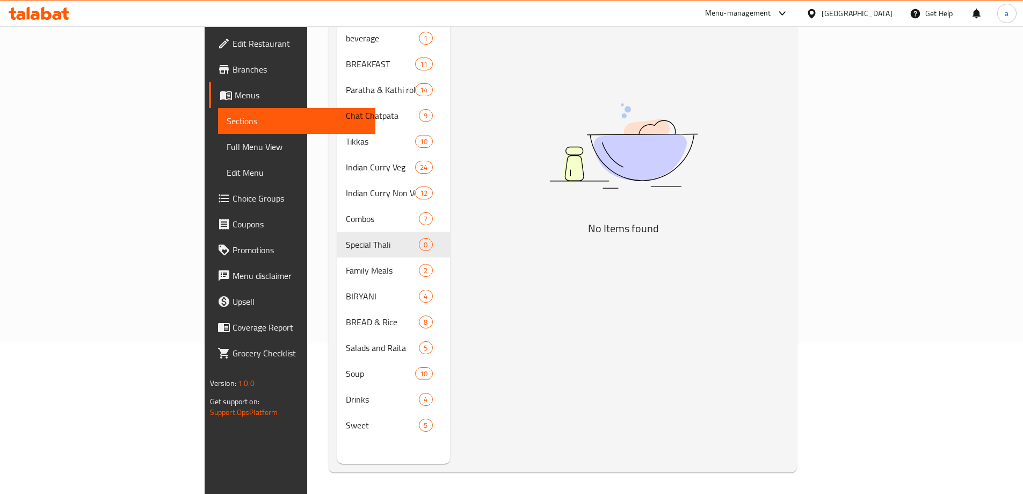
scroll to position [0, 0]
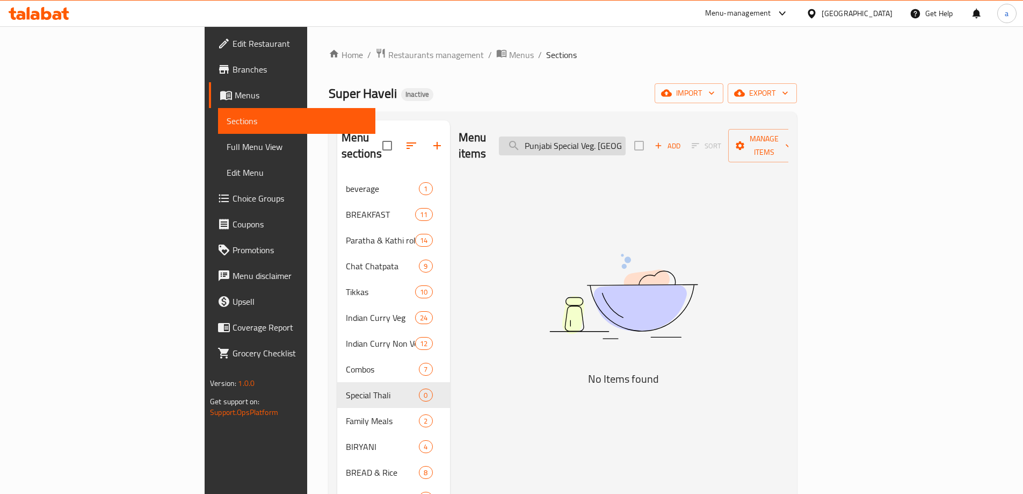
click at [626, 146] on input "Punjabi Special Veg. [GEOGRAPHIC_DATA]" at bounding box center [562, 145] width 127 height 19
click at [663, 141] on icon "button" at bounding box center [659, 146] width 10 height 10
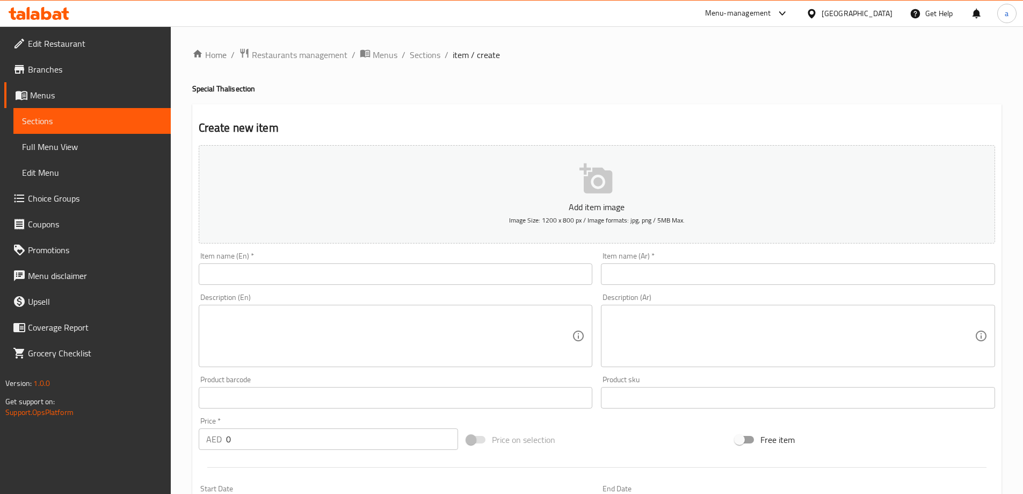
click at [412, 266] on input "text" at bounding box center [396, 273] width 394 height 21
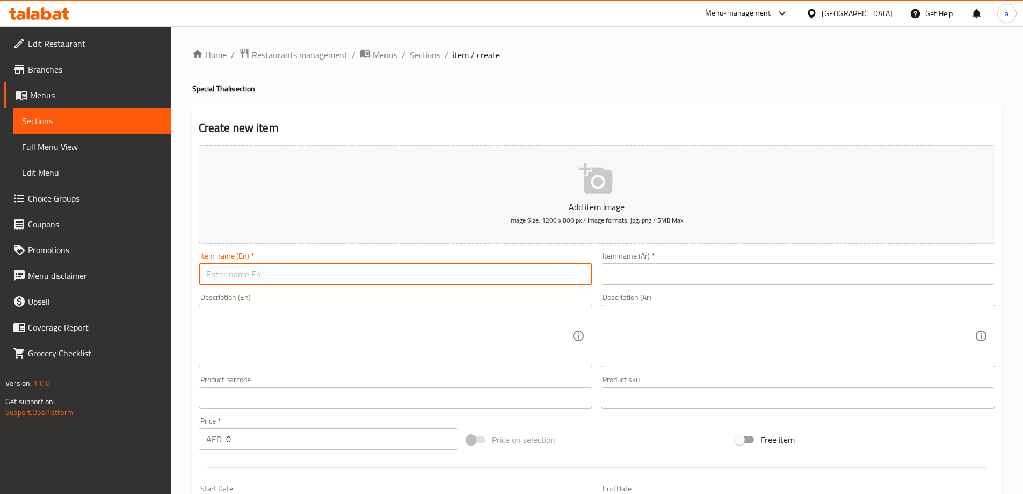
paste input "Punjabi Special Veg. [GEOGRAPHIC_DATA]"
type input "Punjabi Special Veg. [GEOGRAPHIC_DATA]"
click at [409, 338] on textarea at bounding box center [389, 335] width 366 height 51
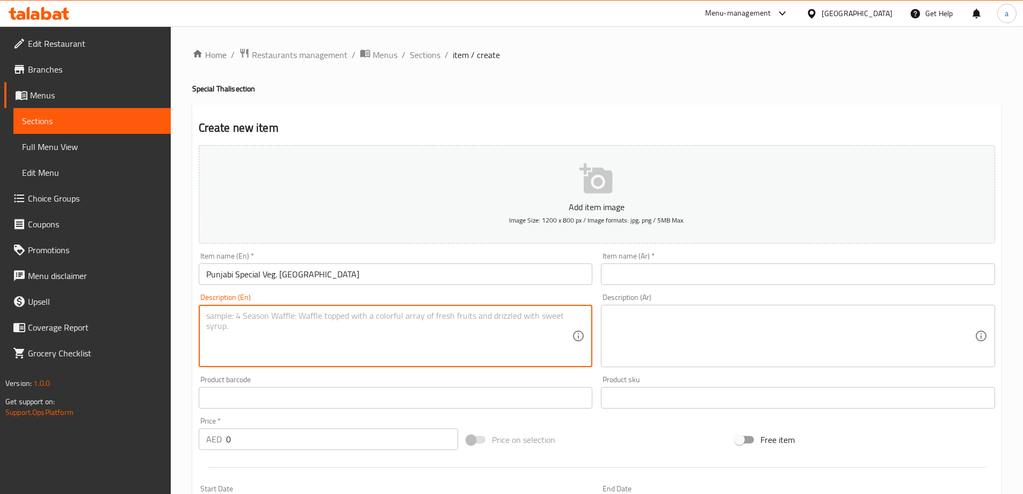
paste textarea "Traditional Punjabi thali with assorted vegetarian curries, dal, rice, roti, sa…"
type textarea "Traditional Punjabi thali with assorted vegetarian curries, dal, rice, roti, sa…"
click at [659, 276] on input "text" at bounding box center [798, 273] width 394 height 21
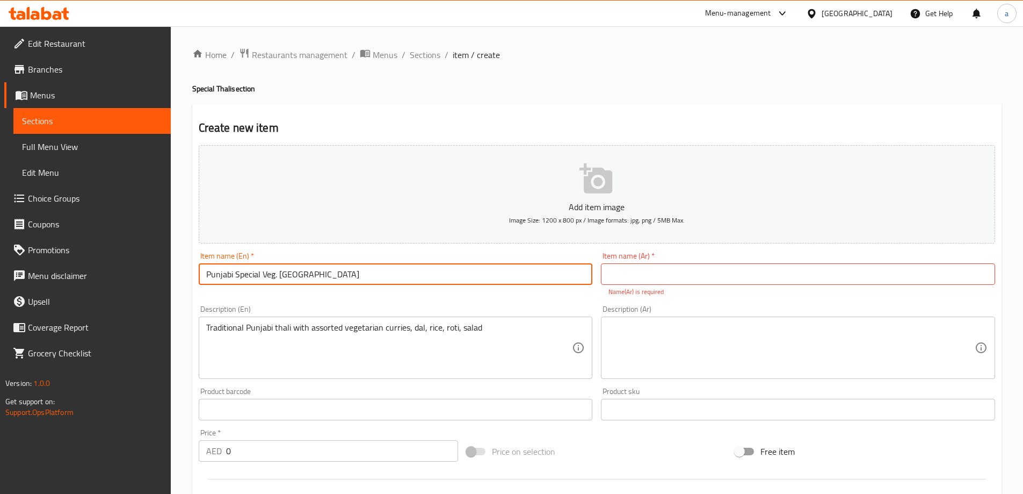
drag, startPoint x: 298, startPoint y: 277, endPoint x: 176, endPoint y: 274, distance: 121.4
click at [176, 274] on div "Home / Restaurants management / Menus / Sections / item / create Special Thali …" at bounding box center [597, 394] width 852 height 736
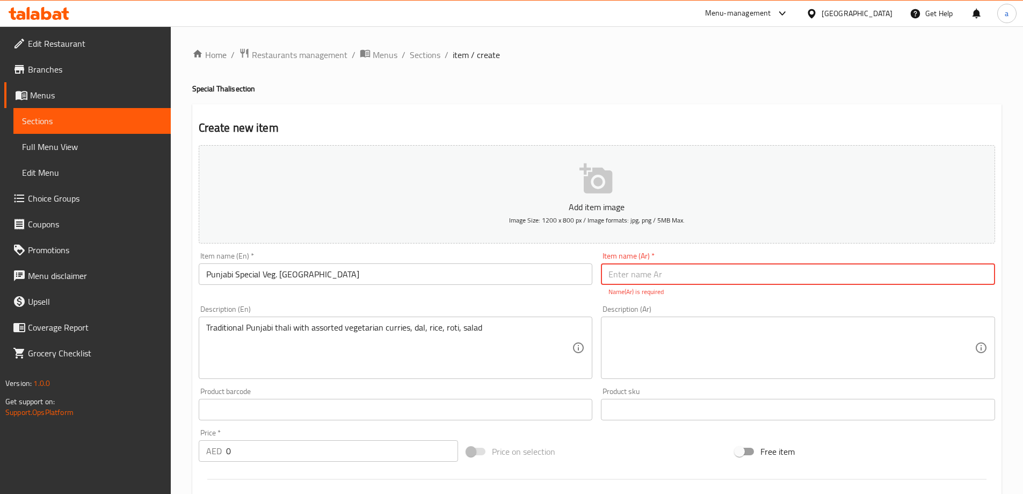
click at [739, 273] on input "text" at bounding box center [798, 273] width 394 height 21
paste input "خضروات بنجابية خاصة. ثالي"
click at [627, 275] on input "خضروات بنجابية خاصة. ثالي" at bounding box center [798, 273] width 394 height 21
click at [634, 275] on input "خضروات بنجابية خاصة. ثالي" at bounding box center [798, 273] width 394 height 21
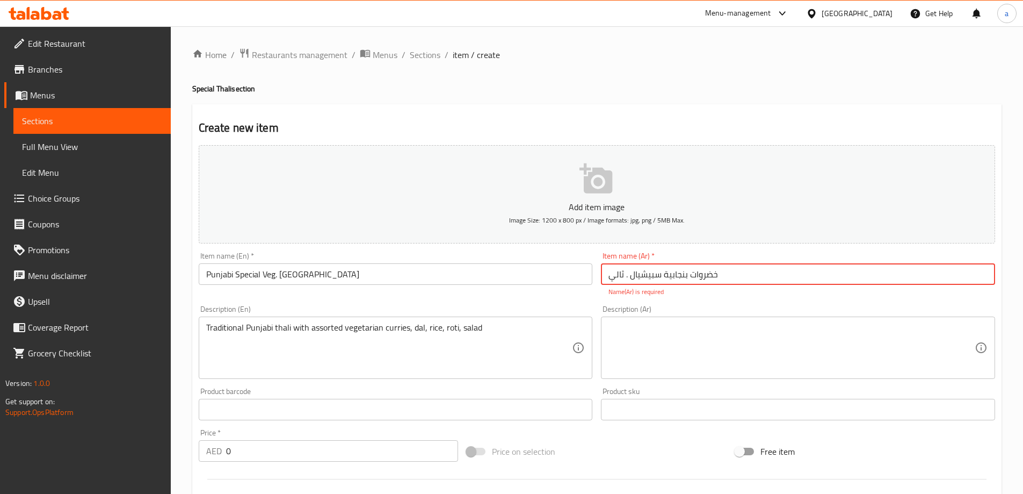
click at [662, 339] on textarea at bounding box center [791, 347] width 366 height 51
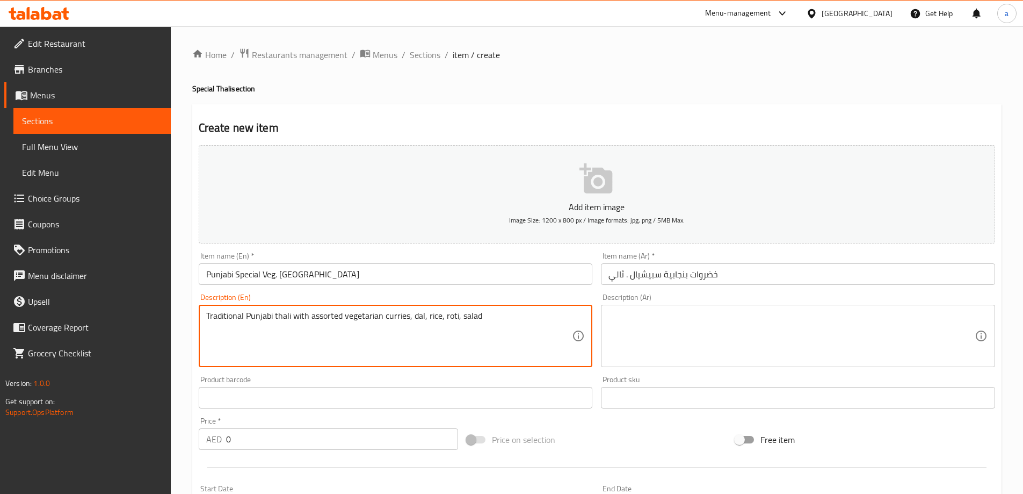
click at [762, 280] on input "خضروات بنجابية سبيشيال . ثالي" at bounding box center [798, 273] width 394 height 21
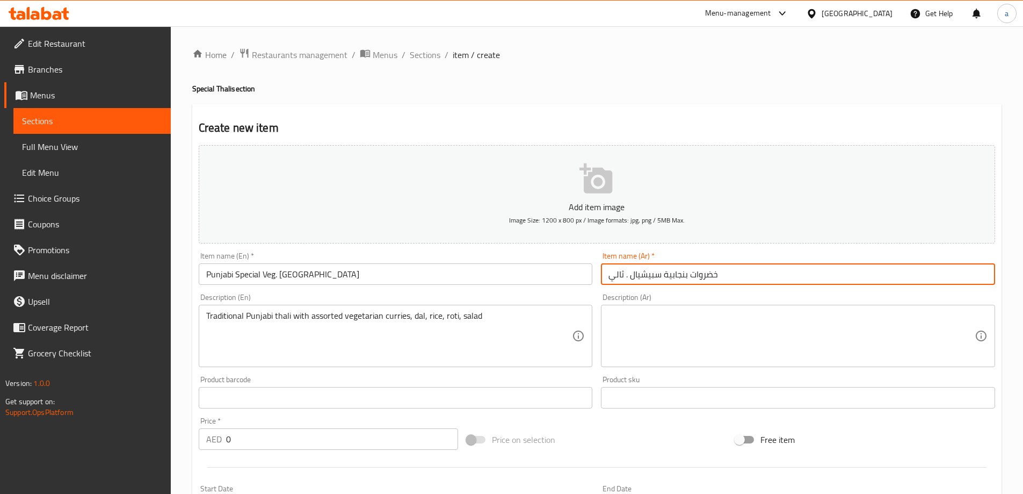
click at [757, 279] on input "خضروات بنجابية سبيشيال . ثالي" at bounding box center [798, 273] width 394 height 21
click at [411, 277] on input "Punjabi Special Veg. [GEOGRAPHIC_DATA]" at bounding box center [396, 273] width 394 height 21
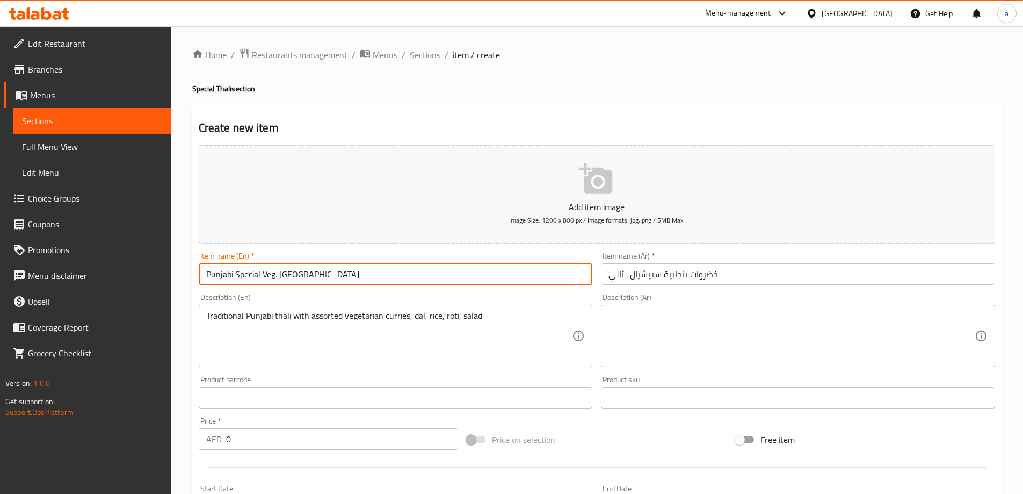
click at [864, 253] on div "Item name (Ar)   * خضروات بنجابية سبيشيال . ثالي Item name (Ar) *" at bounding box center [798, 268] width 394 height 33
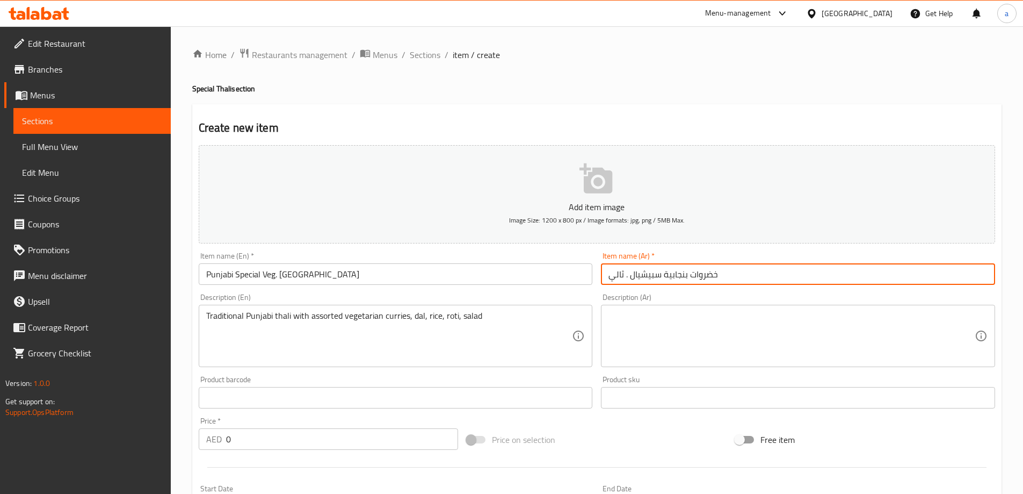
click at [861, 273] on input "خضروات بنجابية سبيشيال . ثالي" at bounding box center [798, 273] width 394 height 21
click at [858, 274] on input "خضروات بنجابية سبيشيال . ثالي" at bounding box center [798, 273] width 394 height 21
click at [977, 274] on input "خضروات بنجابية سبيشيال . ثالي" at bounding box center [798, 273] width 394 height 21
type input "بنجابية سبيشيال النباتية . ثالي"
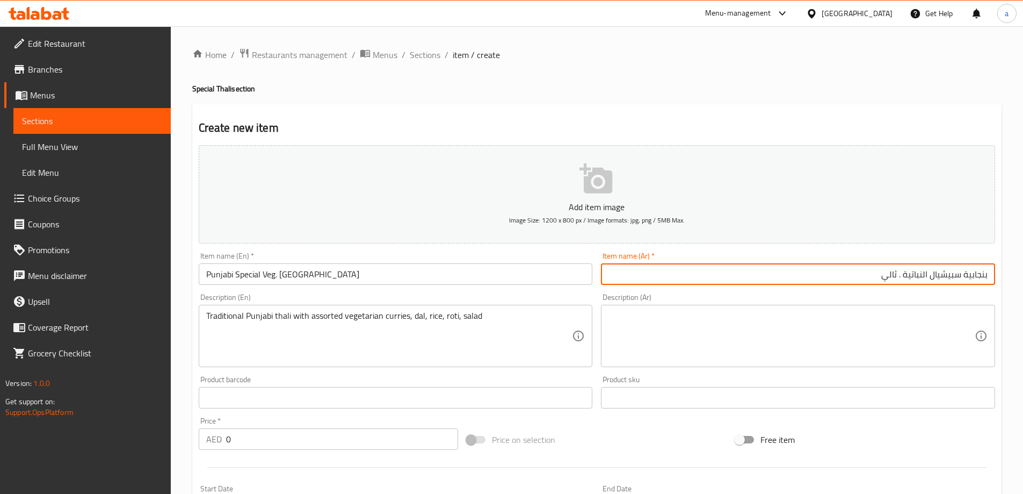
click at [696, 315] on textarea at bounding box center [791, 335] width 366 height 51
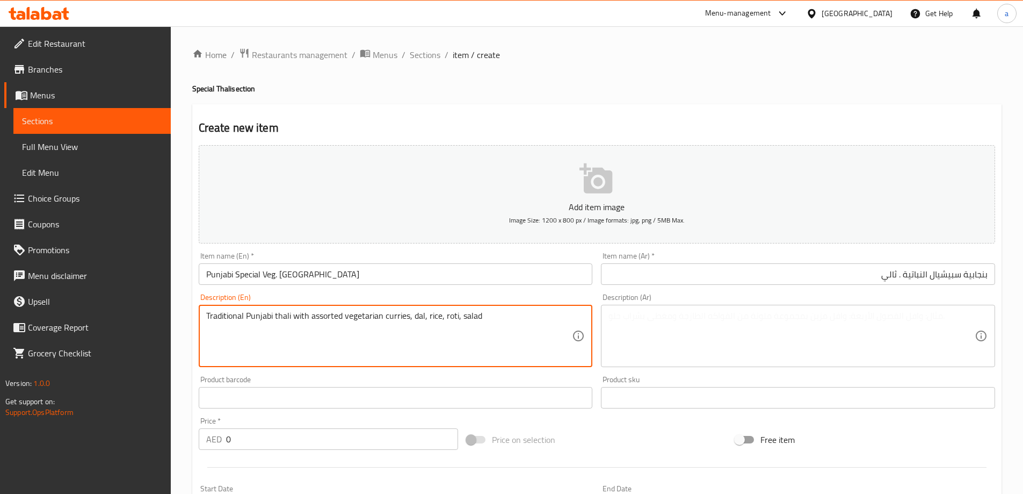
click at [445, 315] on textarea "Traditional Punjabi thali with assorted vegetarian curries, dal, rice, roti, sa…" at bounding box center [389, 335] width 366 height 51
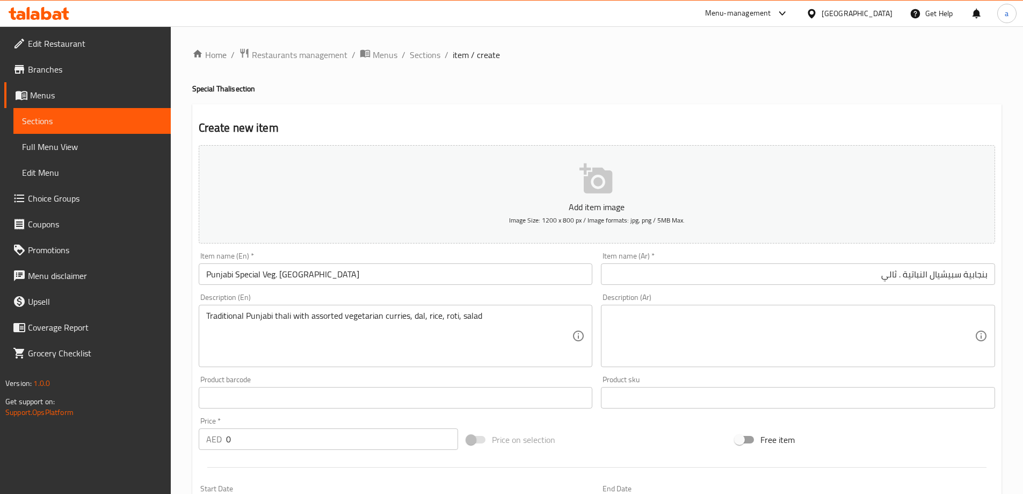
click at [734, 331] on textarea at bounding box center [791, 335] width 366 height 51
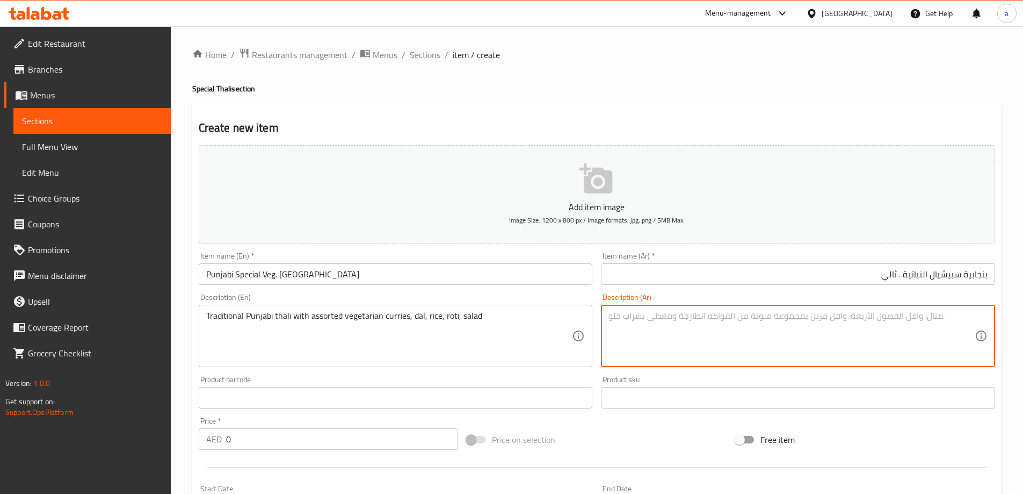
paste textarea "ثالي بنجابي تقليدي مع مجموعة متنوعة من الكاري النباتي، والدال، والأرز، والروتي،…"
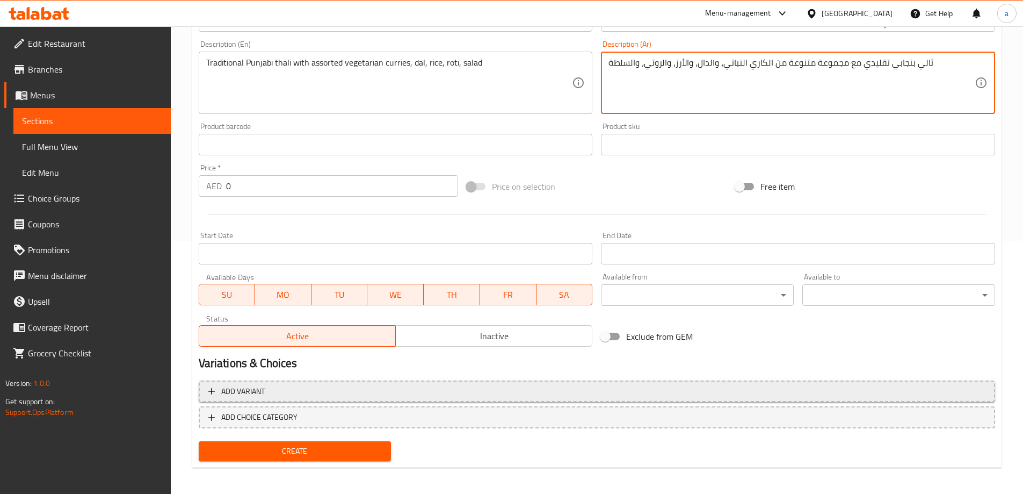
scroll to position [257, 0]
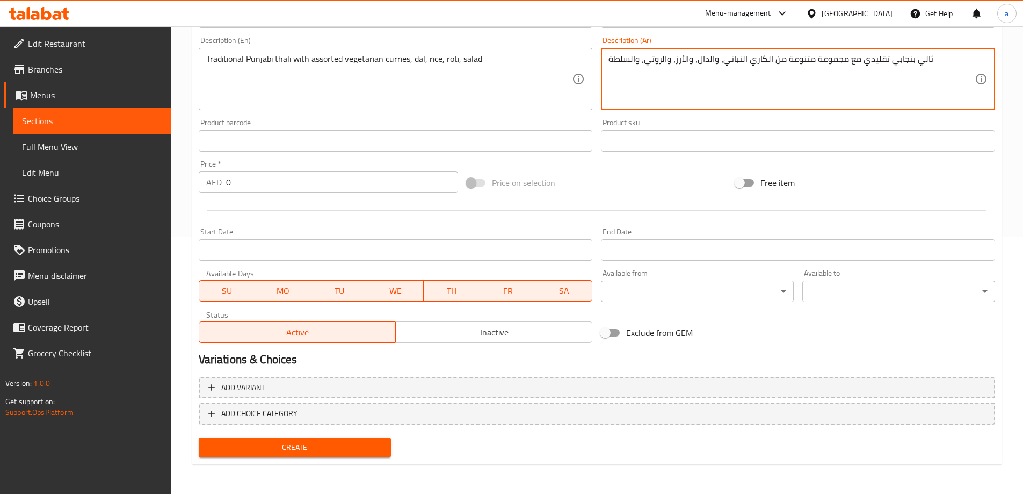
type textarea "ثالي بنجابي تقليدي مع مجموعة متنوعة من الكاري النباتي، والدال، والأرز، والروتي،…"
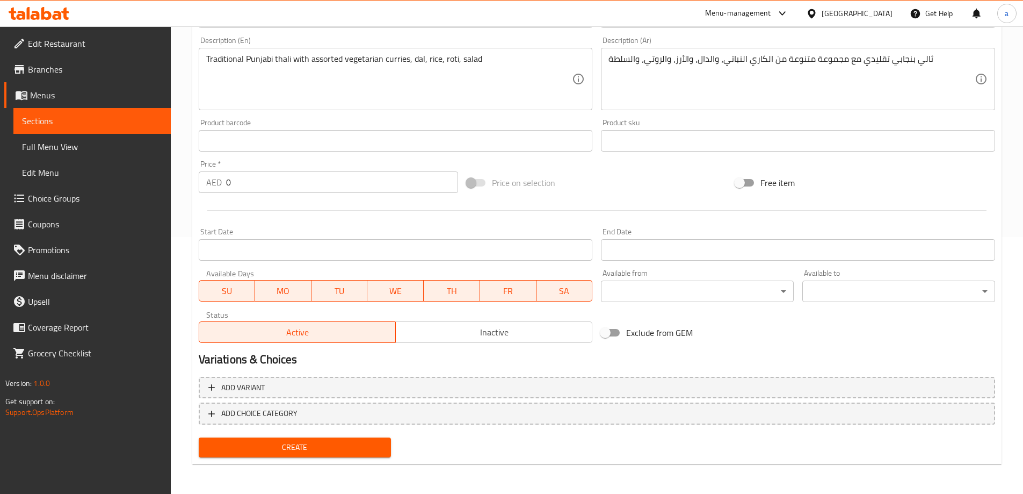
click at [271, 181] on input "0" at bounding box center [342, 181] width 233 height 21
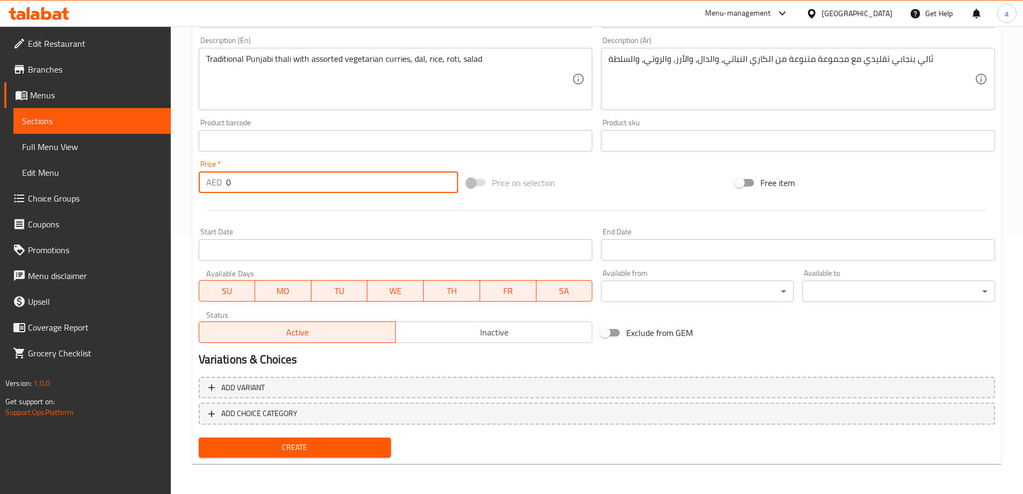
click at [271, 181] on input "0" at bounding box center [342, 181] width 233 height 21
type input "22"
click at [365, 453] on span "Create" at bounding box center [295, 446] width 176 height 13
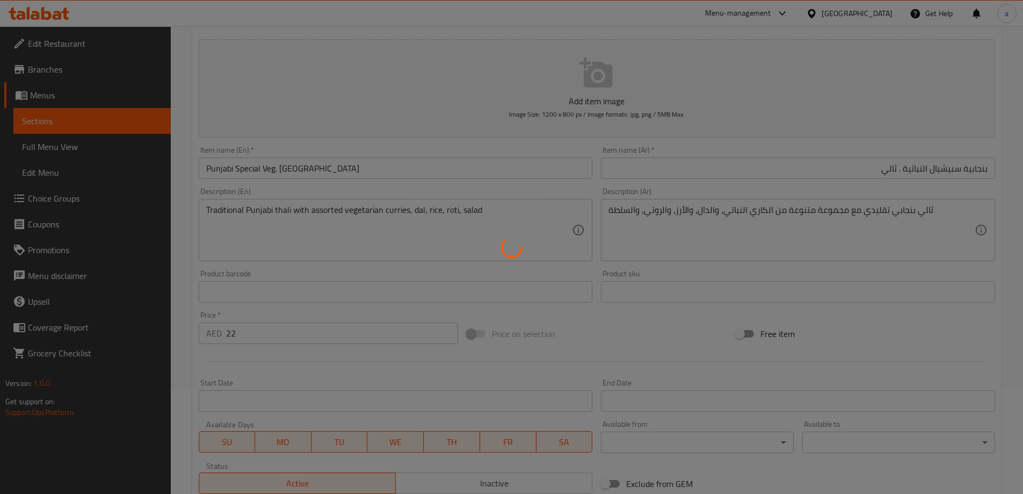
scroll to position [96, 0]
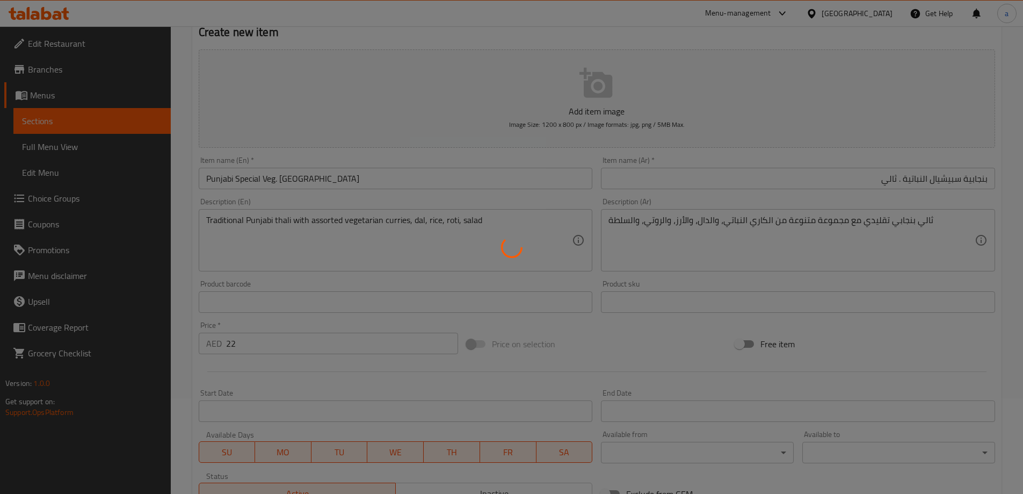
type input "0"
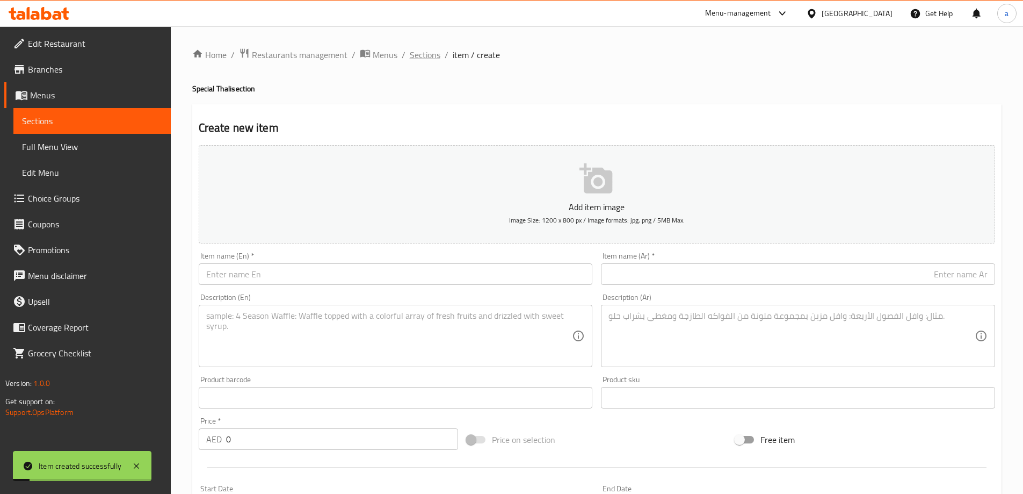
click at [413, 54] on span "Sections" at bounding box center [425, 54] width 31 height 13
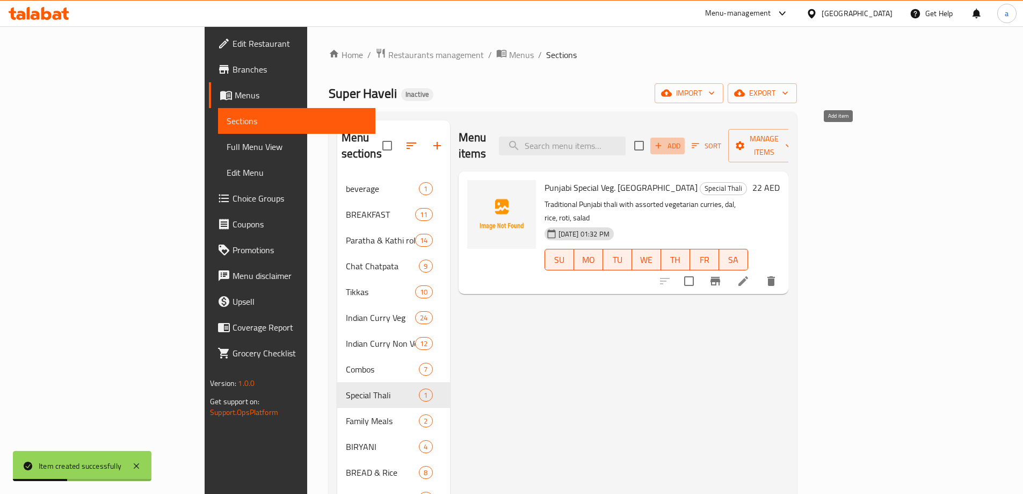
click at [682, 140] on span "Add" at bounding box center [667, 146] width 29 height 12
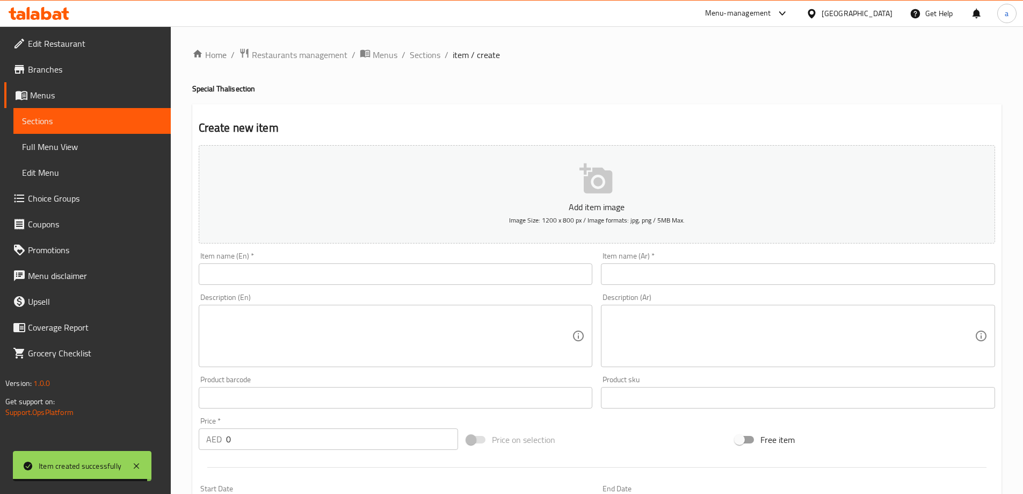
click at [380, 275] on input "text" at bounding box center [396, 273] width 394 height 21
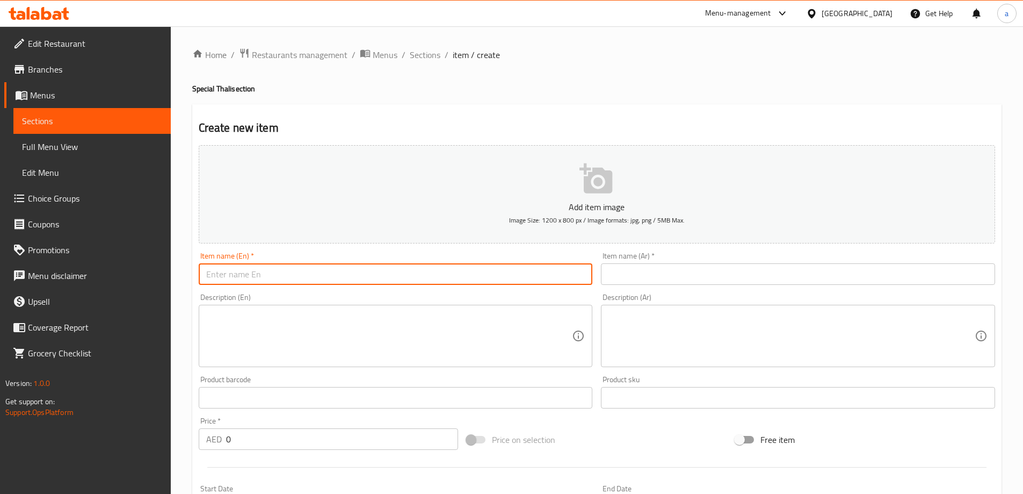
paste input "unjabi Special Non Veg. [GEOGRAPHIC_DATA]"
click at [206, 275] on input "unjabi Special Non Veg. [GEOGRAPHIC_DATA]" at bounding box center [396, 273] width 394 height 21
type input "Punjabi Special Non Veg. [GEOGRAPHIC_DATA]"
click at [629, 274] on input "text" at bounding box center [798, 273] width 394 height 21
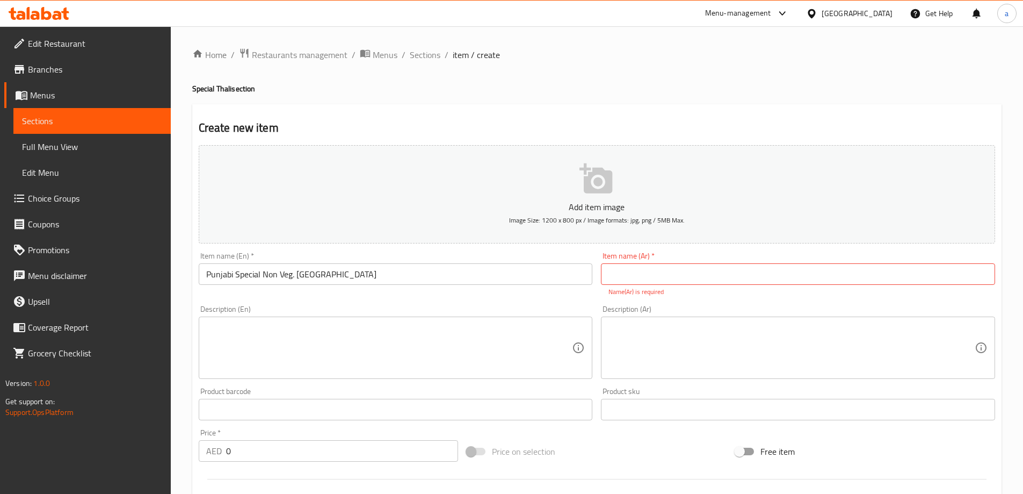
click at [677, 271] on input "text" at bounding box center [798, 273] width 394 height 21
paste input "بنجابية خاصة غير نباتية. ثالي"
type input "بنجابية خاصة غير نباتية. ثالي"
click at [338, 330] on textarea at bounding box center [389, 347] width 366 height 51
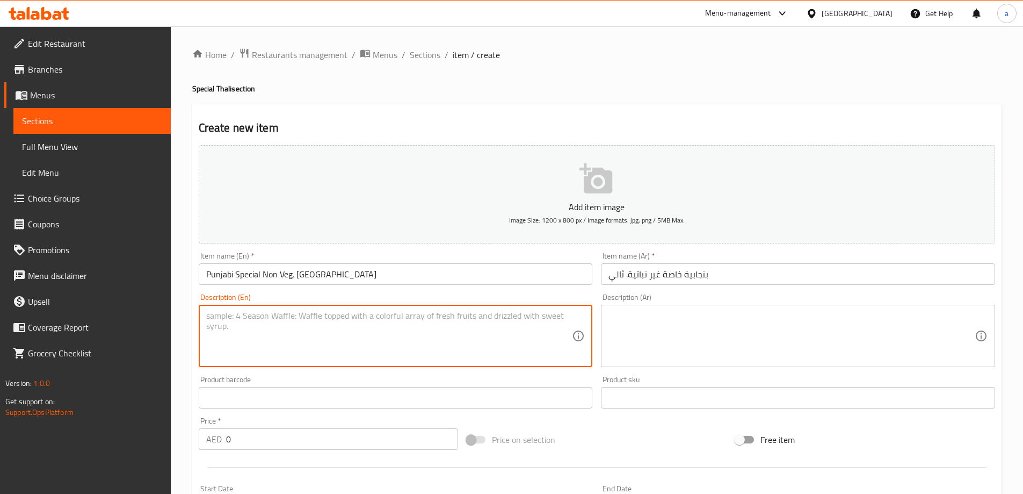
click at [411, 340] on textarea at bounding box center [389, 335] width 366 height 51
paste textarea "Traditional Punjabi thali with assorted non-vegetarian curries, rice, roti, sal…"
type textarea "Traditional Punjabi thali with assorted non-vegetarian curries, rice, roti, sal…"
click at [647, 328] on textarea at bounding box center [791, 335] width 366 height 51
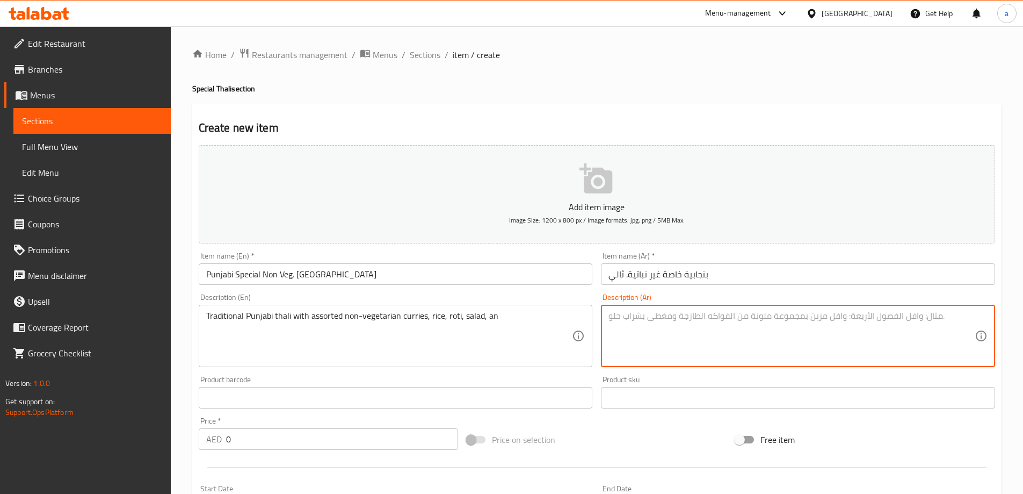
click at [688, 326] on textarea at bounding box center [791, 335] width 366 height 51
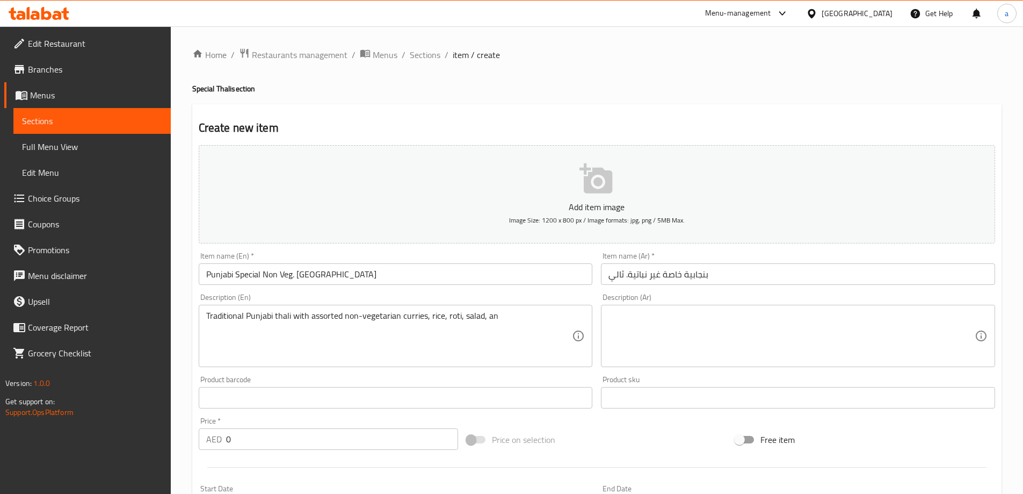
click at [702, 323] on textarea at bounding box center [791, 335] width 366 height 51
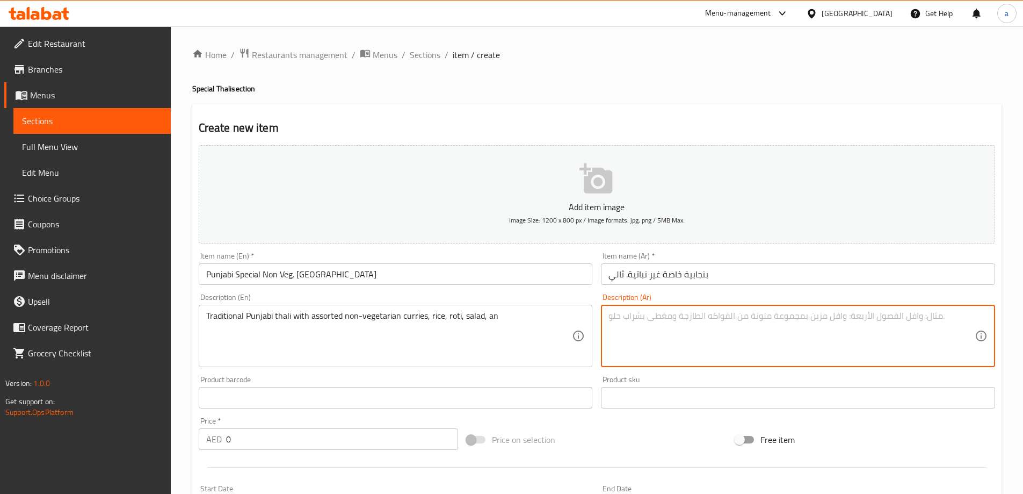
paste textarea "ثالي بنجابي تقليدي مع مجموعة متنوعة من الكاري غير النباتي والأرز والروتي والسلطة"
type textarea "ثالي بنجابي تقليدي مع مجموعة متنوعة من الكاري غير النباتي والأرز والروتي والسلطة"
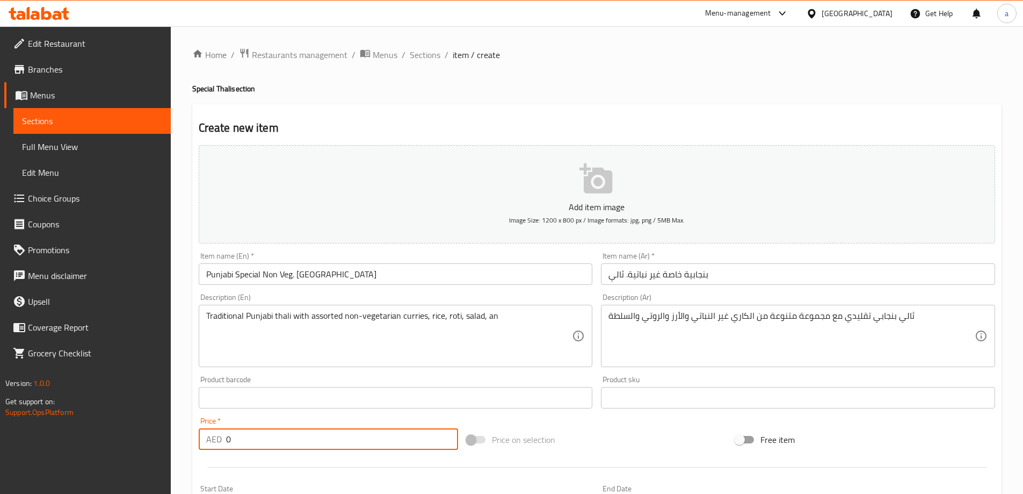
click at [277, 445] on input "0" at bounding box center [342, 438] width 233 height 21
type input "24"
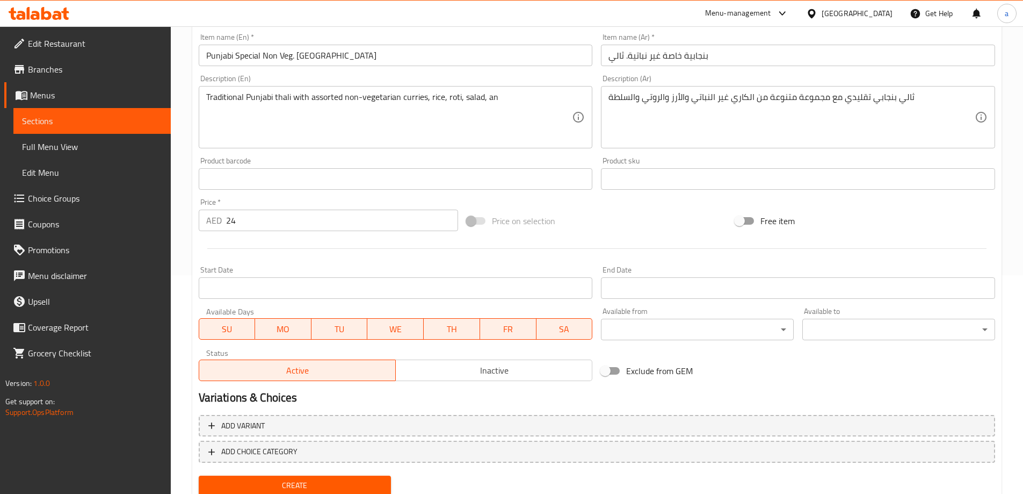
scroll to position [257, 0]
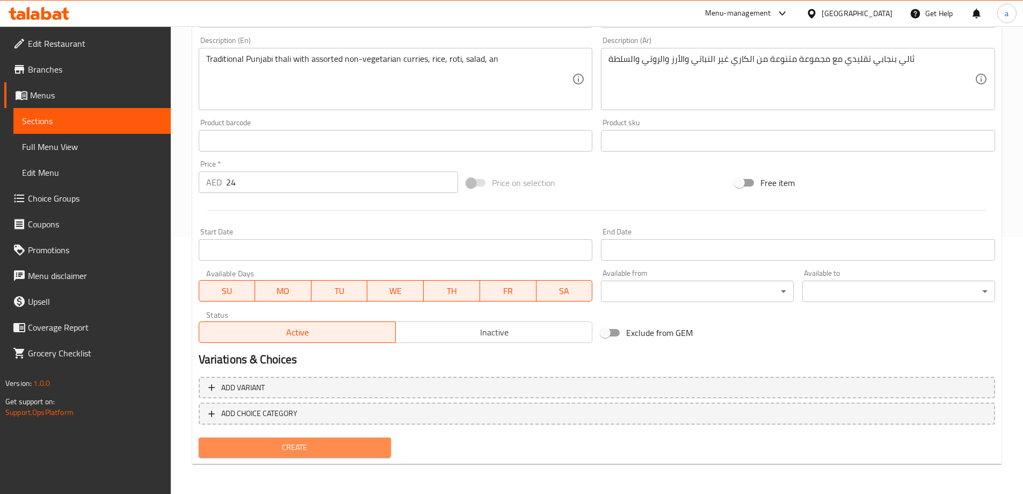
click at [296, 445] on span "Create" at bounding box center [295, 446] width 176 height 13
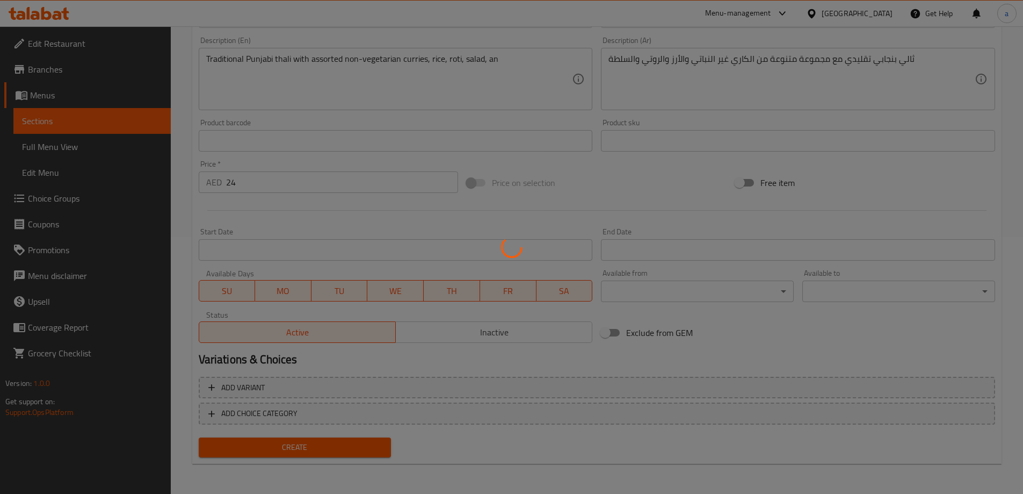
type input "0"
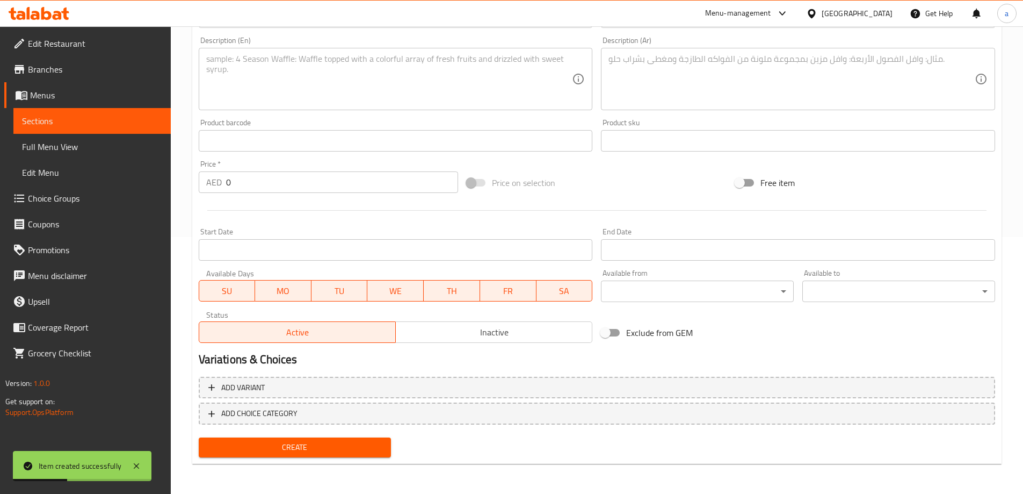
click at [60, 93] on span "Menus" at bounding box center [96, 95] width 132 height 13
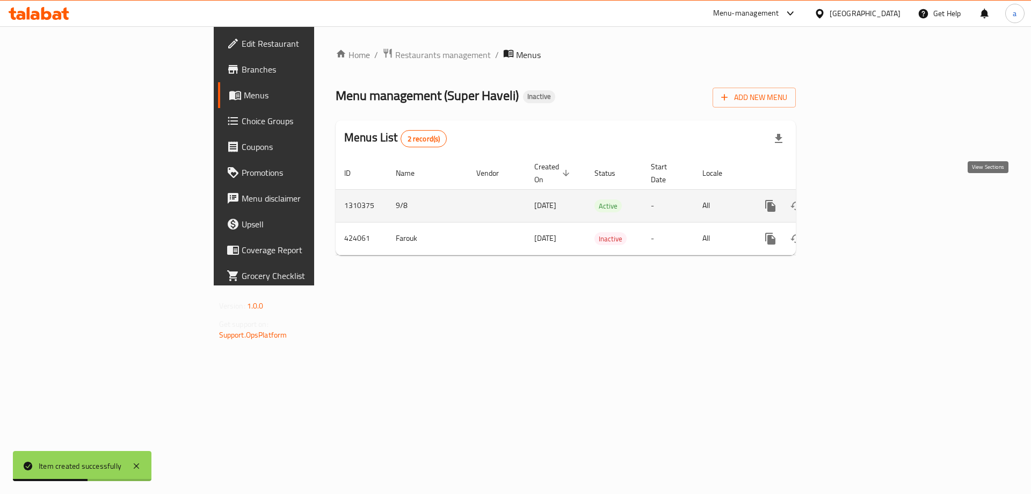
click at [854, 199] on icon "enhanced table" at bounding box center [848, 205] width 13 height 13
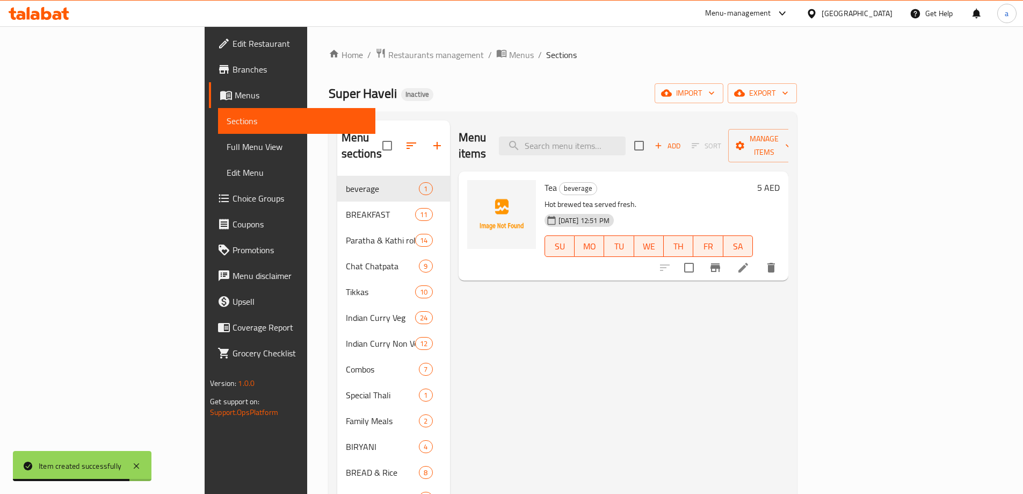
click at [227, 147] on span "Full Menu View" at bounding box center [297, 146] width 140 height 13
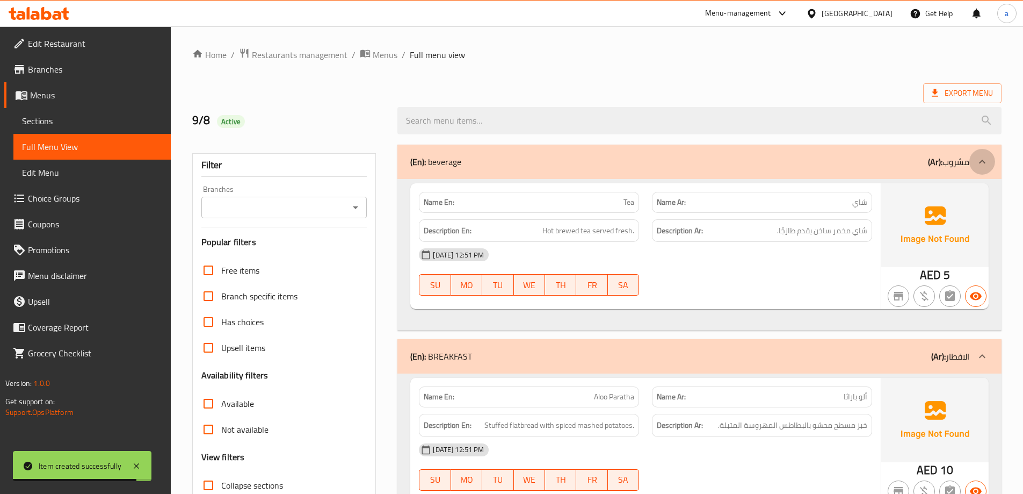
click at [971, 163] on div at bounding box center [982, 162] width 26 height 26
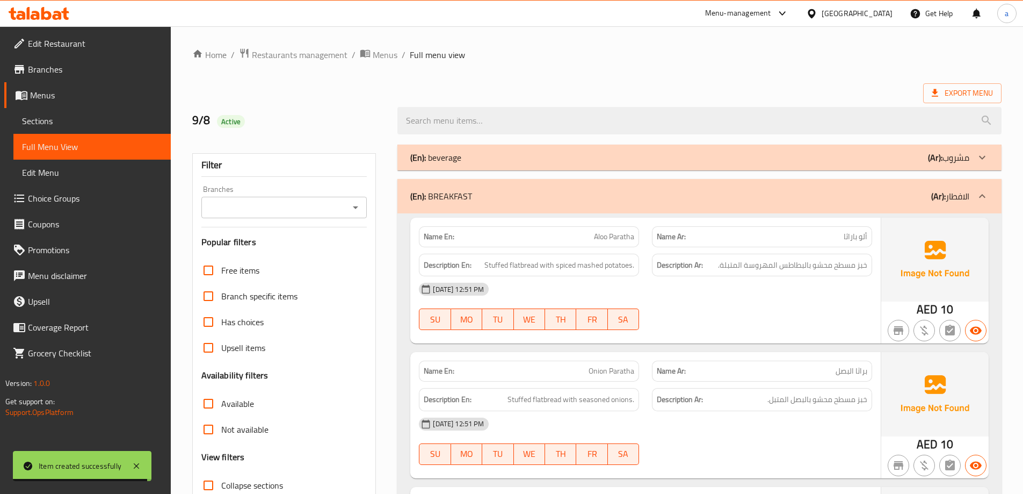
click at [987, 190] on icon at bounding box center [982, 196] width 13 height 13
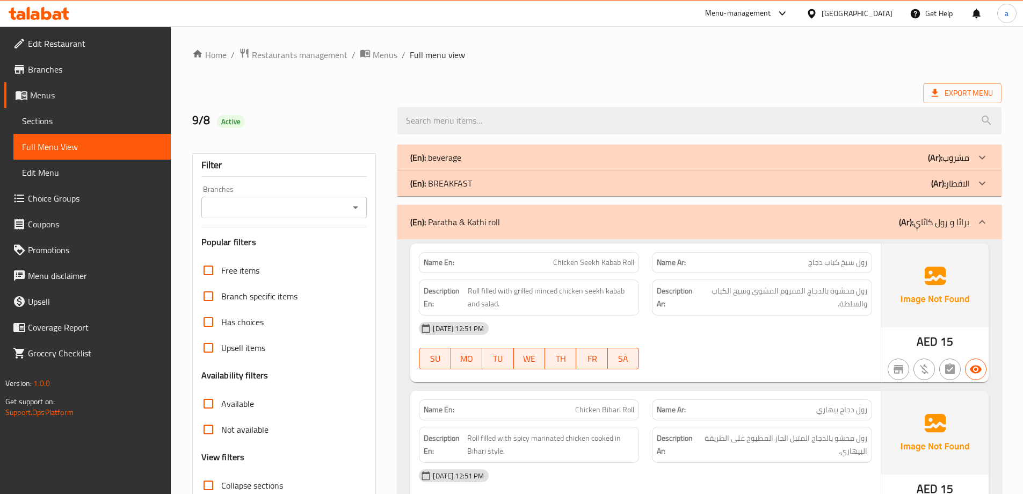
click at [980, 219] on icon at bounding box center [982, 221] width 13 height 13
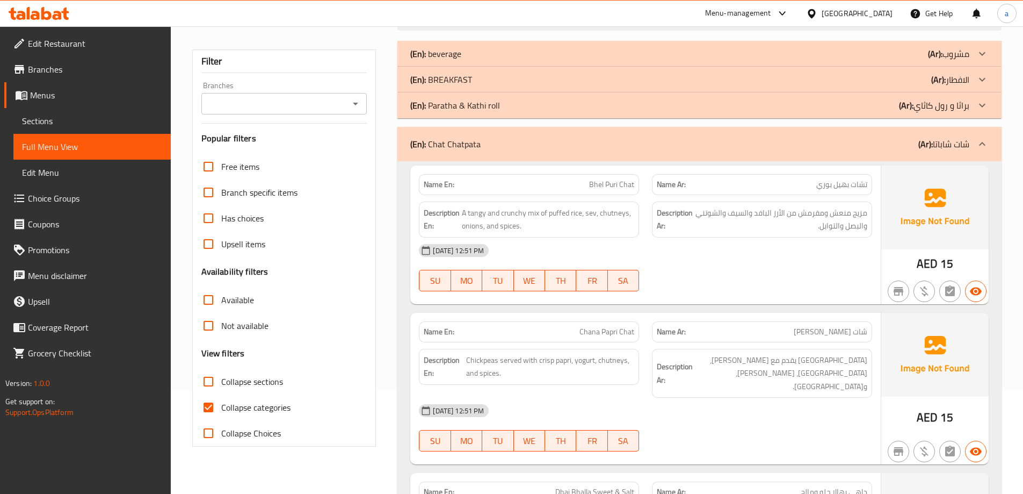
scroll to position [107, 0]
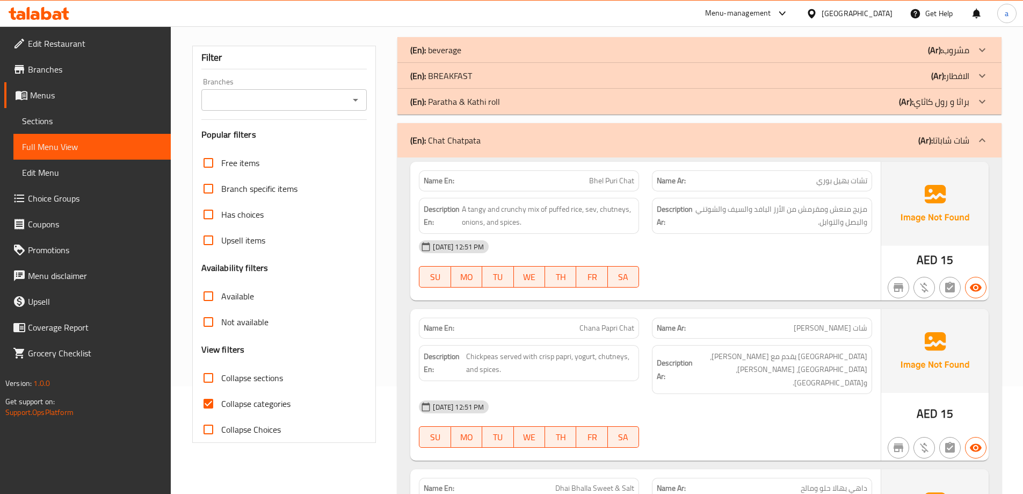
click at [975, 146] on div at bounding box center [982, 140] width 26 height 26
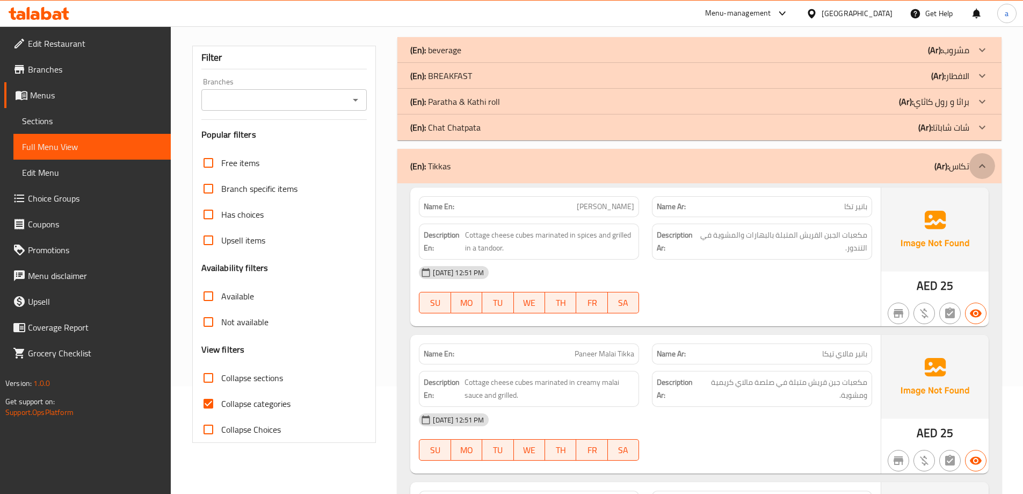
click at [980, 166] on icon at bounding box center [982, 166] width 6 height 4
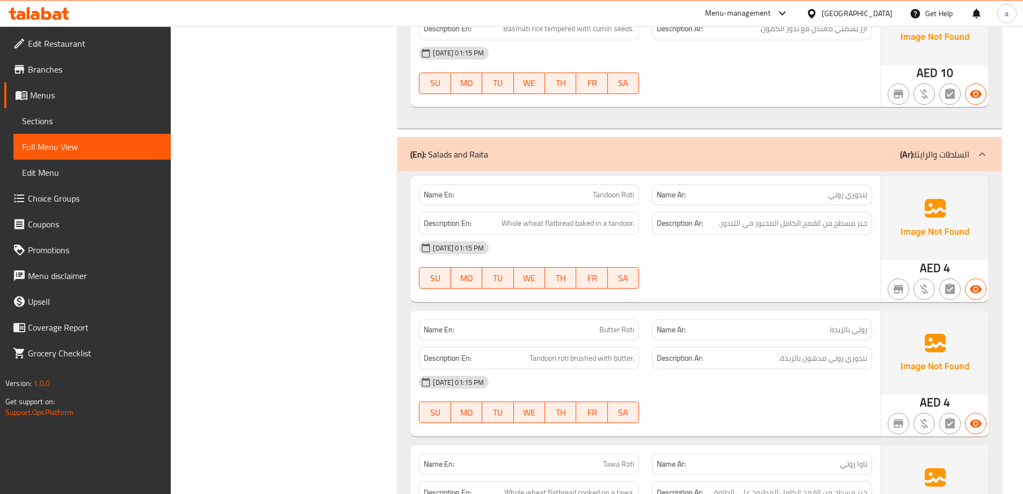
scroll to position [9205, 0]
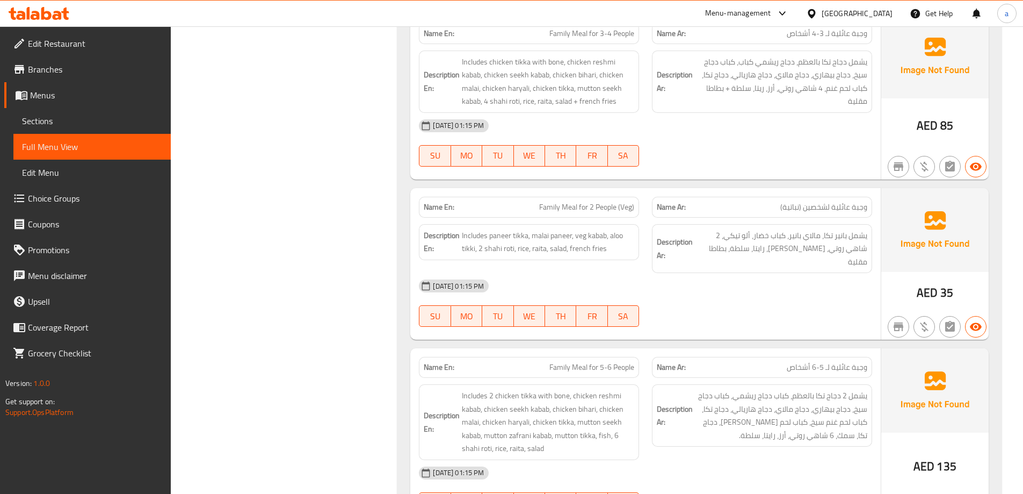
click at [93, 122] on span "Sections" at bounding box center [92, 120] width 140 height 13
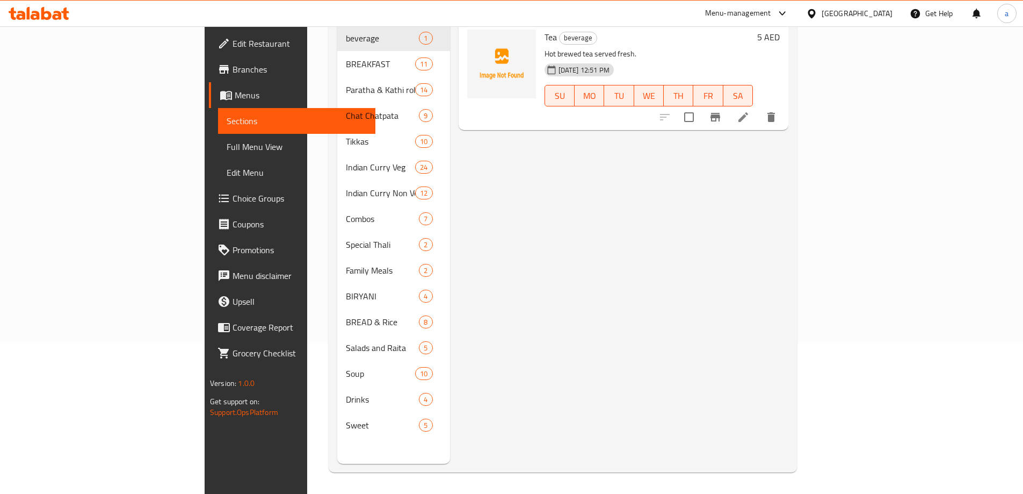
scroll to position [150, 0]
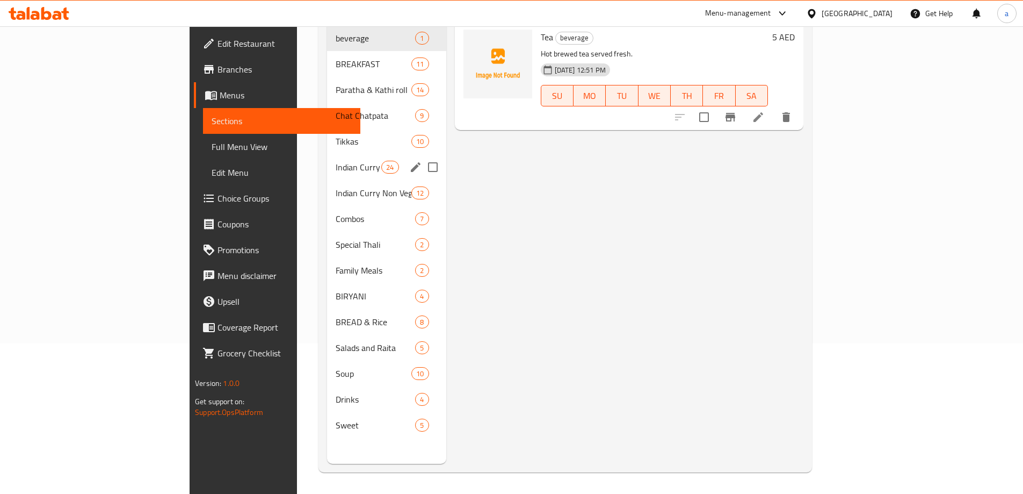
click at [422, 156] on input "Menu sections" at bounding box center [433, 167] width 23 height 23
checkbox input "true"
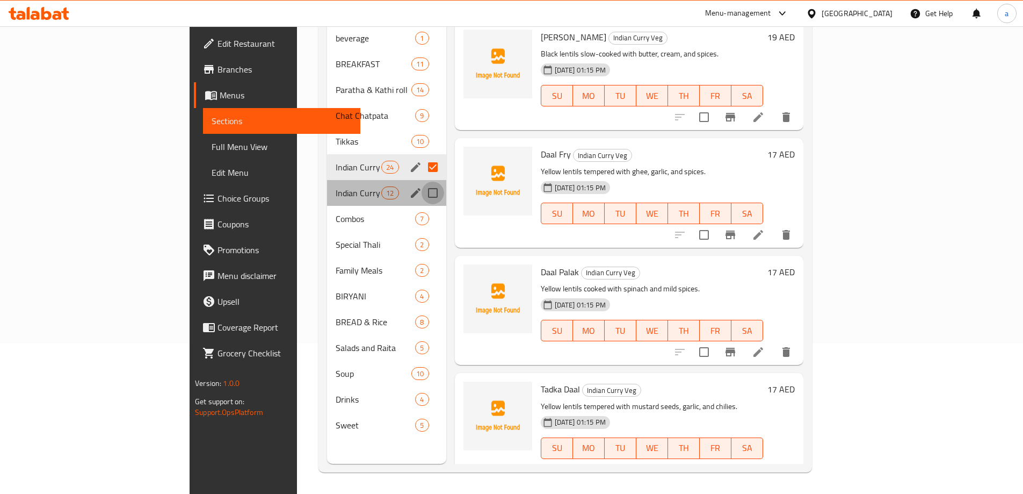
click at [422, 182] on input "Menu sections" at bounding box center [433, 193] width 23 height 23
checkbox input "true"
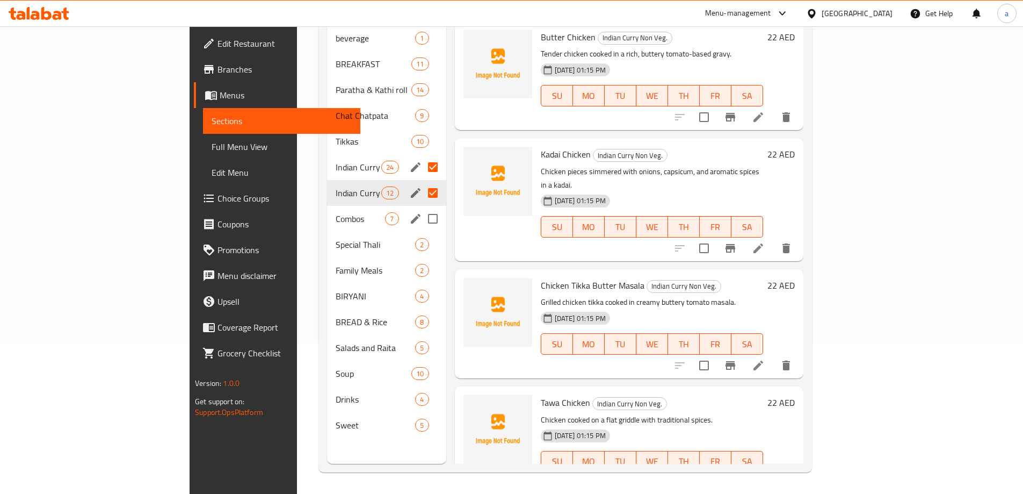
click at [422, 209] on input "Menu sections" at bounding box center [433, 218] width 23 height 23
checkbox input "true"
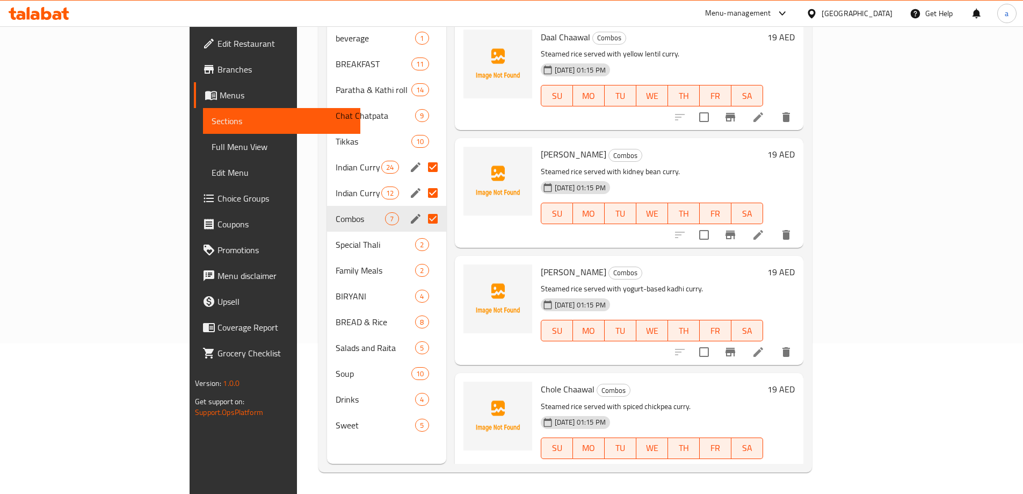
click at [422, 156] on input "Menu sections" at bounding box center [433, 167] width 23 height 23
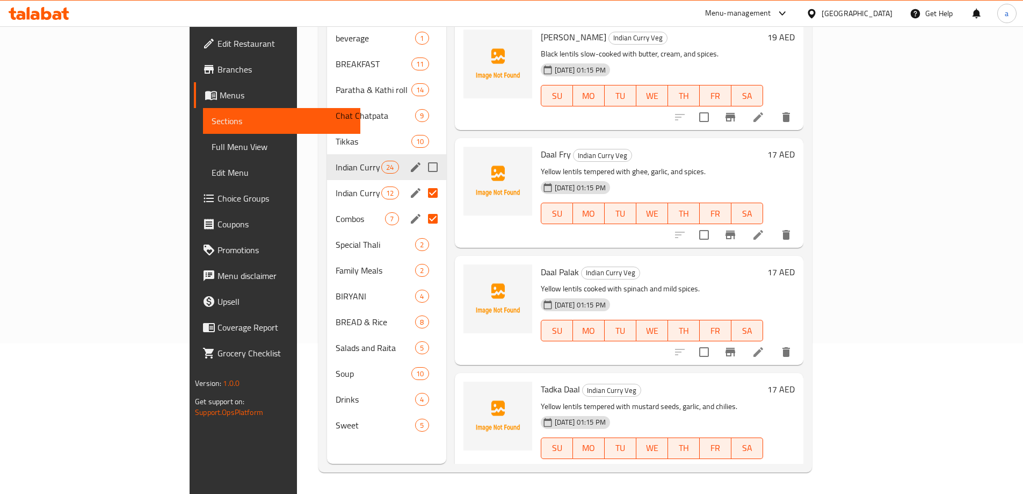
click at [422, 156] on input "Menu sections" at bounding box center [433, 167] width 23 height 23
checkbox input "true"
click at [422, 233] on input "Menu sections" at bounding box center [433, 244] width 23 height 23
checkbox input "true"
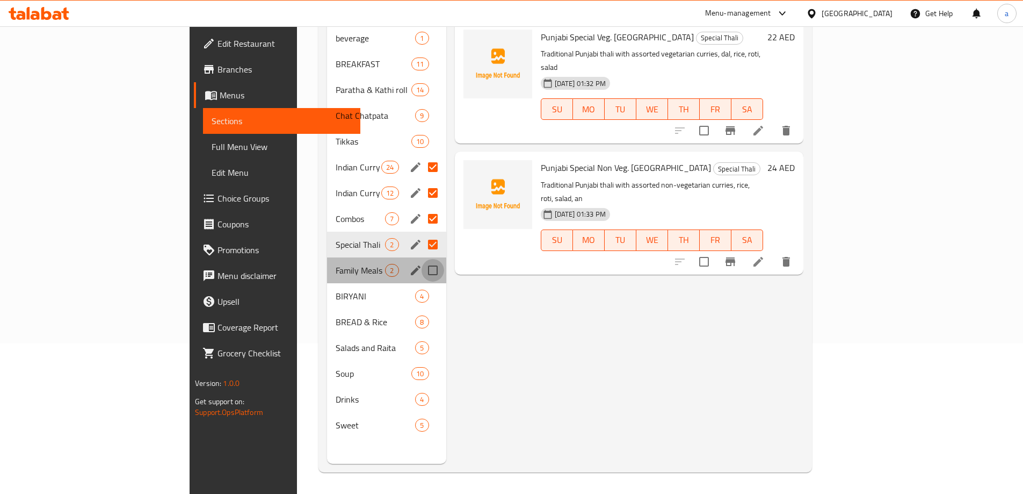
click at [422, 259] on input "Menu sections" at bounding box center [433, 270] width 23 height 23
checkbox input "true"
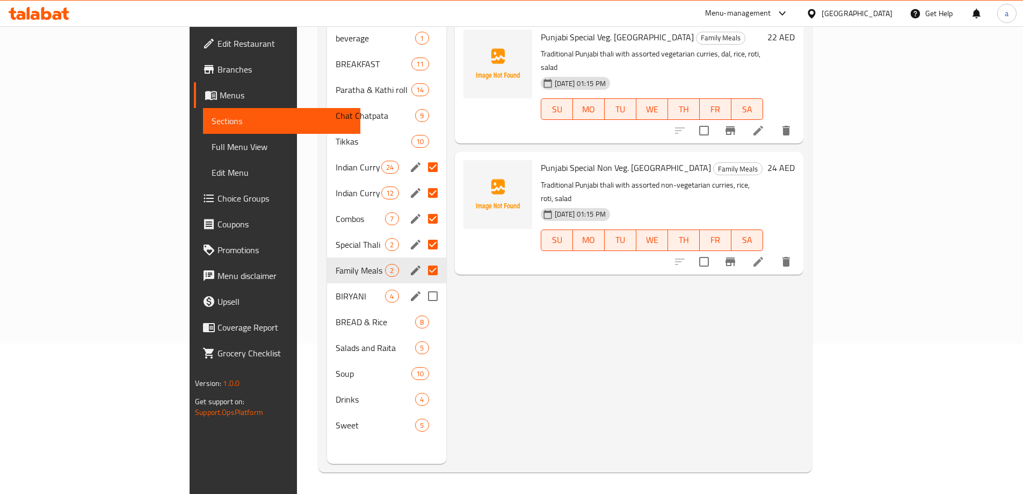
click at [422, 285] on input "Menu sections" at bounding box center [433, 296] width 23 height 23
checkbox input "true"
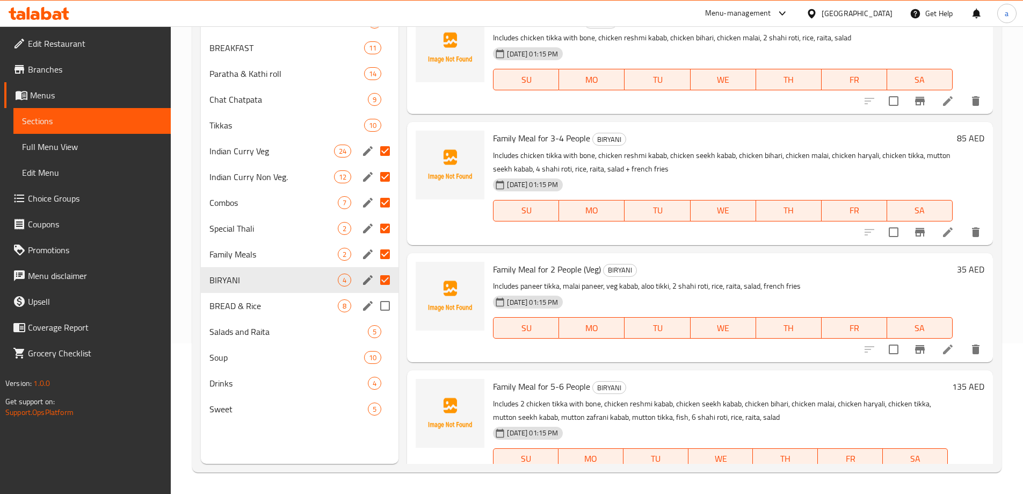
click at [383, 303] on input "Menu sections" at bounding box center [385, 305] width 23 height 23
checkbox input "true"
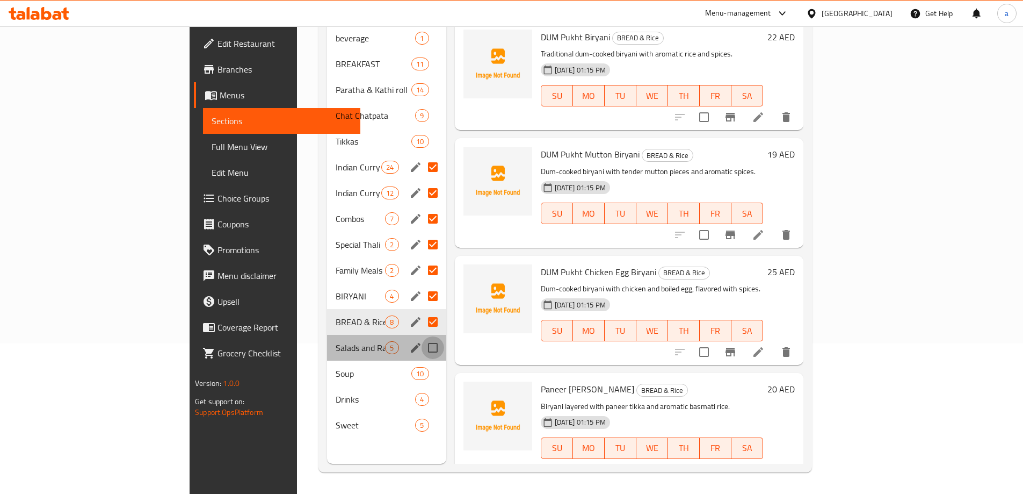
click at [422, 336] on input "Menu sections" at bounding box center [433, 347] width 23 height 23
checkbox input "true"
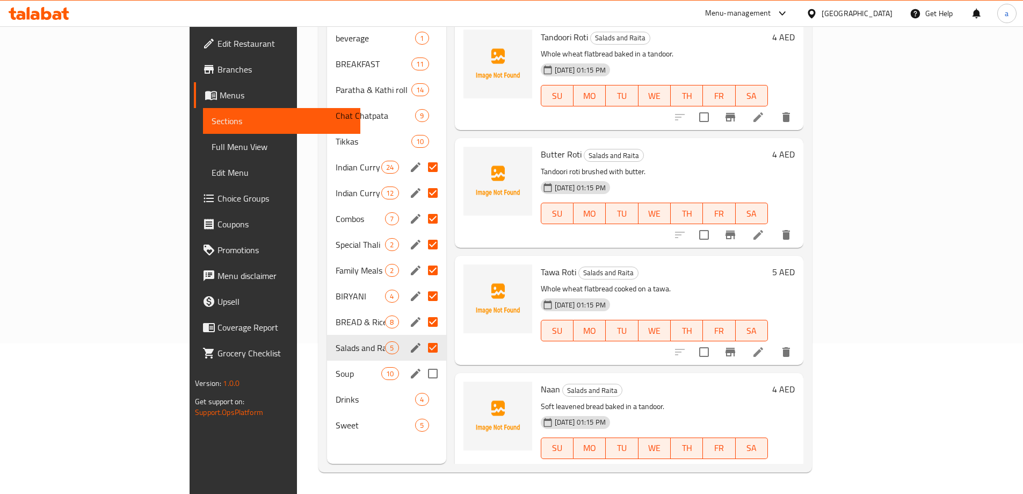
click at [422, 362] on input "Menu sections" at bounding box center [433, 373] width 23 height 23
checkbox input "true"
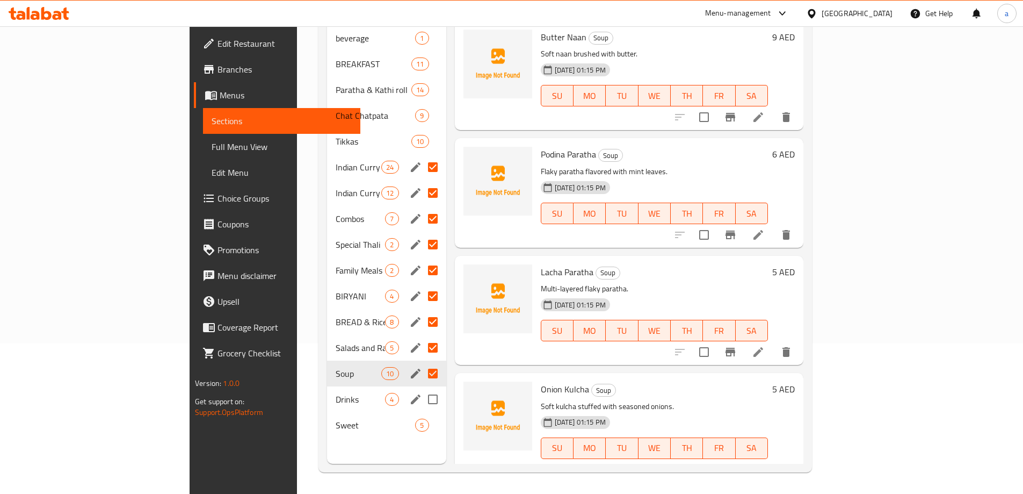
click at [422, 388] on input "Menu sections" at bounding box center [433, 399] width 23 height 23
checkbox input "true"
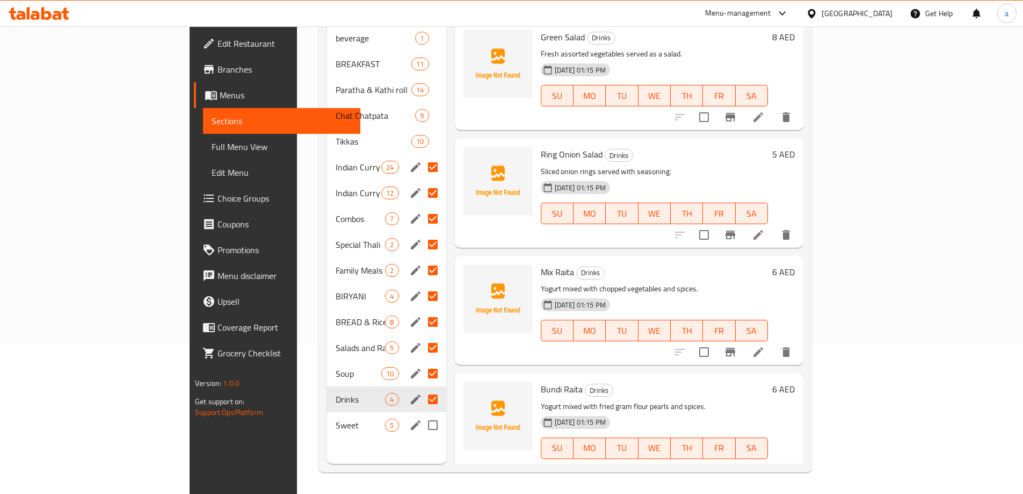
click at [422, 414] on input "Menu sections" at bounding box center [433, 425] width 23 height 23
checkbox input "true"
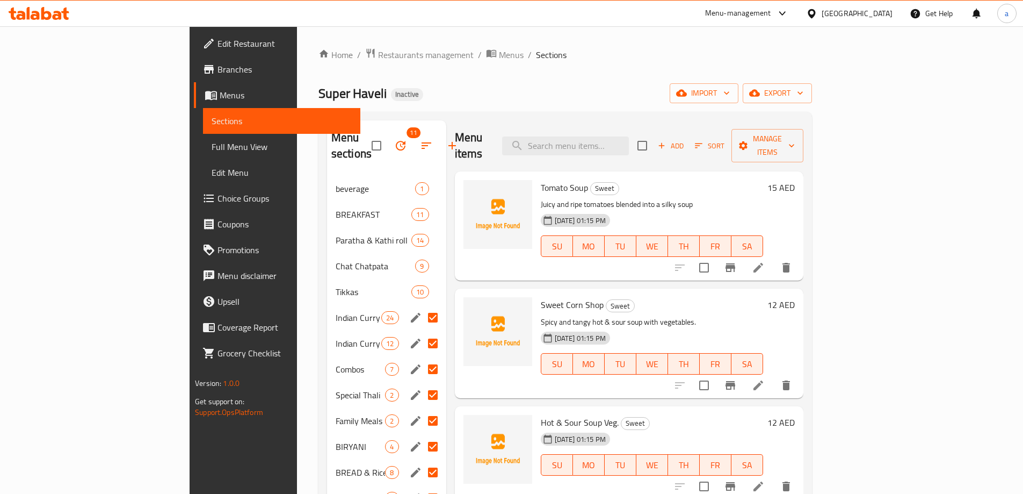
click at [388, 144] on button "button" at bounding box center [401, 146] width 26 height 26
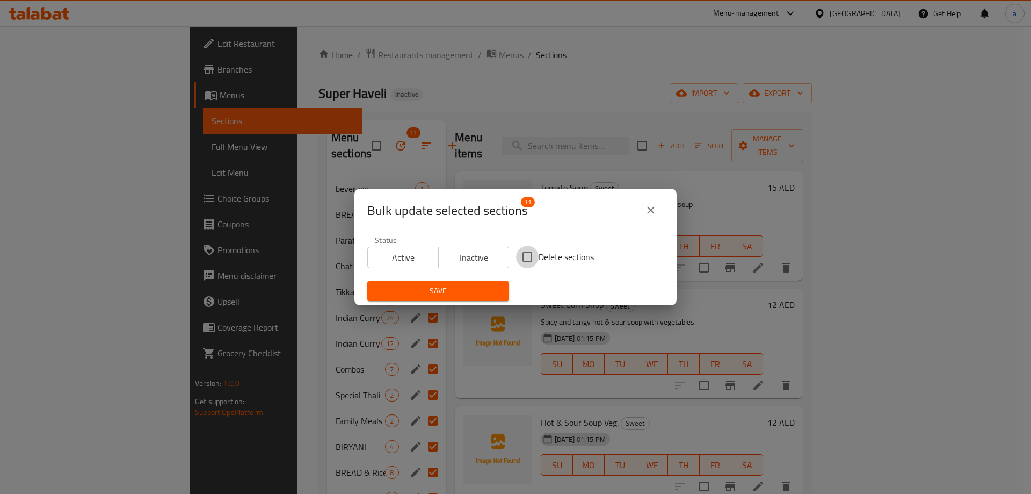
click at [521, 256] on input "Delete sections" at bounding box center [527, 256] width 23 height 23
checkbox input "true"
click at [456, 288] on span "Save" at bounding box center [438, 290] width 125 height 13
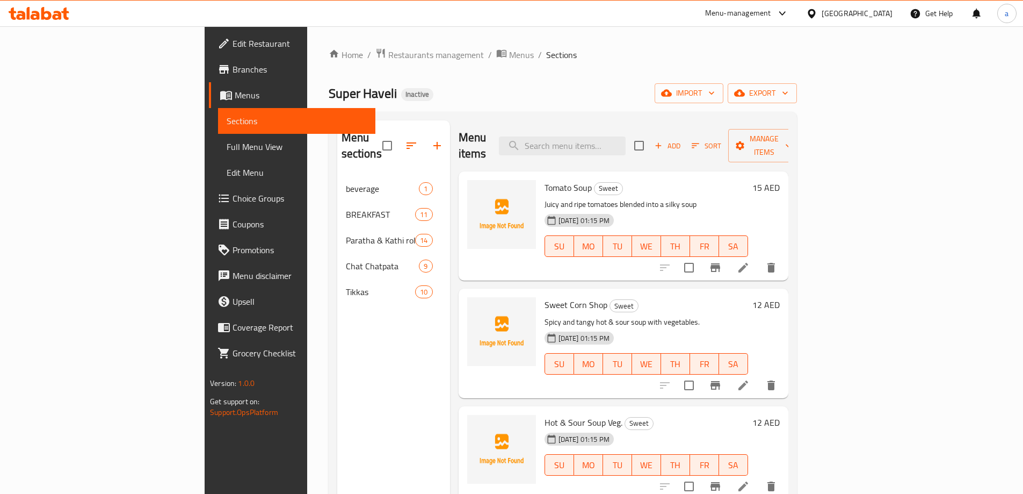
click at [227, 122] on span "Sections" at bounding box center [297, 120] width 140 height 13
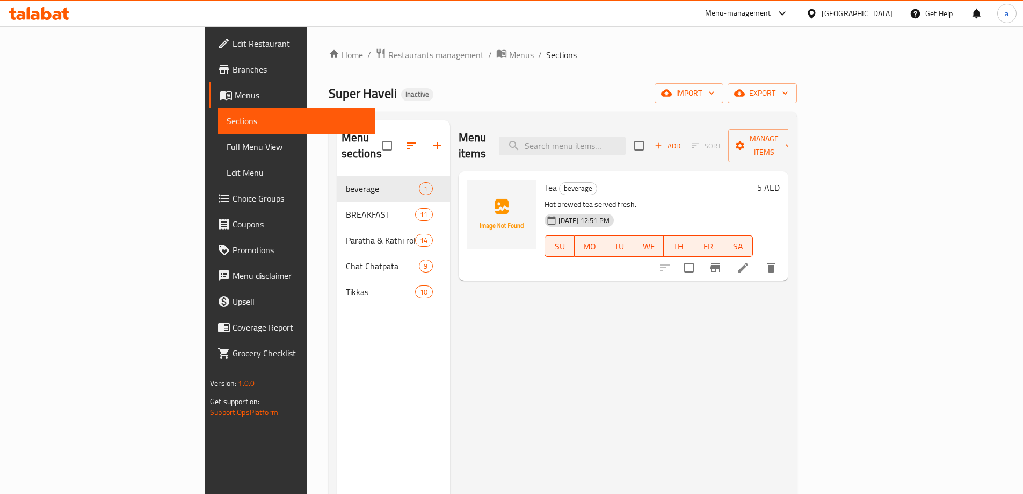
click at [209, 103] on link "Menus" at bounding box center [292, 95] width 166 height 26
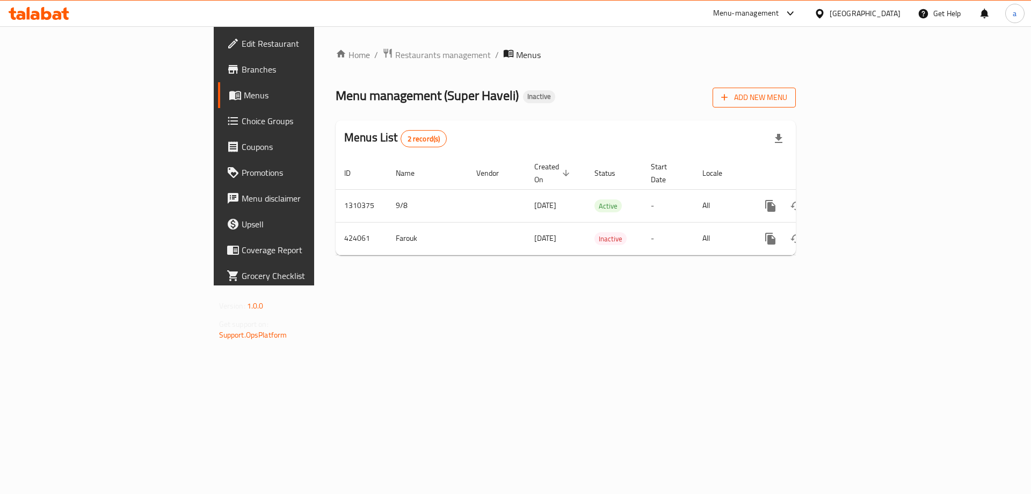
click at [796, 105] on button "Add New Menu" at bounding box center [754, 98] width 83 height 20
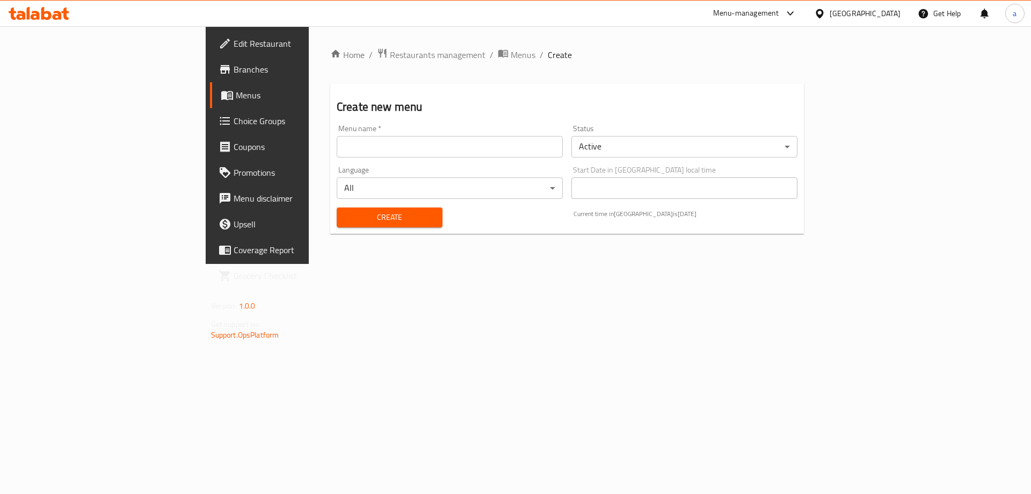
click at [431, 158] on div "Menu name   * Menu name *" at bounding box center [449, 140] width 235 height 41
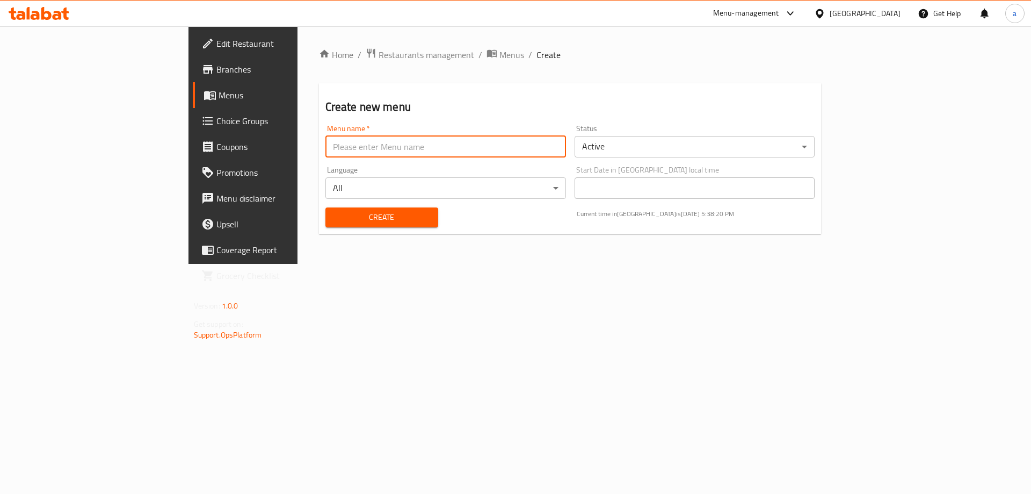
click at [437, 149] on input "text" at bounding box center [445, 146] width 241 height 21
type input "[DEMOGRAPHIC_DATA]"
click at [357, 217] on span "Create" at bounding box center [382, 217] width 96 height 13
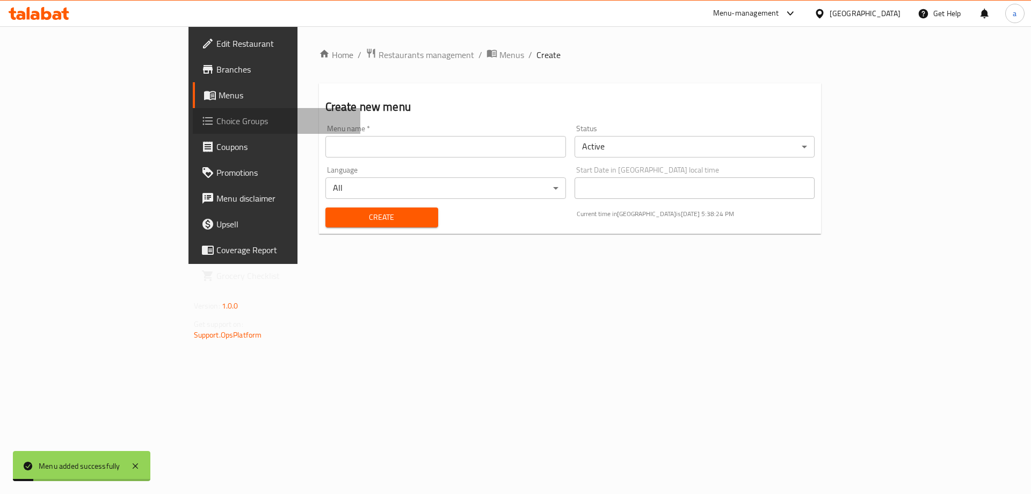
click at [193, 108] on link "Choice Groups" at bounding box center [277, 121] width 168 height 26
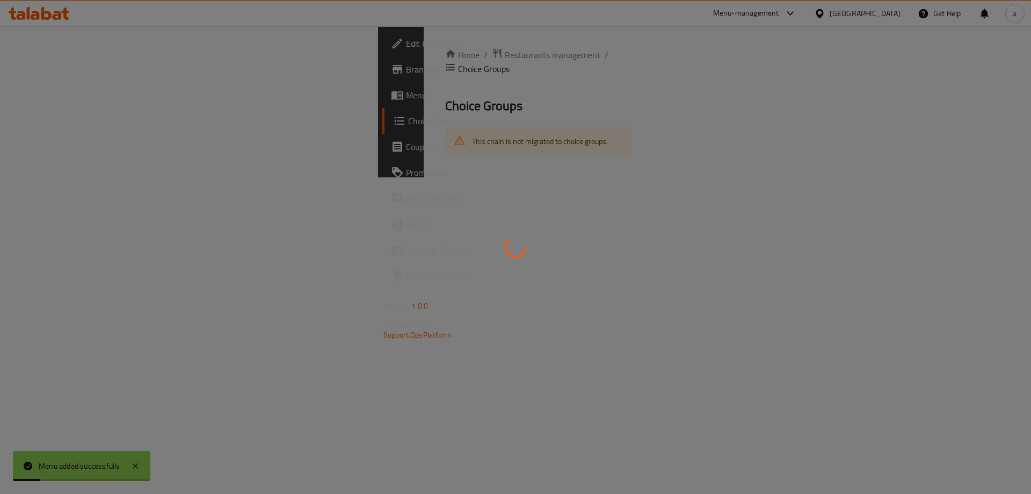
click at [378, 104] on div "Edit Restaurant Branches Menus Choice Groups Coupons Promotions Menu disclaimer…" at bounding box center [515, 101] width 275 height 151
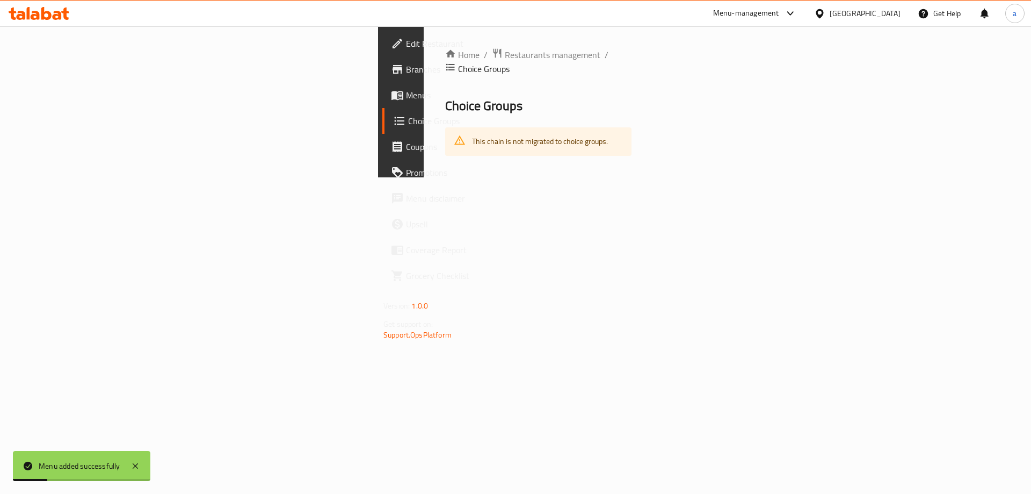
click at [406, 98] on span "Menus" at bounding box center [474, 95] width 136 height 13
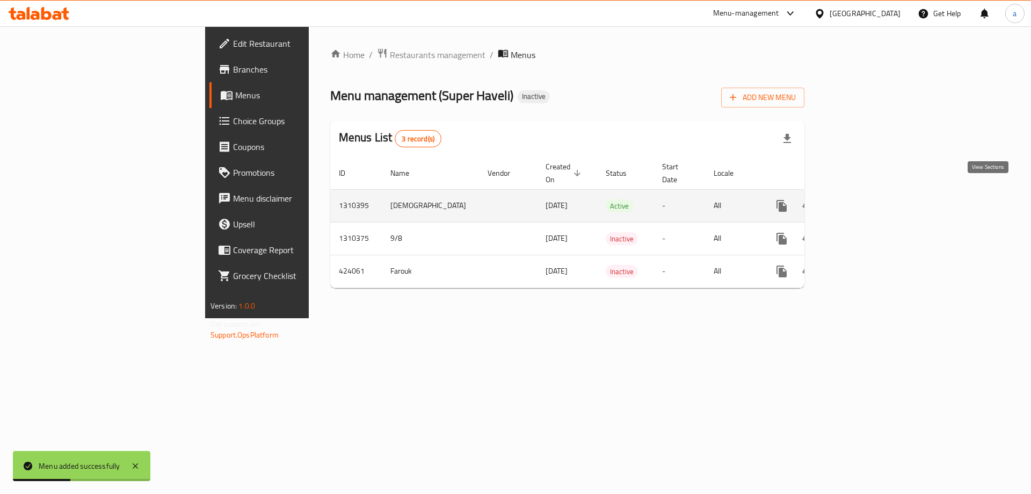
click at [866, 199] on icon "enhanced table" at bounding box center [859, 205] width 13 height 13
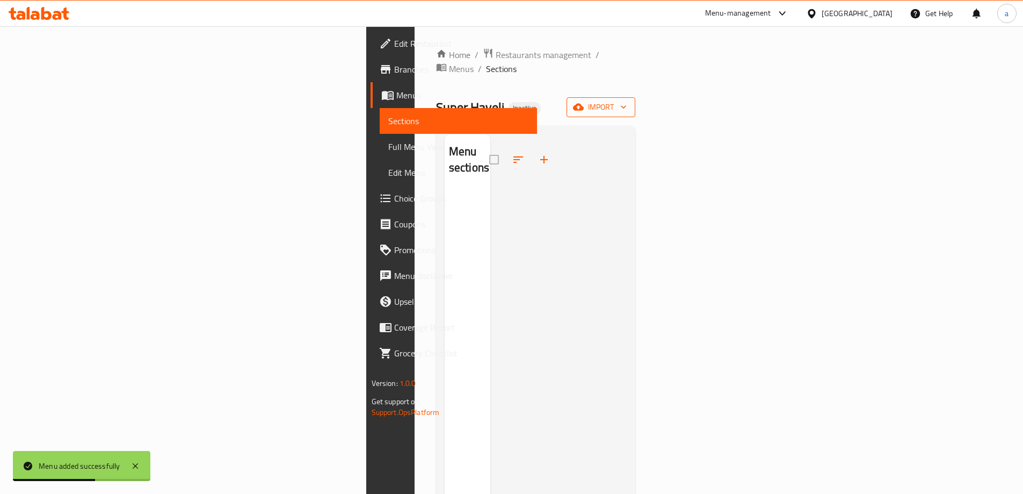
click at [635, 100] on button "import" at bounding box center [601, 107] width 69 height 20
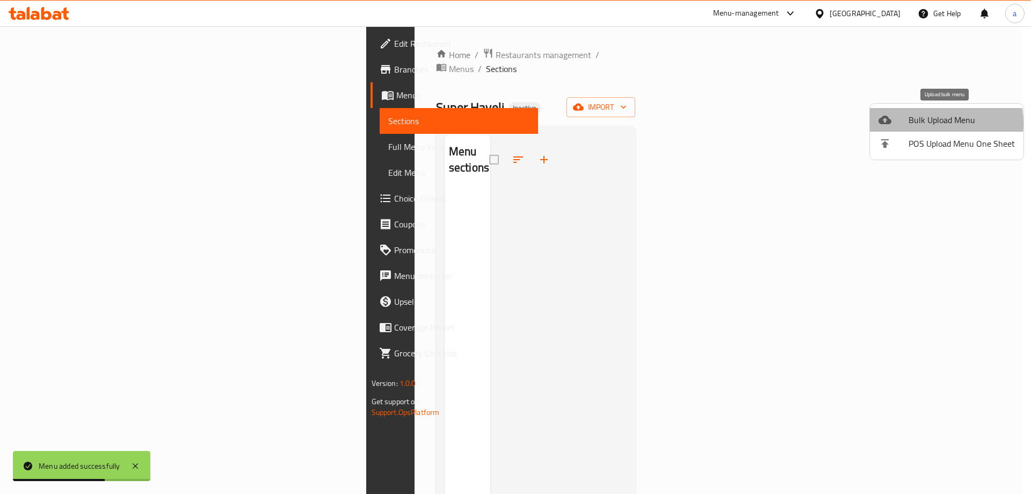
click at [926, 123] on span "Bulk Upload Menu" at bounding box center [962, 119] width 106 height 13
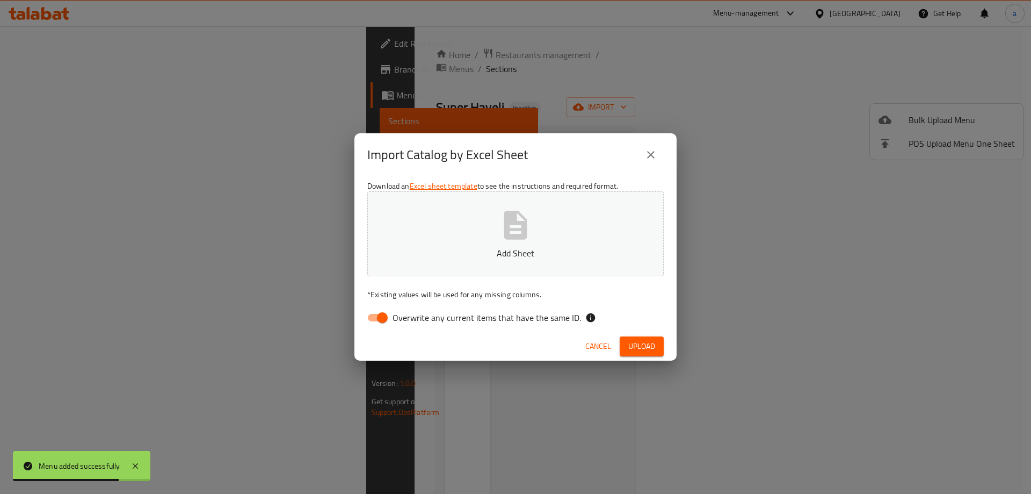
click at [386, 317] on input "Overwrite any current items that have the same ID." at bounding box center [382, 317] width 61 height 20
checkbox input "false"
click at [496, 230] on button "Add Sheet" at bounding box center [515, 233] width 296 height 85
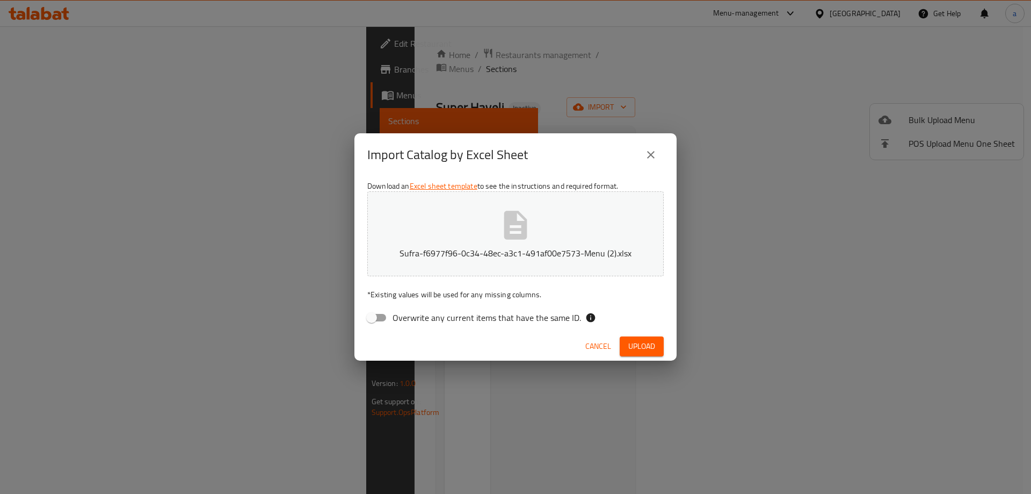
click at [648, 341] on span "Upload" at bounding box center [641, 345] width 27 height 13
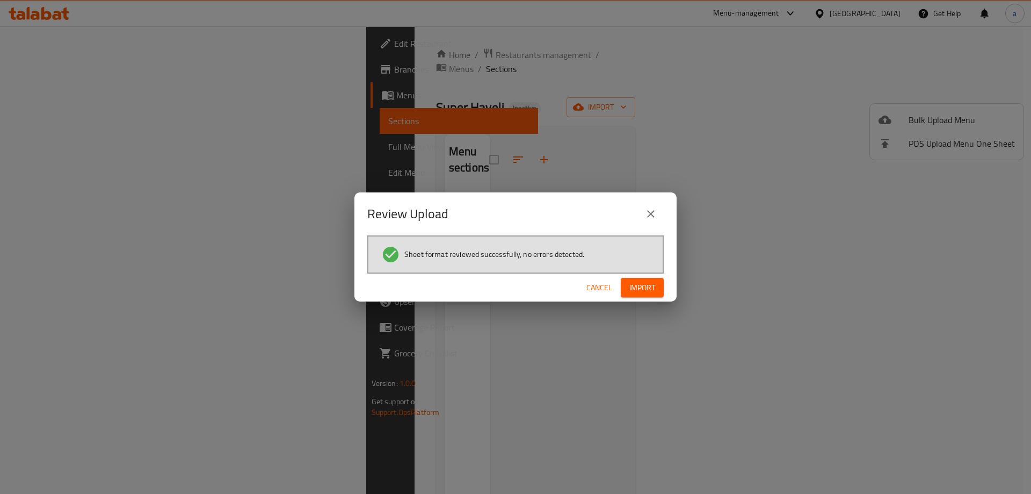
click at [644, 292] on span "Import" at bounding box center [642, 287] width 26 height 13
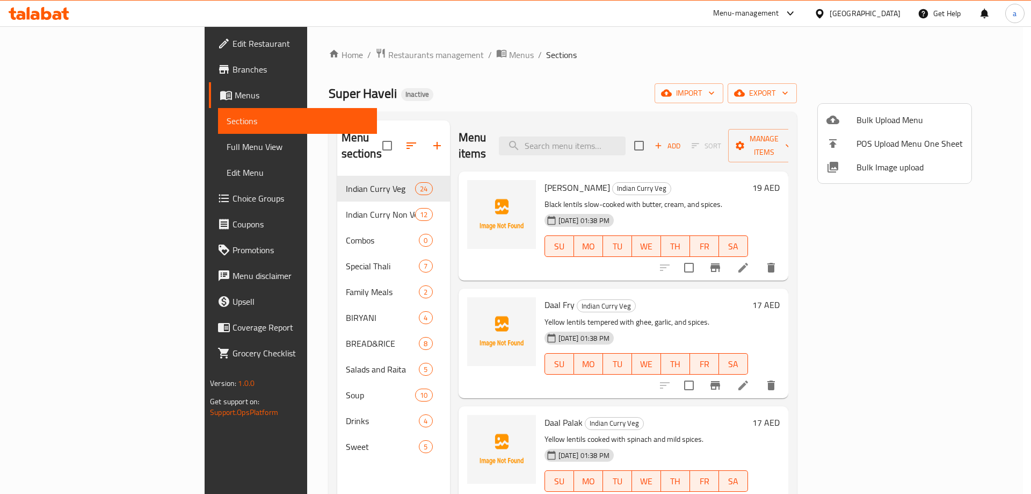
click at [149, 120] on div at bounding box center [515, 247] width 1031 height 494
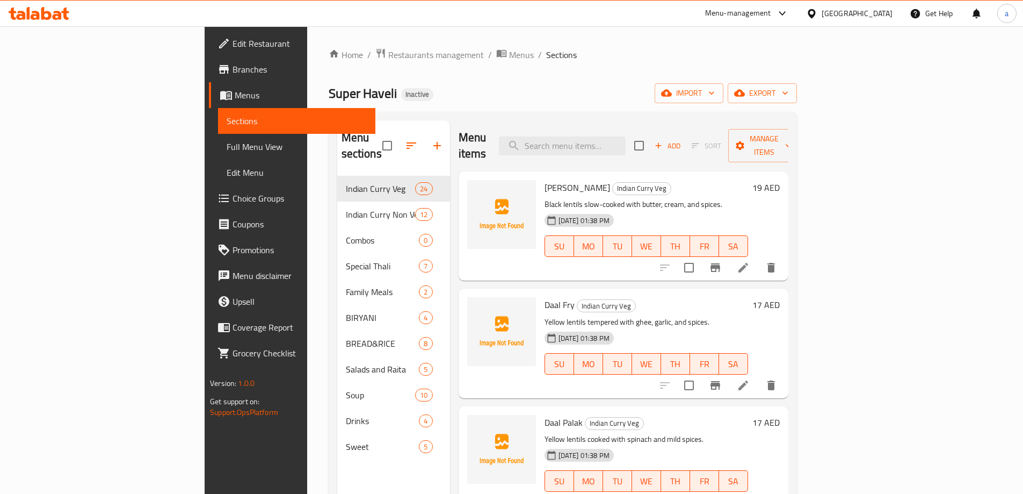
click at [227, 122] on span "Sections" at bounding box center [297, 120] width 140 height 13
click at [235, 100] on span "Menus" at bounding box center [301, 95] width 132 height 13
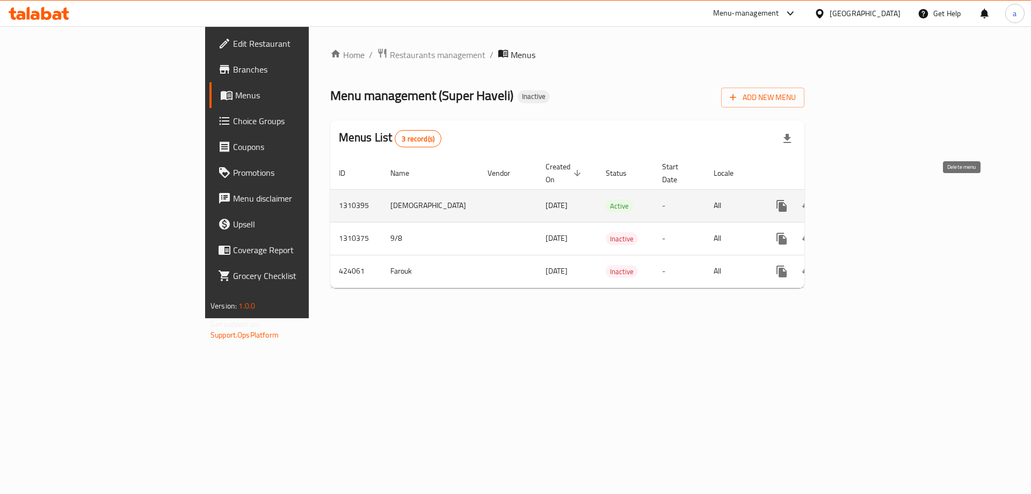
click at [837, 201] on icon "enhanced table" at bounding box center [834, 206] width 8 height 10
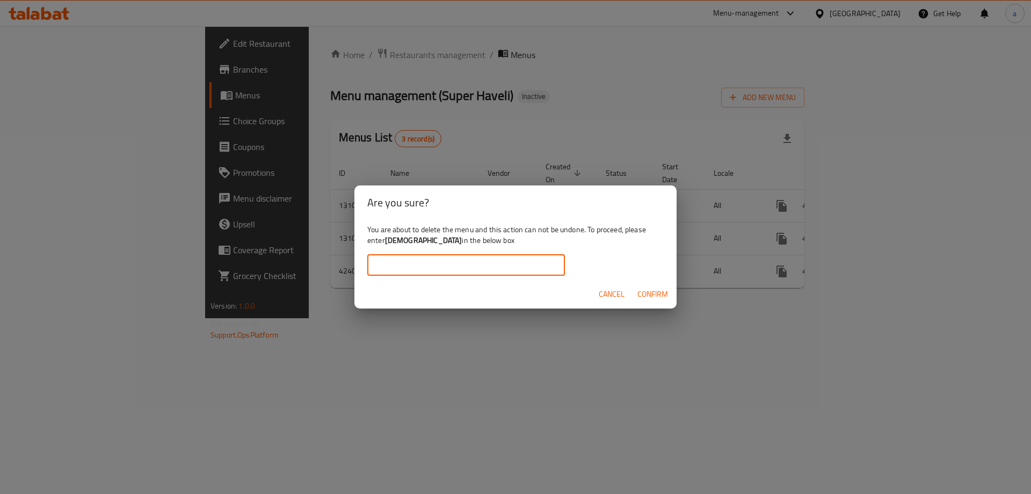
click at [527, 266] on input "text" at bounding box center [466, 264] width 198 height 21
type input "a"
drag, startPoint x: 385, startPoint y: 241, endPoint x: 411, endPoint y: 246, distance: 26.8
click at [411, 246] on div "You are about to delete the menu and this action can not be undone. To proceed,…" at bounding box center [515, 250] width 322 height 60
copy div "[DEMOGRAPHIC_DATA]"
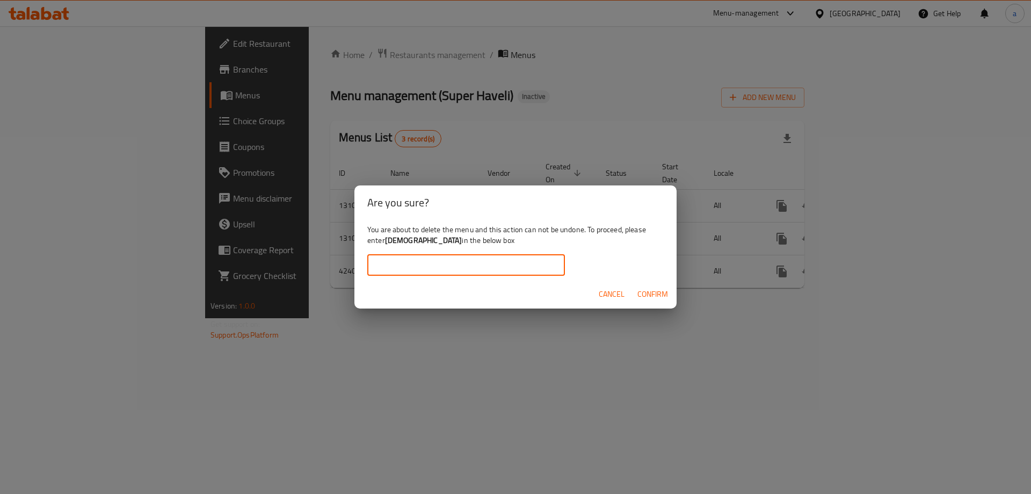
click at [414, 267] on input "text" at bounding box center [466, 264] width 198 height 21
paste input "[DEMOGRAPHIC_DATA]"
type input "[DEMOGRAPHIC_DATA]"
click at [637, 287] on span "Confirm" at bounding box center [652, 293] width 31 height 13
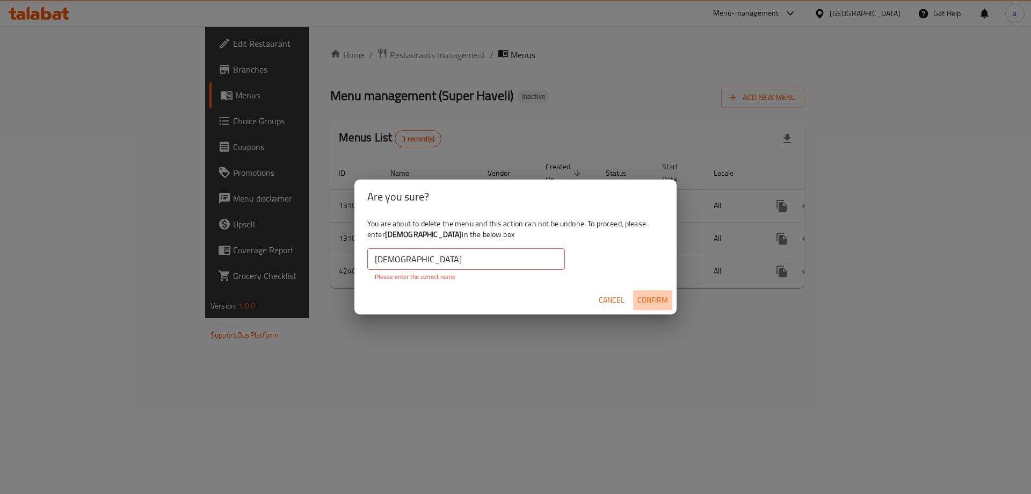
click at [649, 298] on span "Confirm" at bounding box center [652, 299] width 31 height 13
click at [375, 257] on input "[DEMOGRAPHIC_DATA]" at bounding box center [466, 258] width 198 height 21
click at [662, 304] on span "Confirm" at bounding box center [652, 299] width 31 height 13
click at [662, 302] on span "Confirm" at bounding box center [652, 299] width 31 height 13
click at [647, 293] on span "Confirm" at bounding box center [652, 299] width 31 height 13
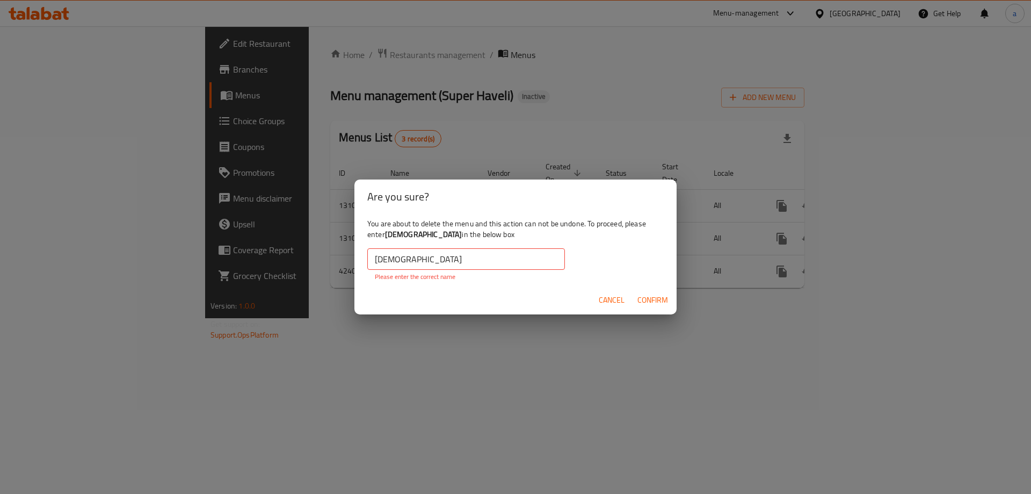
click at [416, 268] on input "[DEMOGRAPHIC_DATA]" at bounding box center [466, 258] width 198 height 21
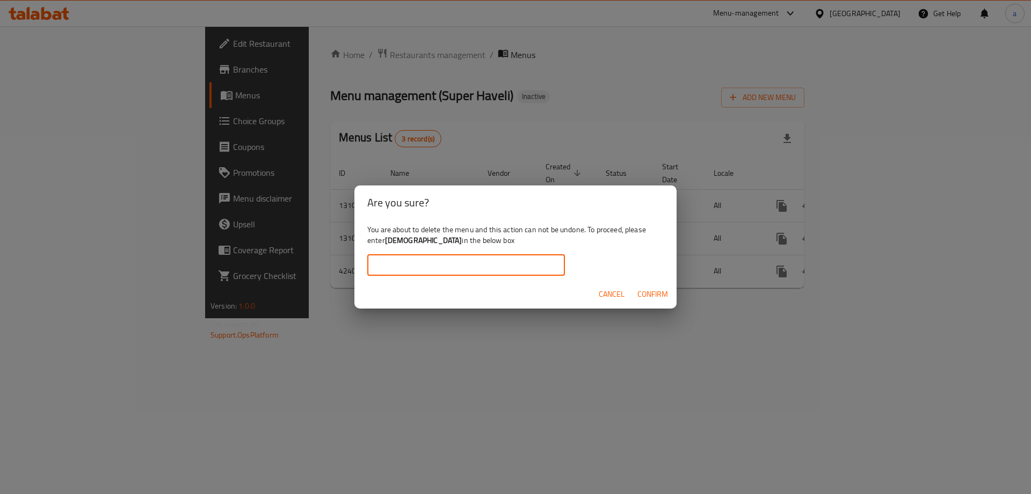
type input "a"
type input "[DEMOGRAPHIC_DATA]"
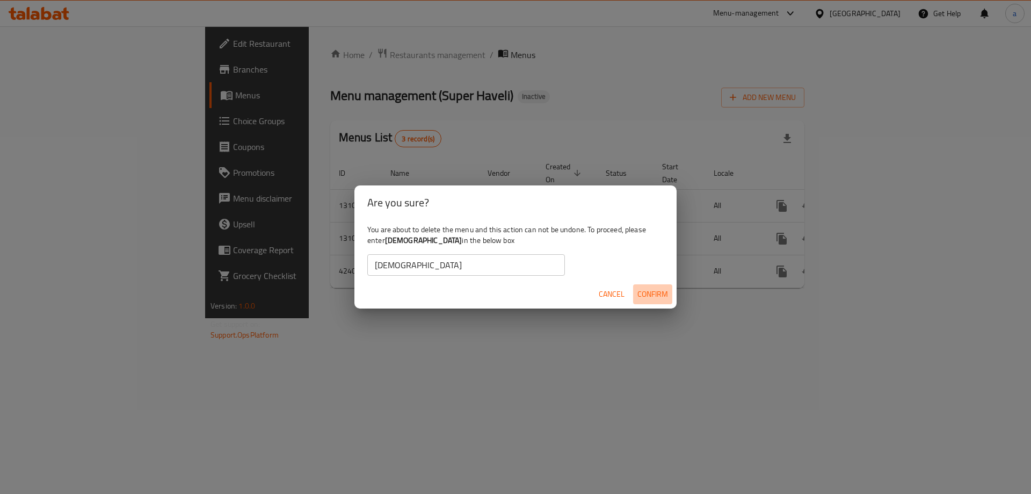
click at [644, 295] on span "Confirm" at bounding box center [652, 293] width 31 height 13
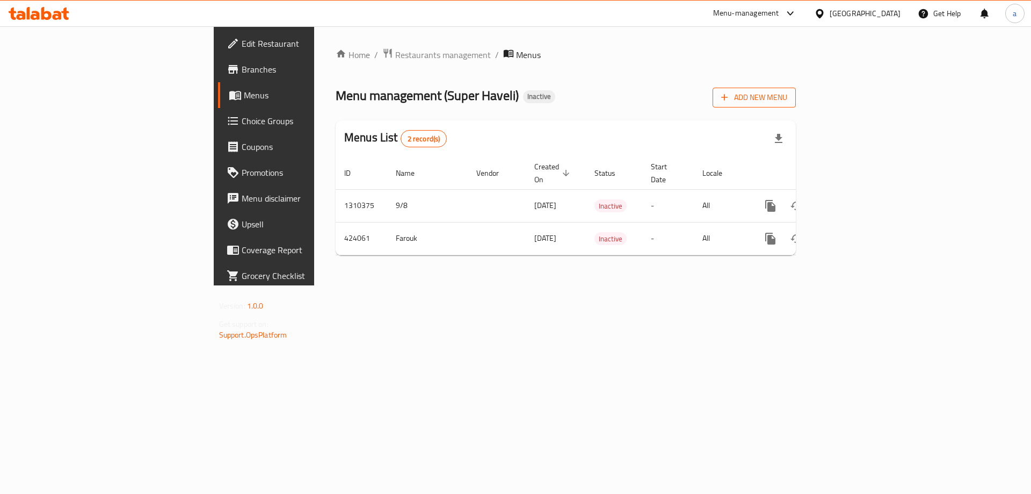
click at [730, 97] on icon "button" at bounding box center [724, 97] width 11 height 11
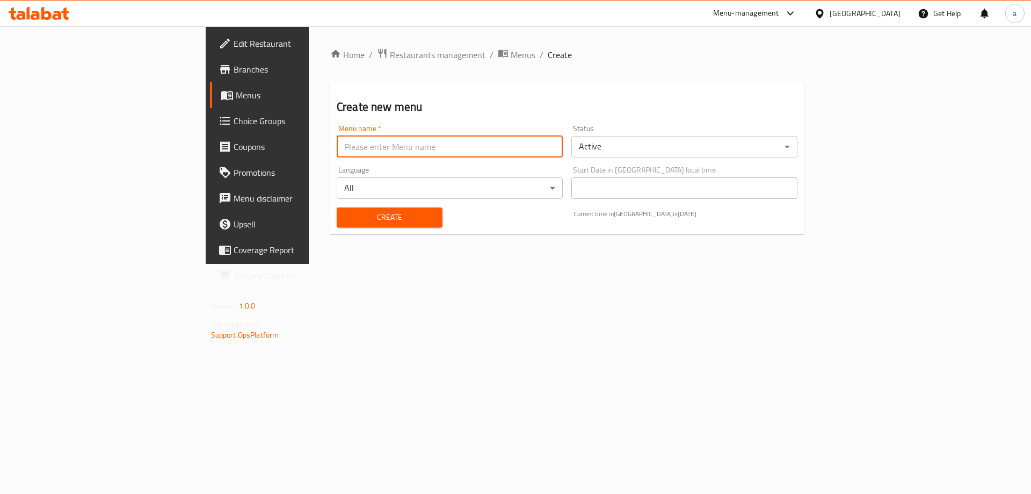
click at [462, 142] on input "text" at bounding box center [450, 146] width 226 height 21
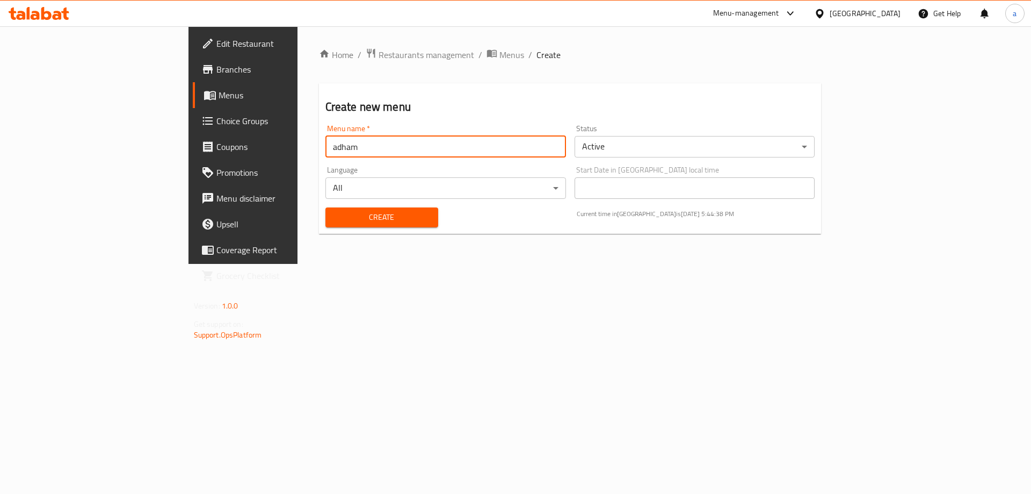
type input "adham"
click at [380, 215] on span "Create" at bounding box center [382, 217] width 96 height 13
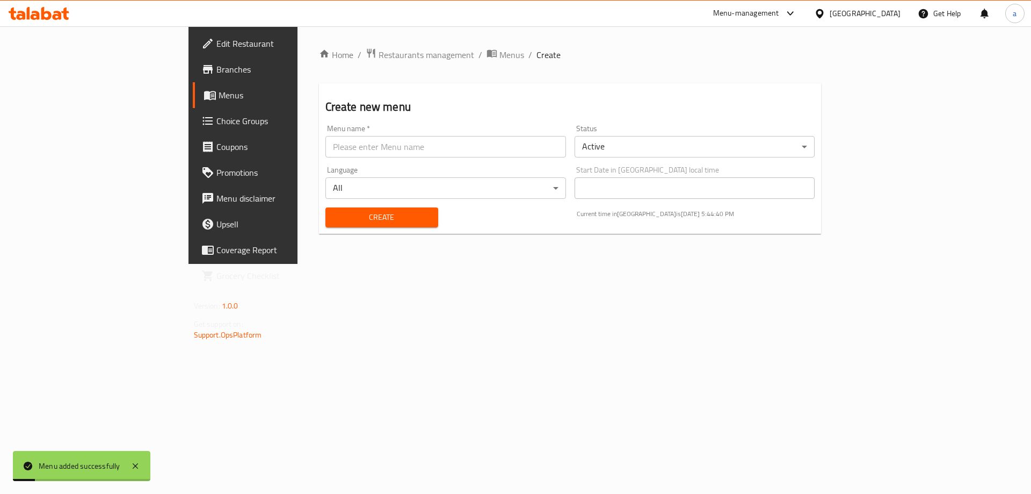
click at [193, 101] on link "Menus" at bounding box center [277, 95] width 168 height 26
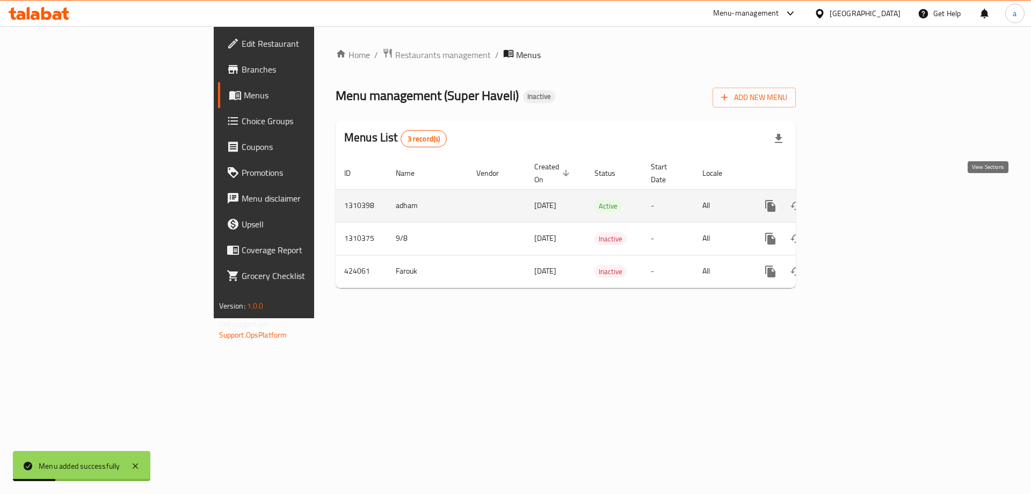
click at [854, 199] on icon "enhanced table" at bounding box center [848, 205] width 13 height 13
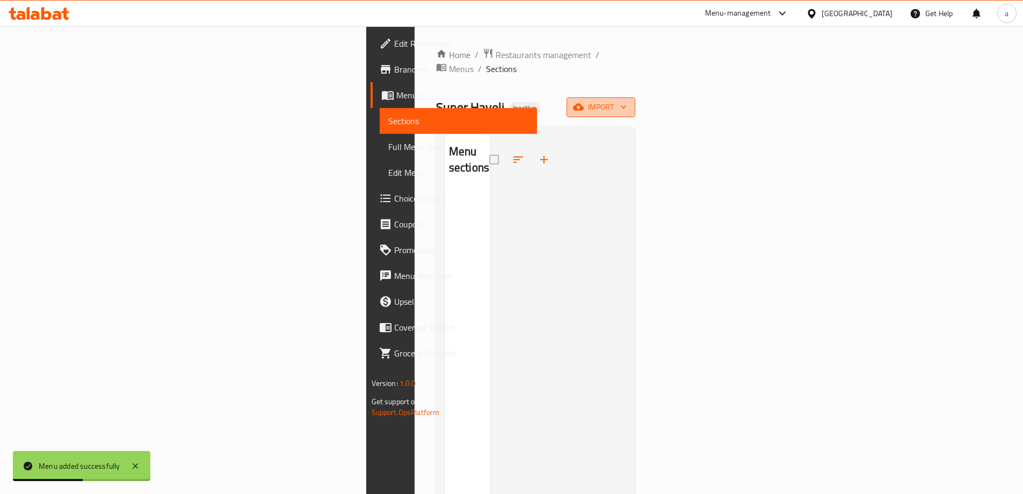
click at [627, 100] on span "import" at bounding box center [601, 106] width 52 height 13
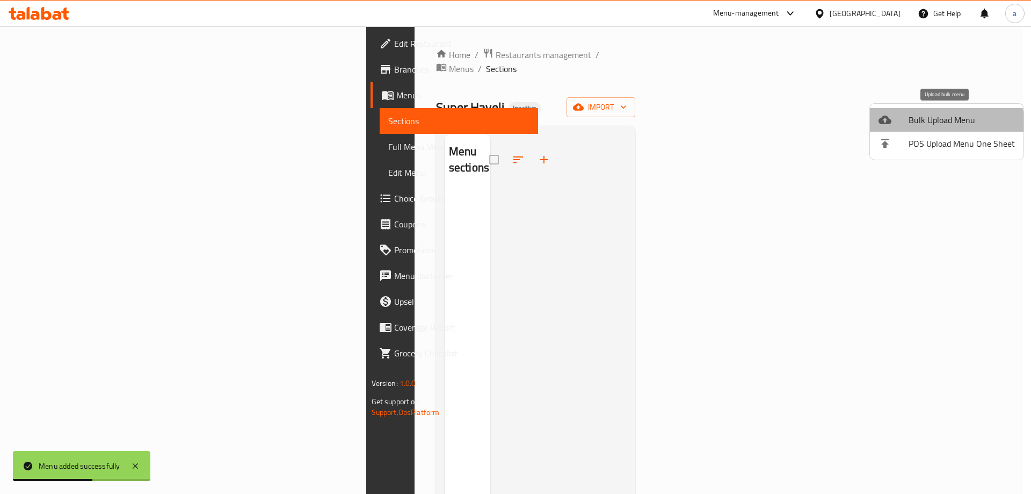
click at [946, 125] on span "Bulk Upload Menu" at bounding box center [962, 119] width 106 height 13
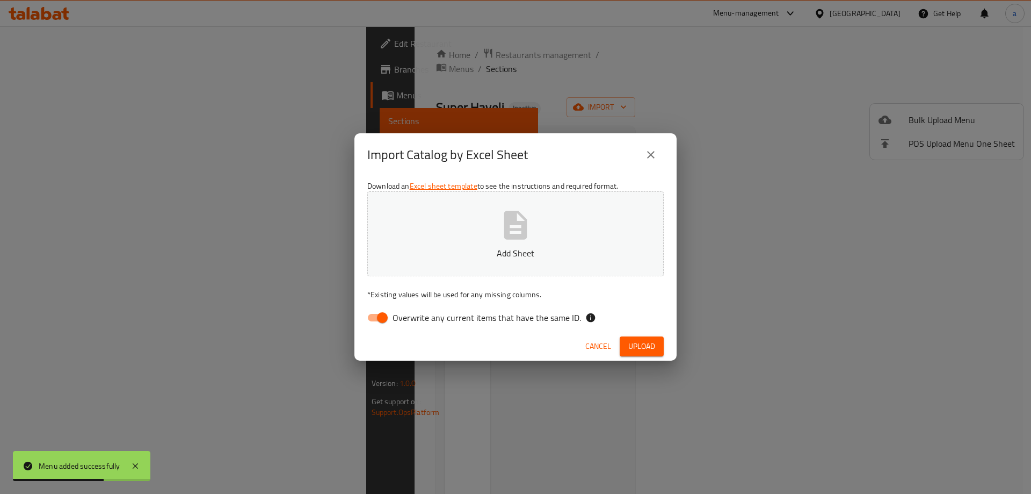
click at [383, 314] on input "Overwrite any current items that have the same ID." at bounding box center [382, 317] width 61 height 20
checkbox input "false"
click at [505, 248] on p "Add Sheet" at bounding box center [515, 252] width 263 height 13
click at [642, 346] on span "Upload" at bounding box center [641, 345] width 27 height 13
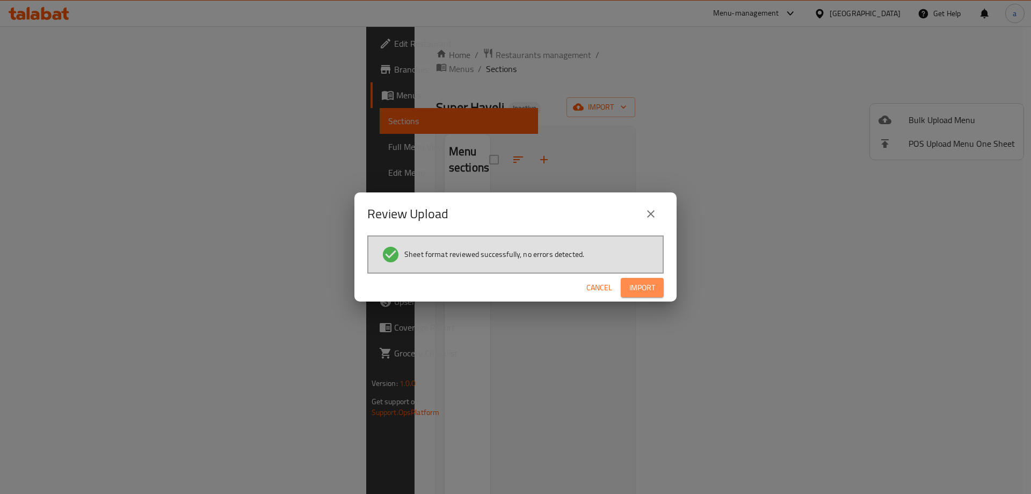
click at [661, 290] on button "Import" at bounding box center [642, 288] width 43 height 20
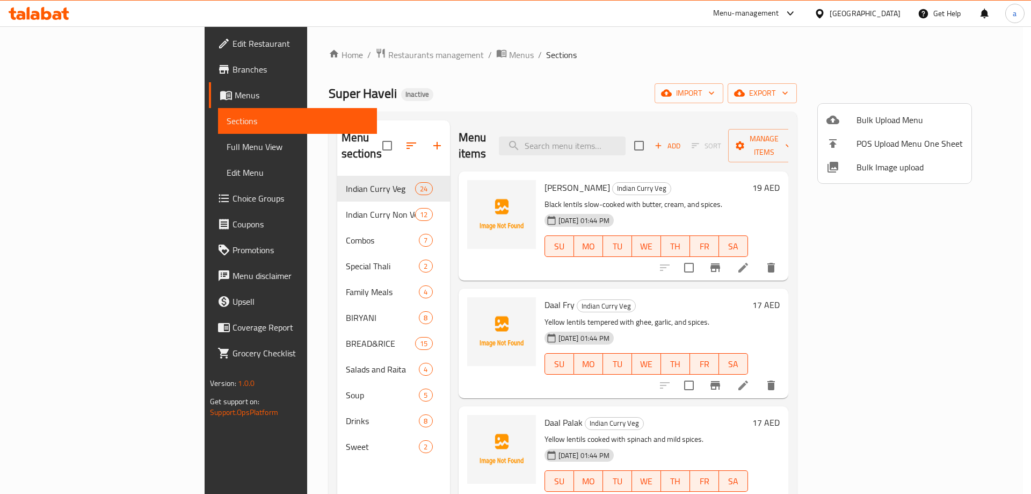
click at [710, 90] on div at bounding box center [515, 247] width 1031 height 494
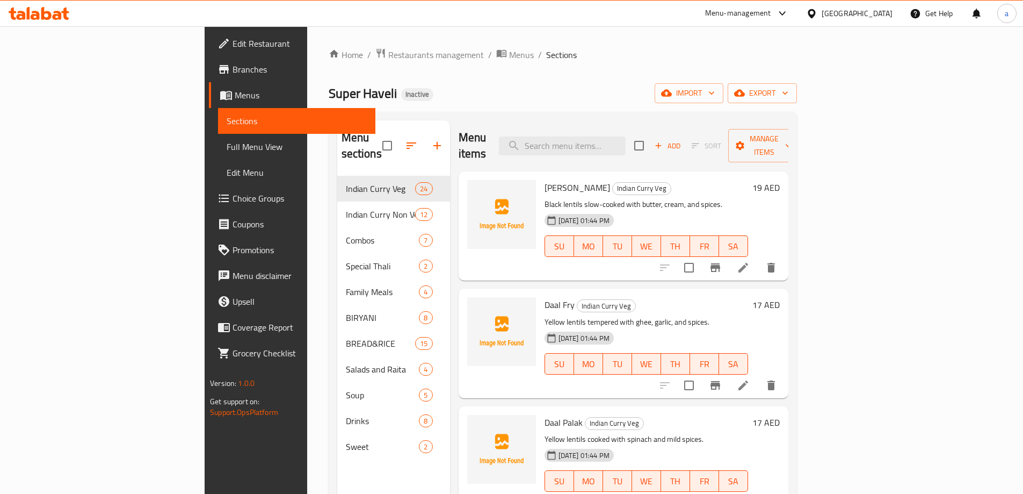
click at [227, 124] on span "Sections" at bounding box center [297, 120] width 140 height 13
click at [235, 99] on span "Menus" at bounding box center [301, 95] width 132 height 13
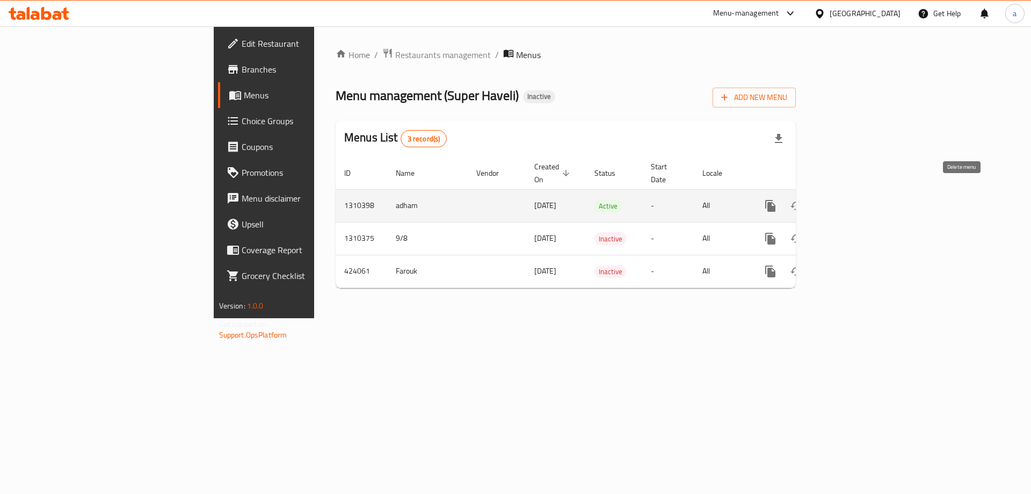
click at [829, 199] on icon "enhanced table" at bounding box center [822, 205] width 13 height 13
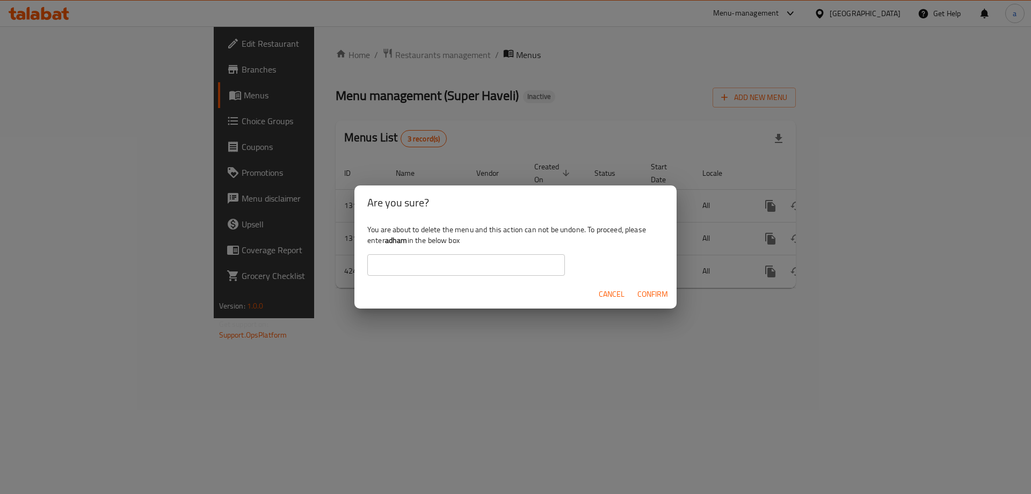
click at [502, 260] on input "text" at bounding box center [466, 264] width 198 height 21
type input "adham"
click at [668, 287] on span "Confirm" at bounding box center [652, 293] width 31 height 13
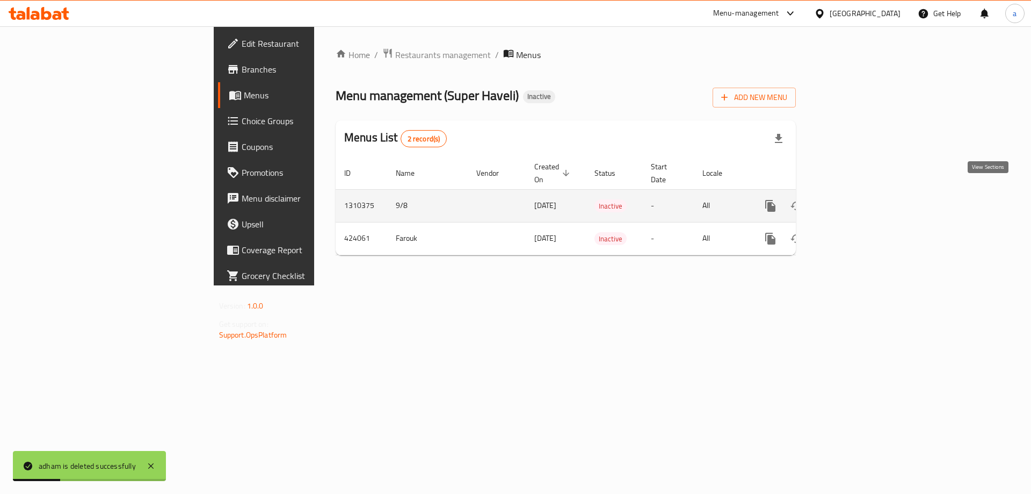
click at [854, 199] on icon "enhanced table" at bounding box center [848, 205] width 13 height 13
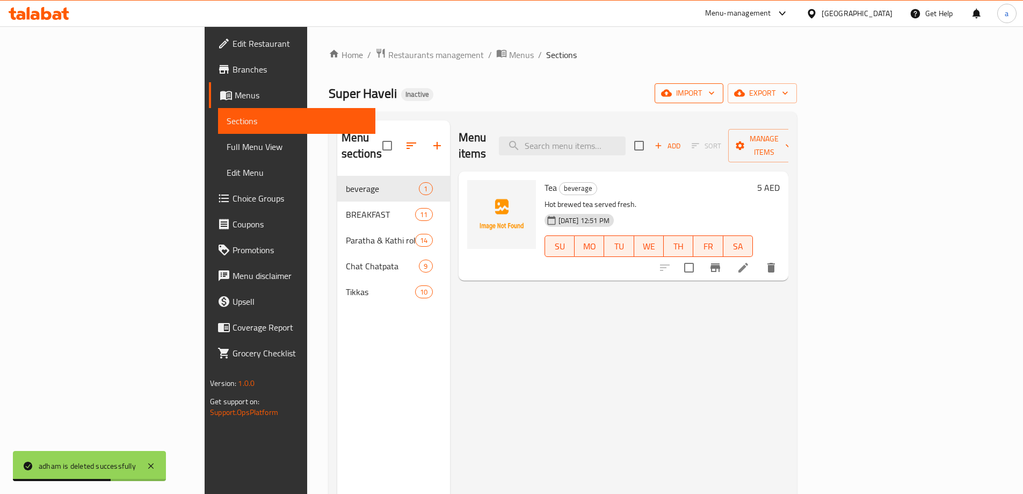
click at [715, 96] on span "import" at bounding box center [689, 92] width 52 height 13
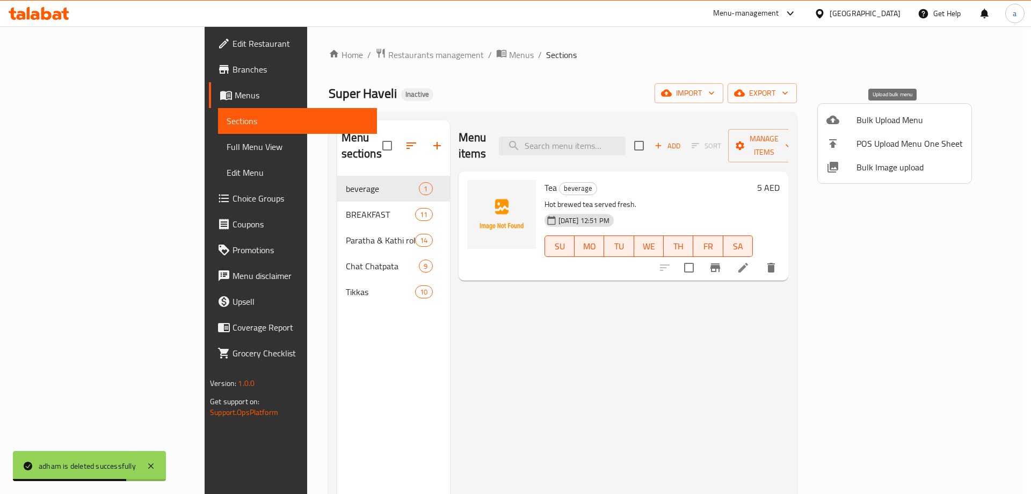
click at [887, 118] on span "Bulk Upload Menu" at bounding box center [910, 119] width 106 height 13
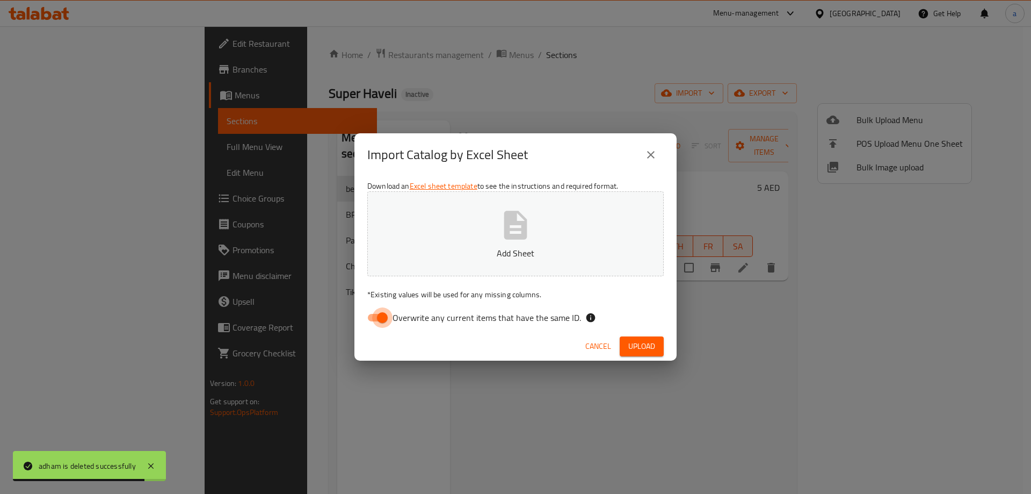
click at [378, 318] on input "Overwrite any current items that have the same ID." at bounding box center [382, 317] width 61 height 20
checkbox input "false"
click at [565, 246] on button "Add Sheet" at bounding box center [515, 233] width 296 height 85
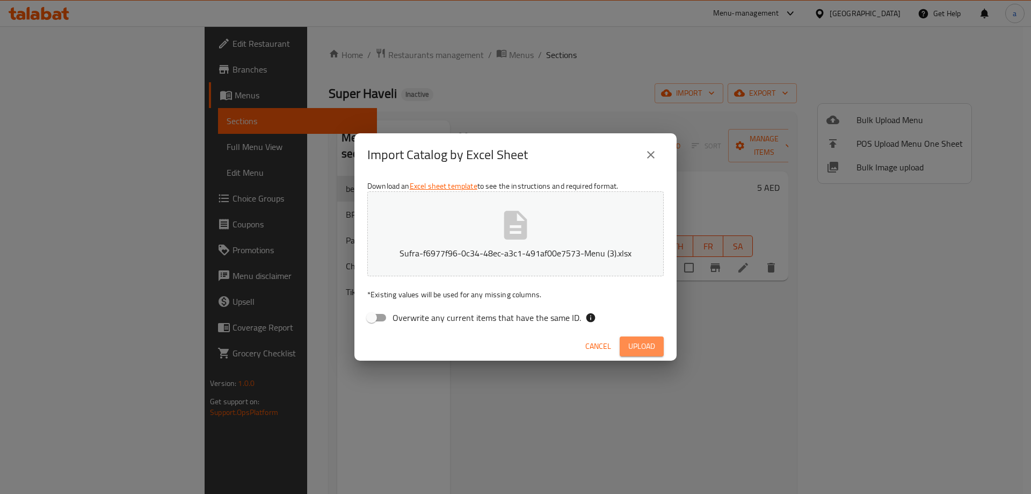
click at [651, 345] on span "Upload" at bounding box center [641, 345] width 27 height 13
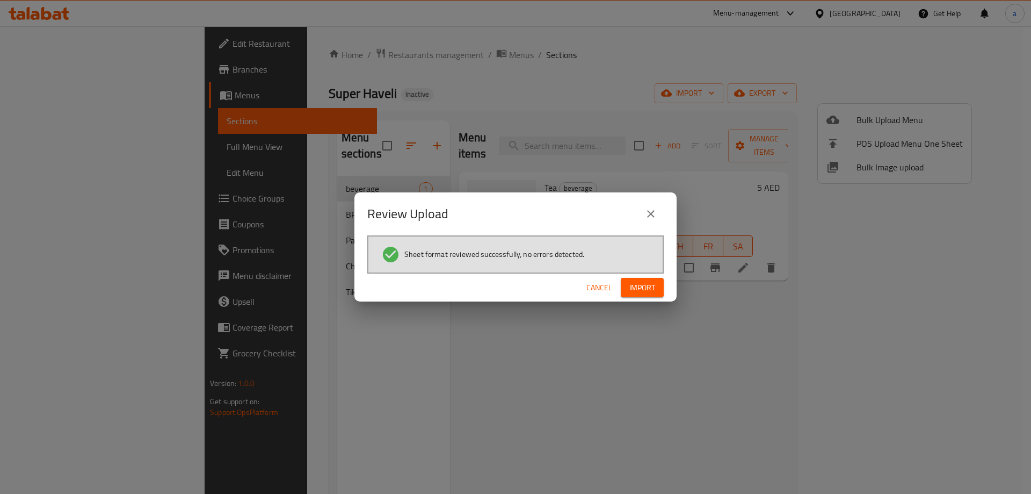
click at [619, 282] on div "Cancel Import" at bounding box center [515, 287] width 322 height 28
click at [639, 286] on span "Import" at bounding box center [642, 287] width 26 height 13
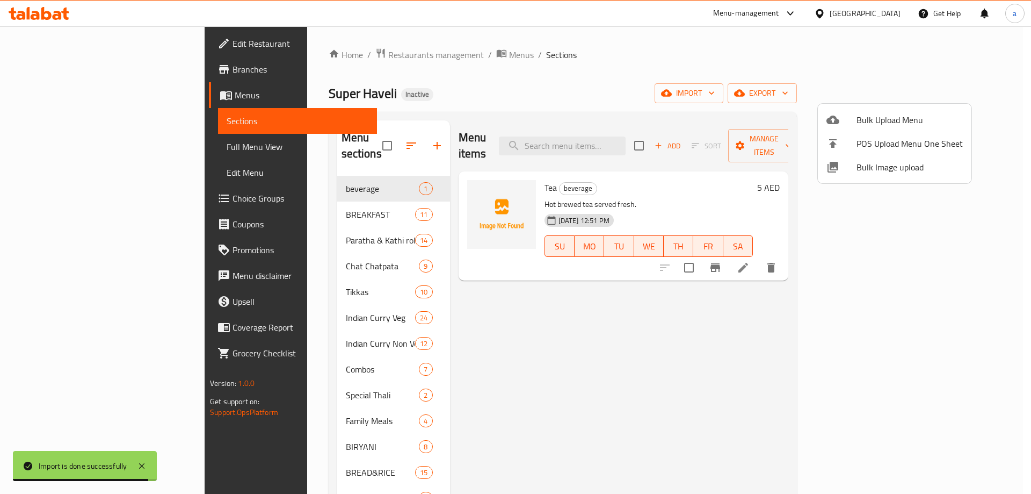
click at [52, 145] on div at bounding box center [515, 247] width 1031 height 494
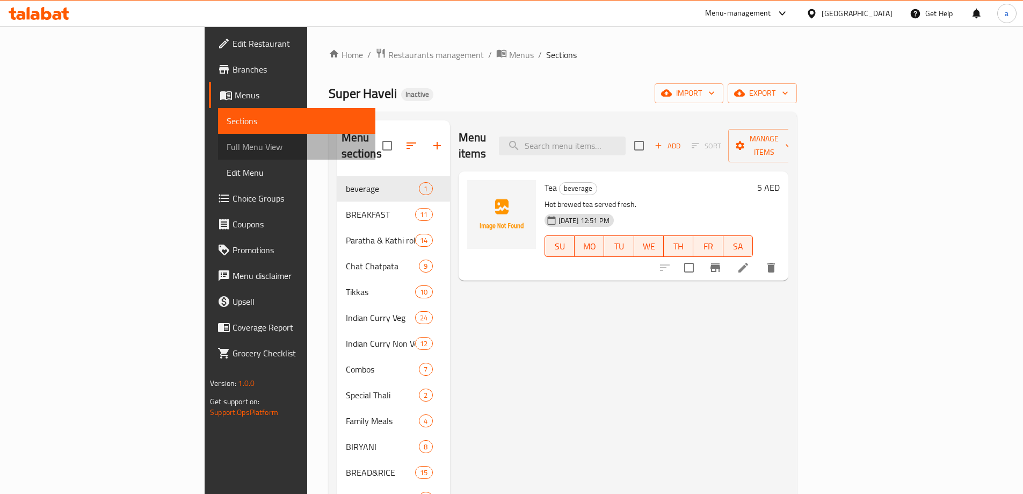
click at [227, 147] on span "Full Menu View" at bounding box center [297, 146] width 140 height 13
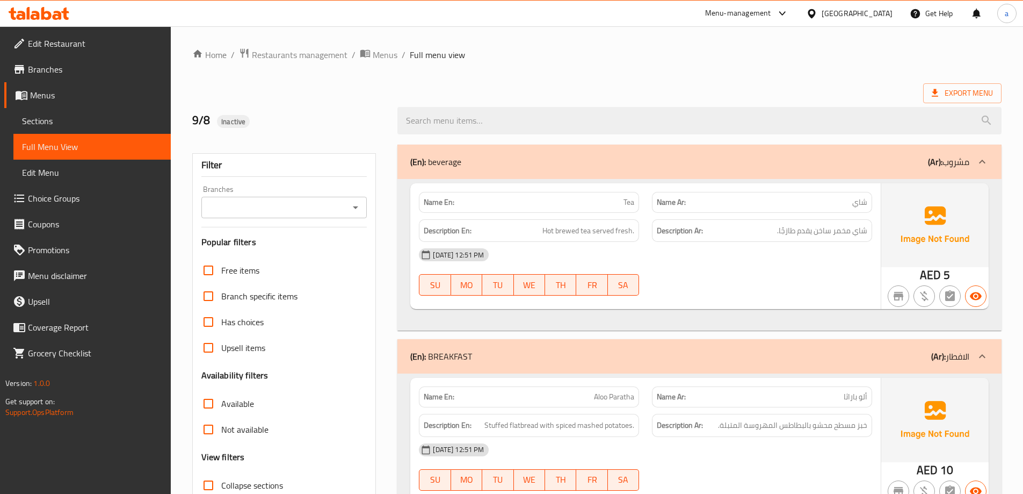
click at [613, 151] on div "(En): beverage (Ar): مشروب" at bounding box center [699, 161] width 604 height 34
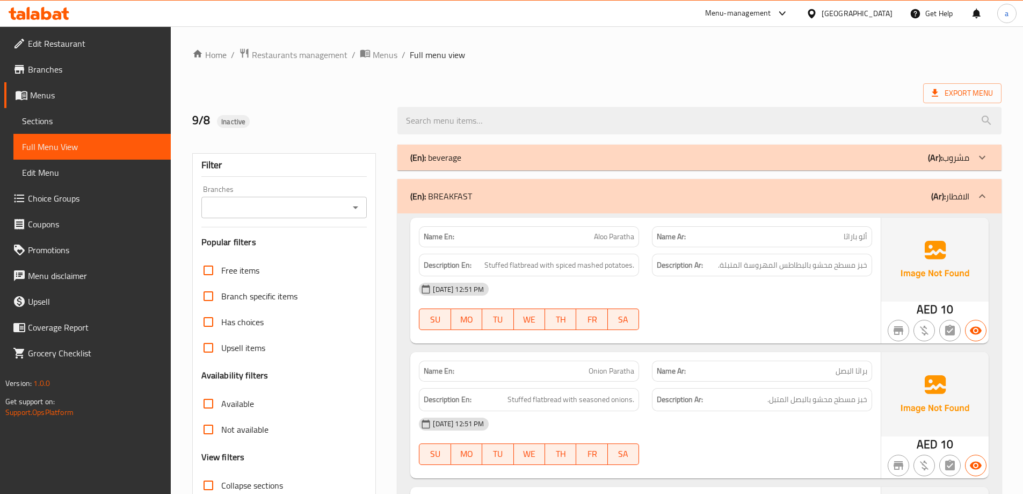
click at [604, 186] on div "(En): BREAKFAST (Ar): الافطار" at bounding box center [699, 196] width 604 height 34
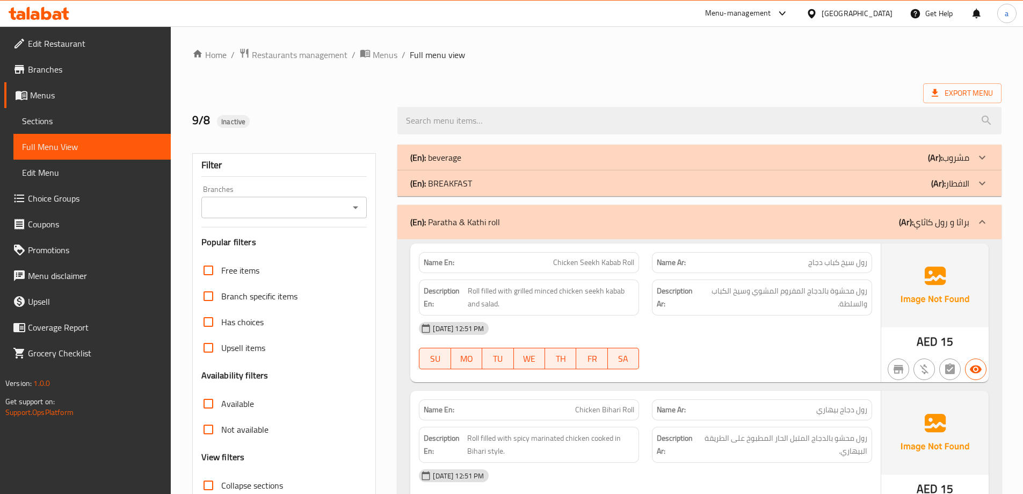
click at [614, 213] on div "(En): Paratha & [PERSON_NAME] (Ar): براثا و رول كاثاي" at bounding box center [699, 222] width 604 height 34
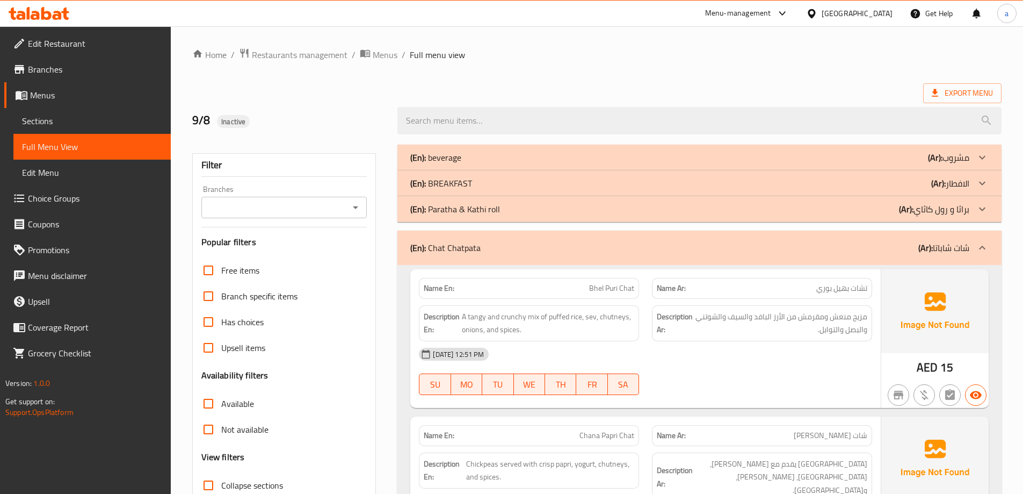
click at [631, 242] on div "(En): Chat Chatpata (Ar): شات شاباتا" at bounding box center [689, 247] width 559 height 13
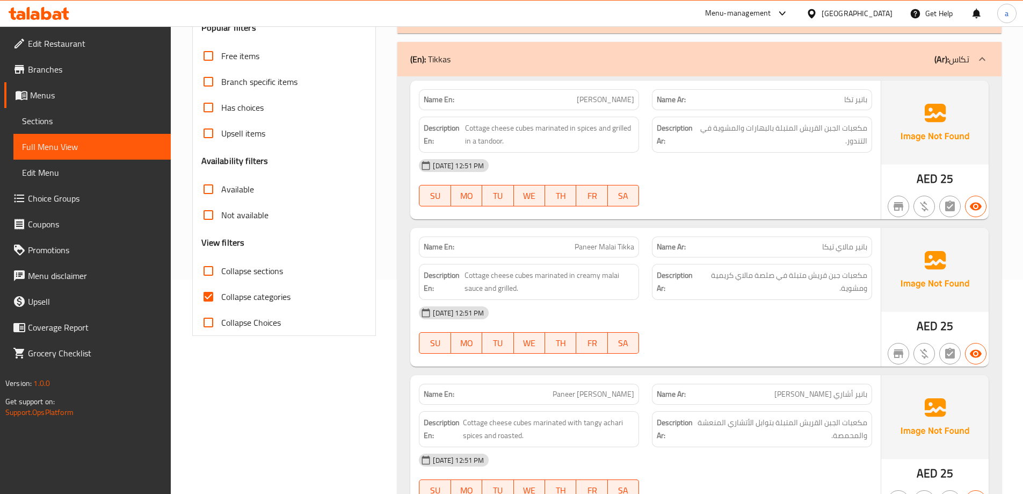
scroll to position [215, 0]
click at [601, 72] on div "(En): Tikkas (Ar): تكاس" at bounding box center [699, 58] width 604 height 34
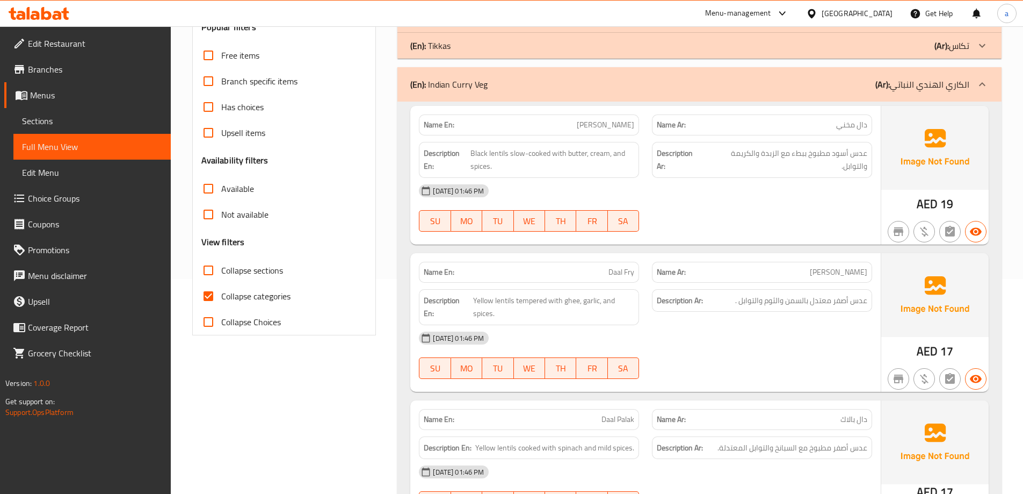
click at [209, 292] on input "Collapse categories" at bounding box center [208, 296] width 26 height 26
checkbox input "false"
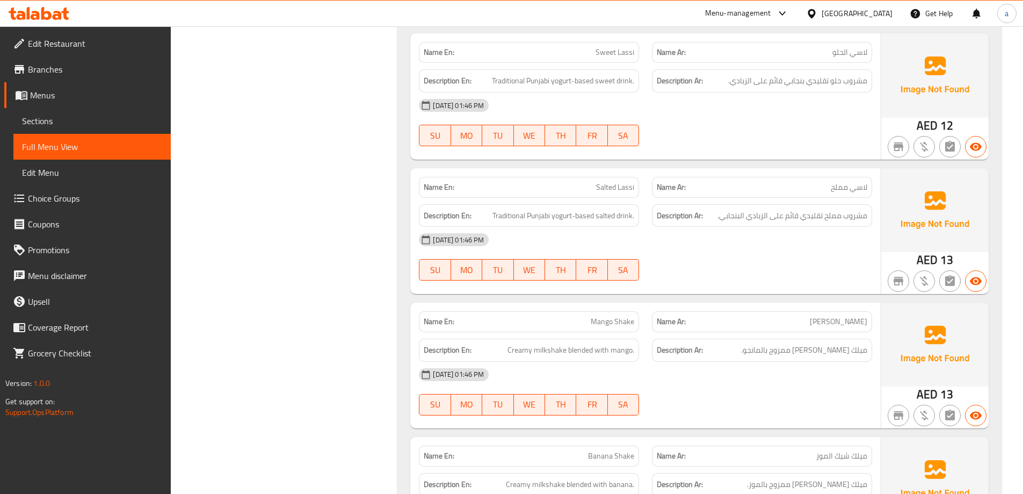
scroll to position [12767, 0]
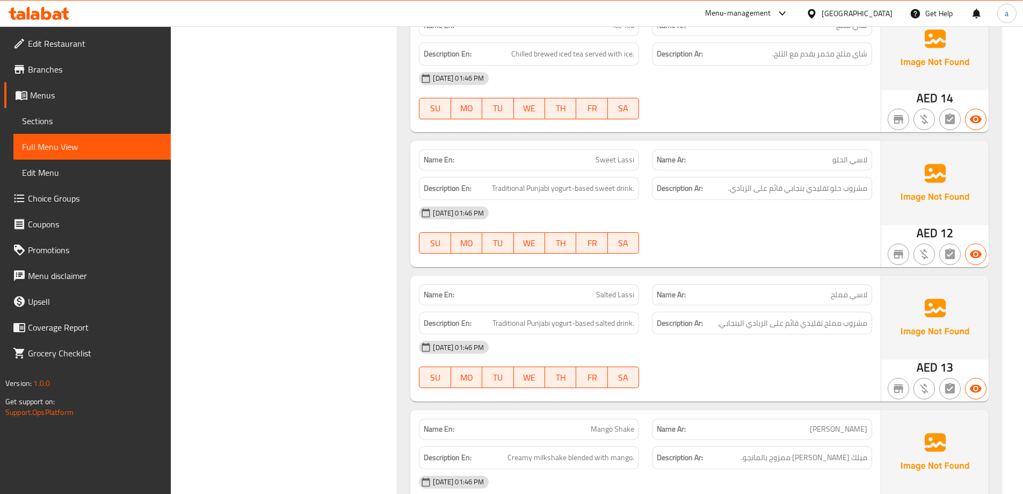
click at [605, 289] on span "Salted Lassi" at bounding box center [615, 294] width 38 height 11
copy span "Salted"
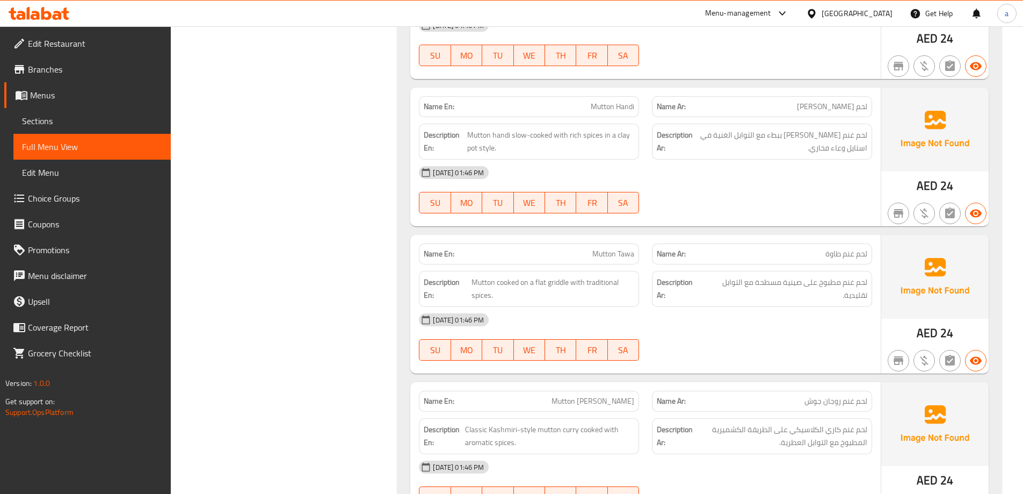
scroll to position [5037, 0]
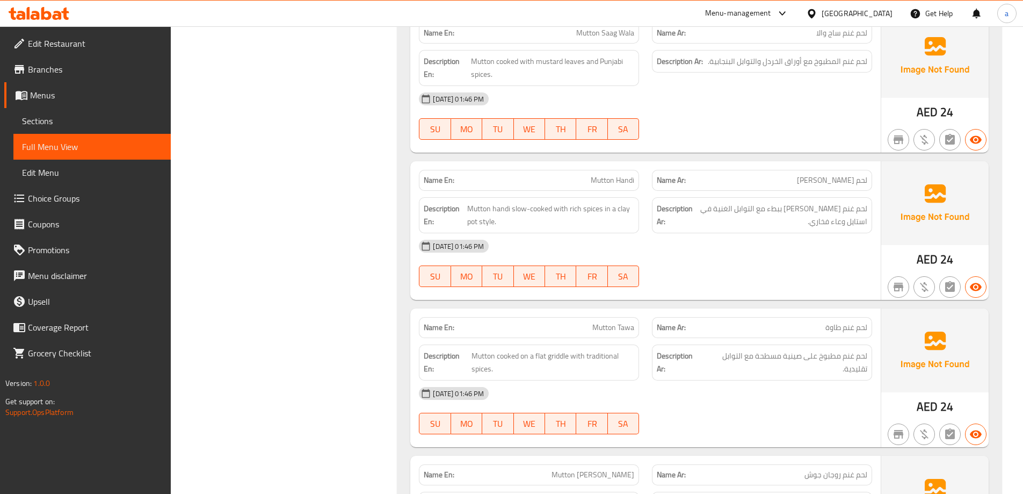
click at [746, 99] on div "[DATE] 01:46 PM" at bounding box center [645, 99] width 466 height 26
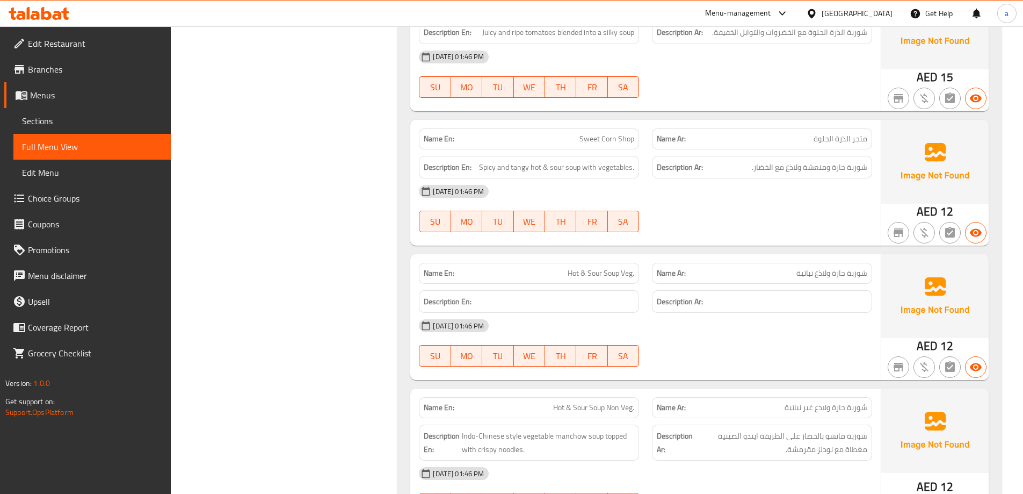
click at [75, 120] on span "Sections" at bounding box center [92, 120] width 140 height 13
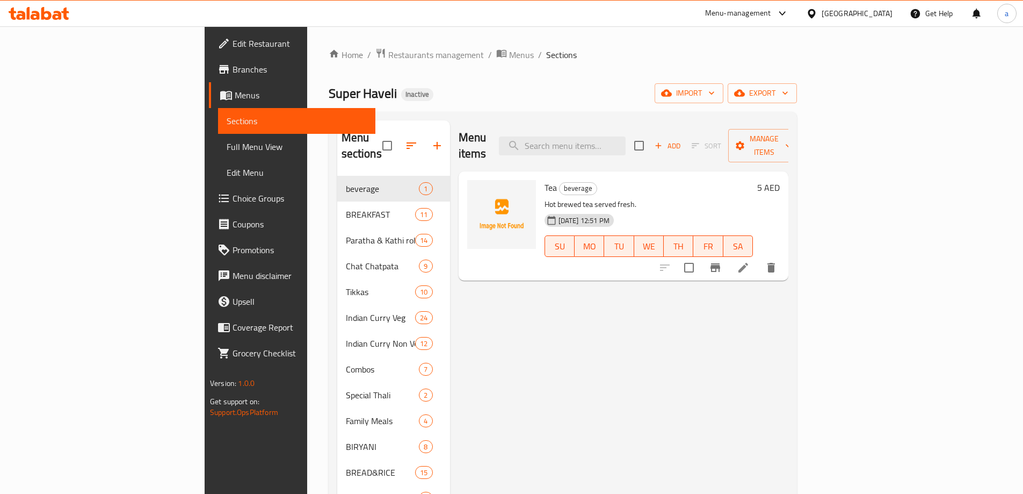
click at [342, 139] on h2 "Menu sections" at bounding box center [362, 145] width 41 height 32
copy h2 "sections"
click at [342, 140] on h2 "Menu sections" at bounding box center [362, 145] width 41 height 32
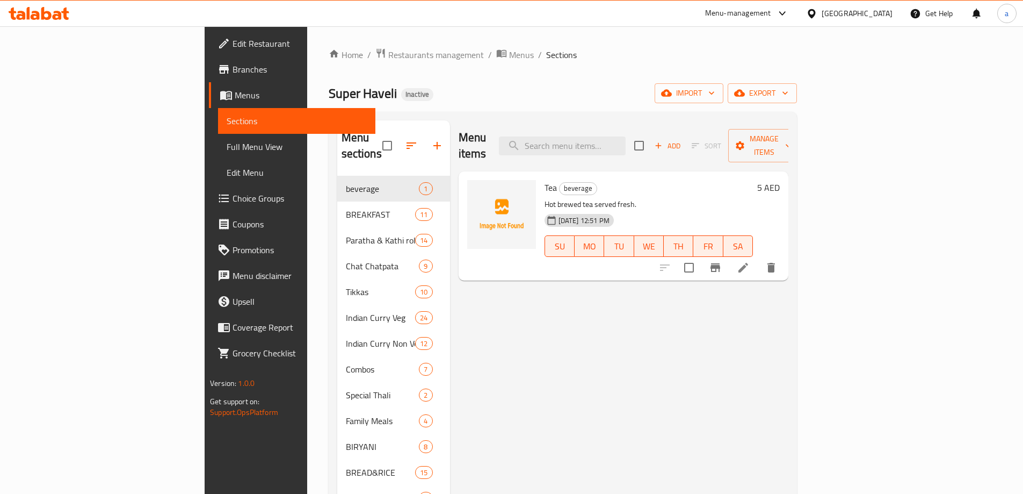
click at [527, 59] on ol "Home / Restaurants management / Menus / Sections" at bounding box center [563, 55] width 468 height 14
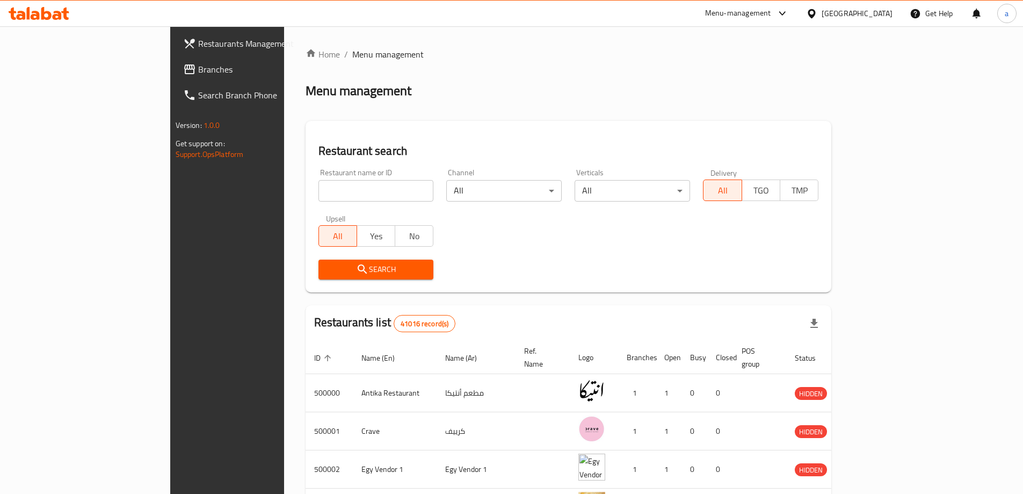
click at [198, 67] on span "Branches" at bounding box center [265, 69] width 134 height 13
